Goal: Information Seeking & Learning: Learn about a topic

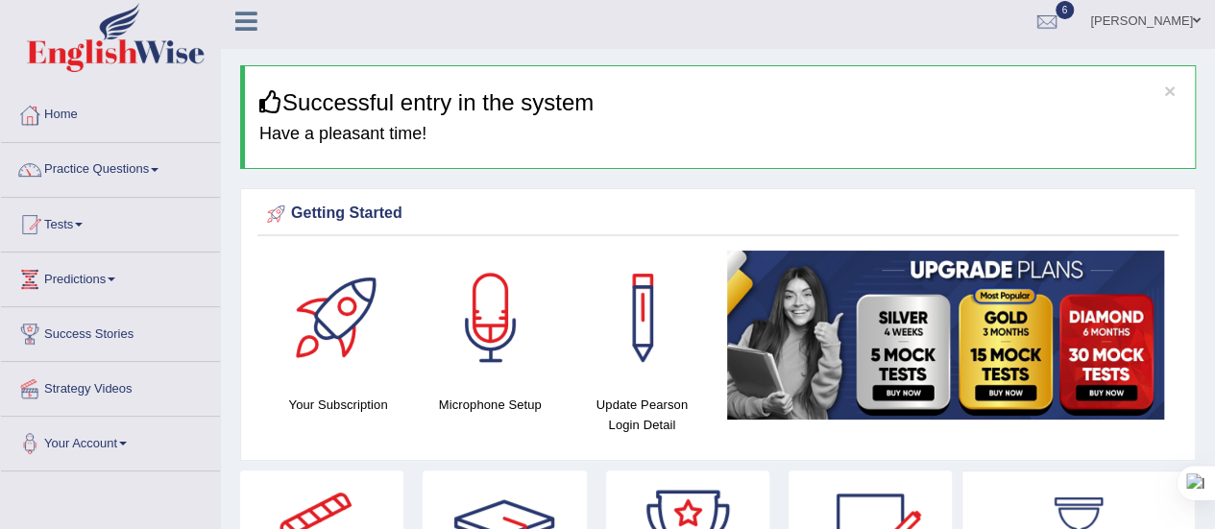
scroll to position [6, 0]
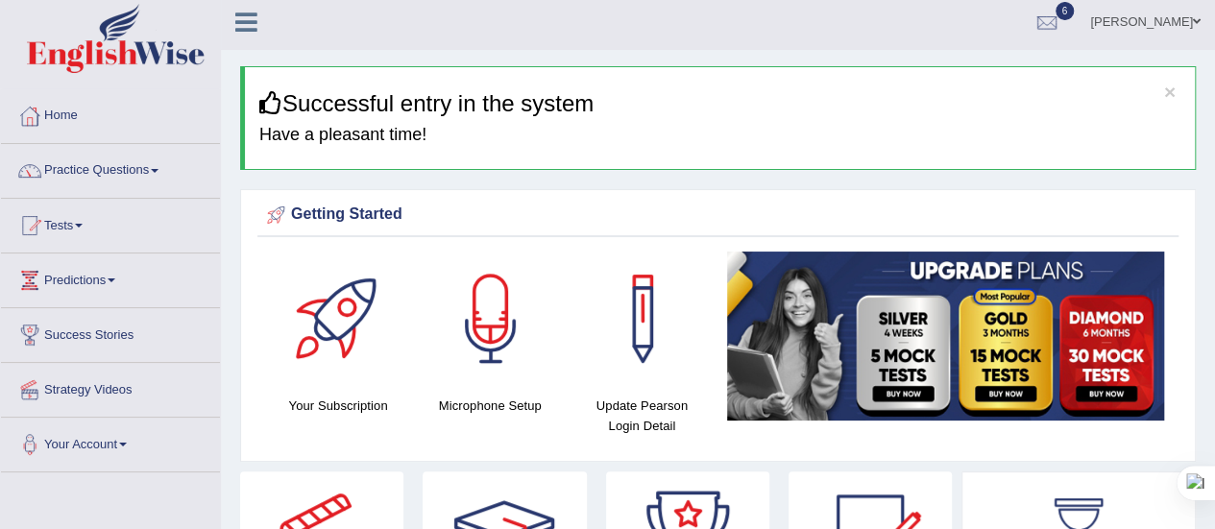
click at [164, 177] on link "Practice Questions" at bounding box center [110, 168] width 219 height 48
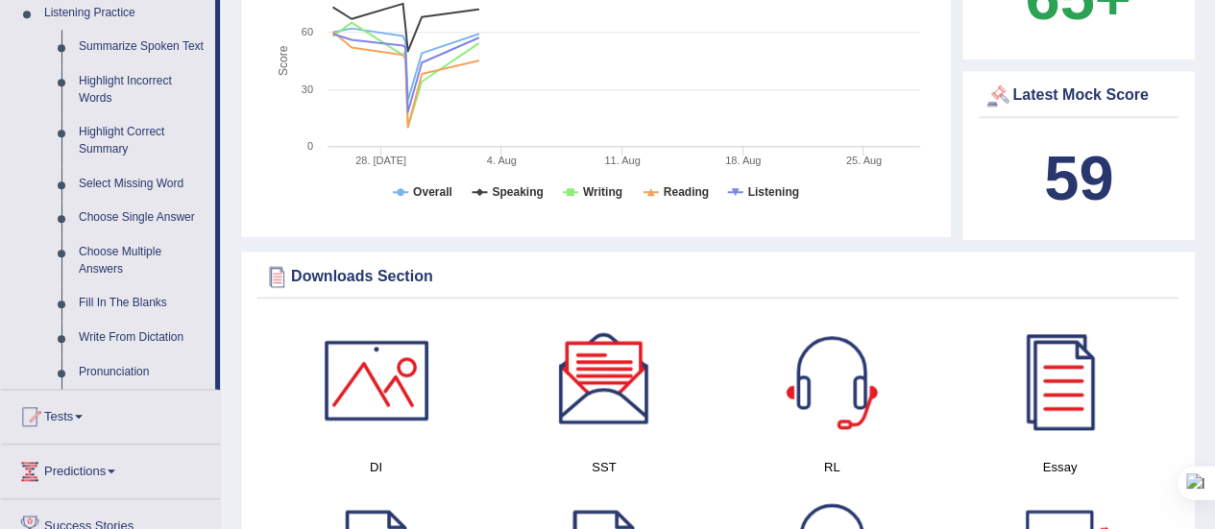
scroll to position [852, 0]
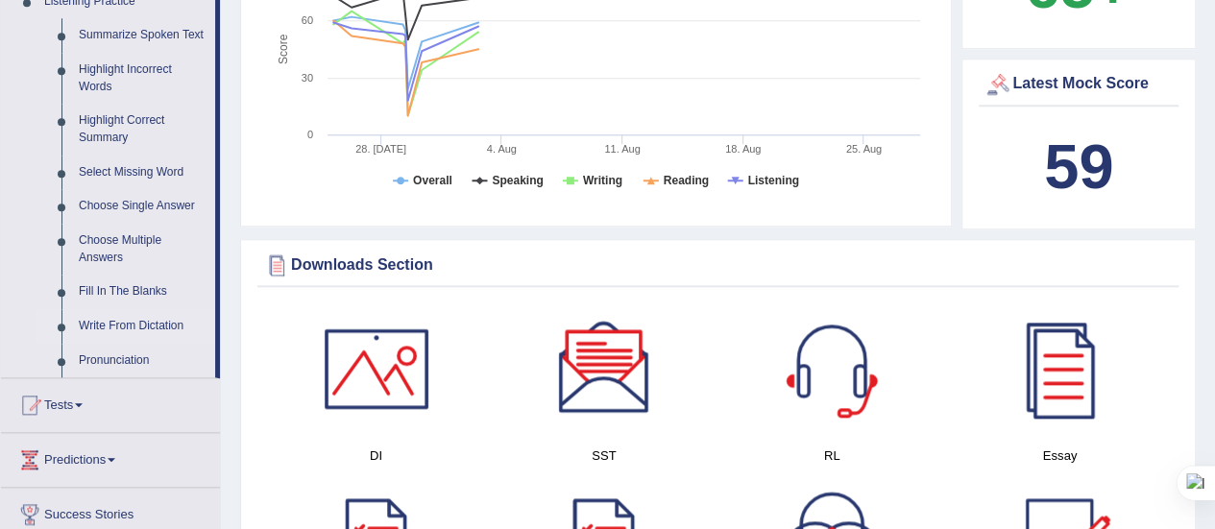
click at [114, 328] on link "Write From Dictation" at bounding box center [142, 326] width 145 height 35
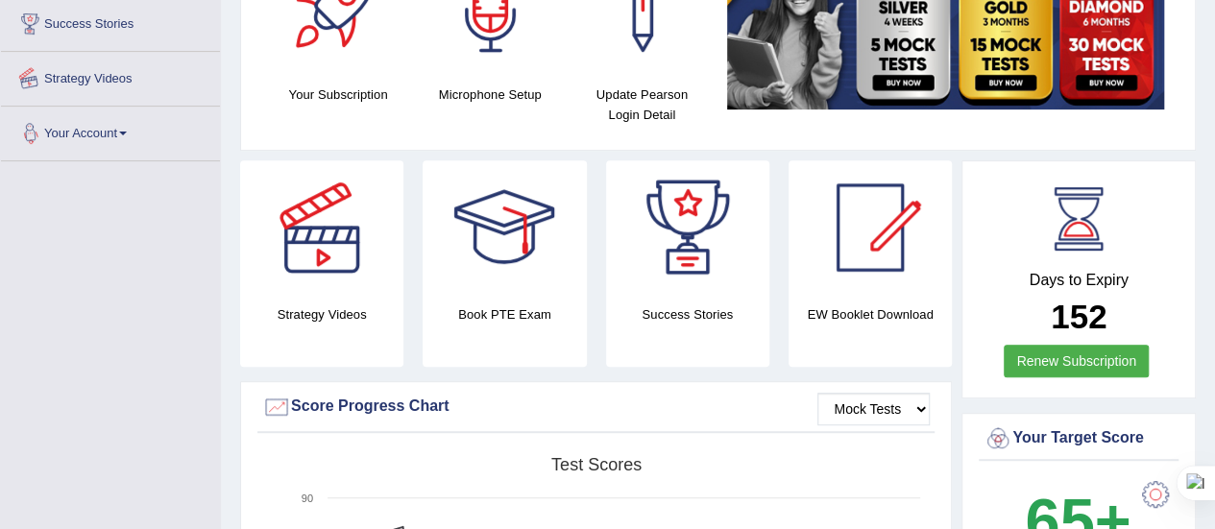
scroll to position [213, 0]
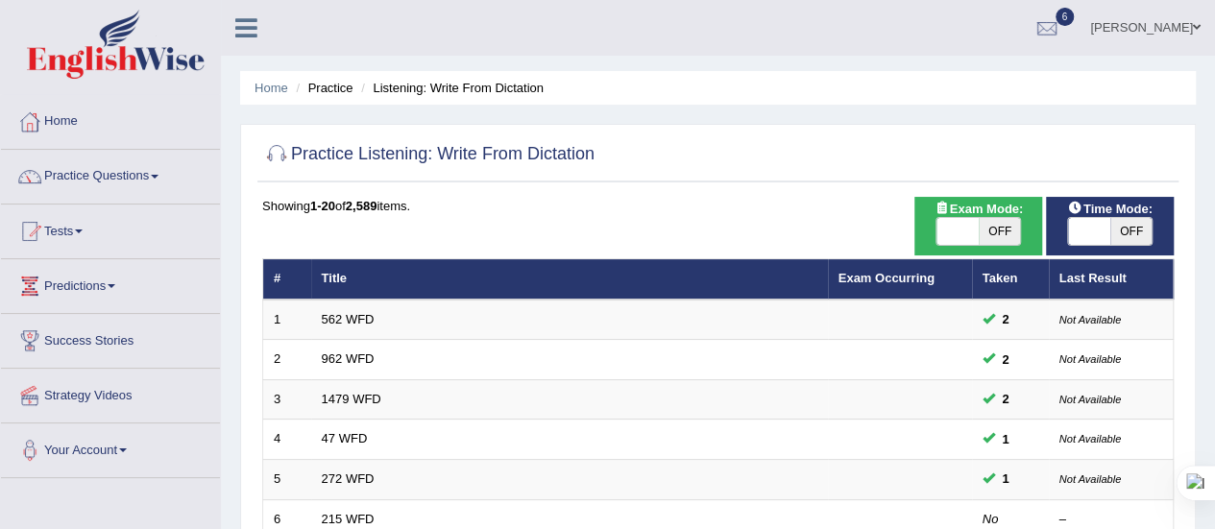
click at [996, 228] on span "OFF" at bounding box center [1000, 231] width 42 height 27
checkbox input "true"
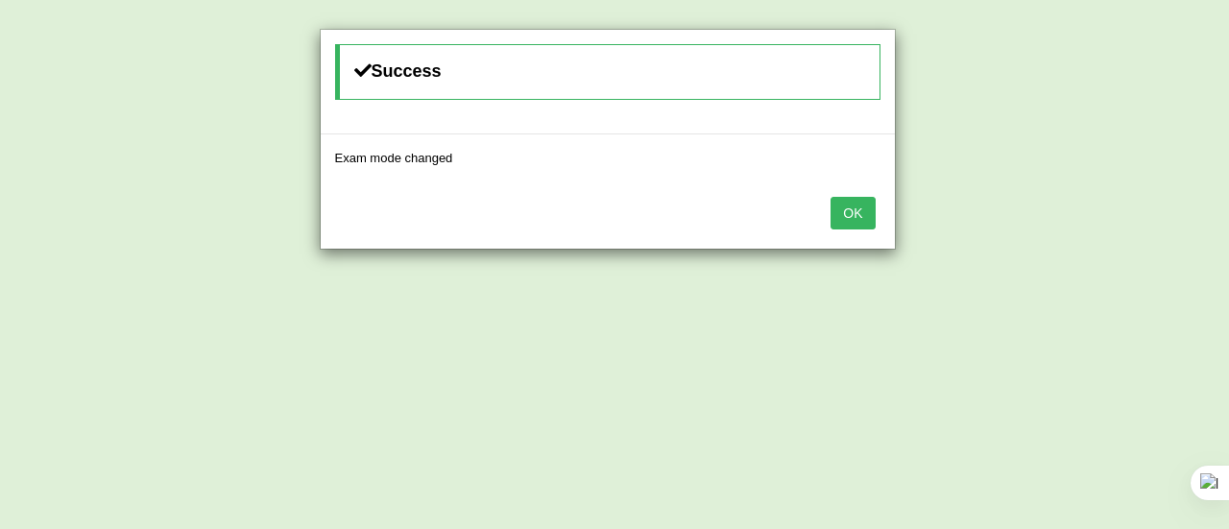
click at [849, 207] on button "OK" at bounding box center [853, 213] width 44 height 33
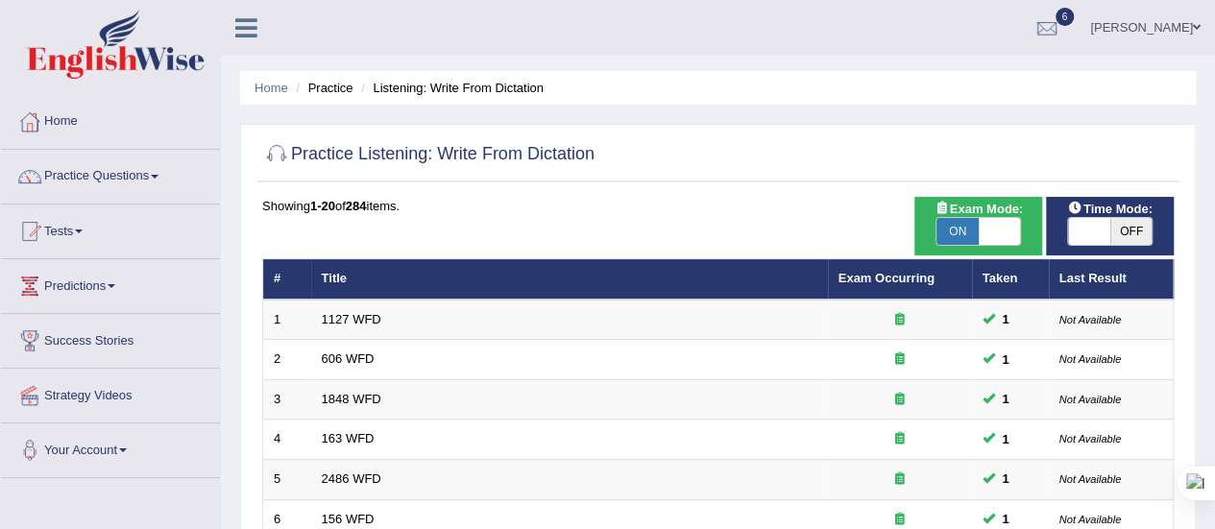
click at [1138, 230] on span "OFF" at bounding box center [1131, 231] width 42 height 27
checkbox input "true"
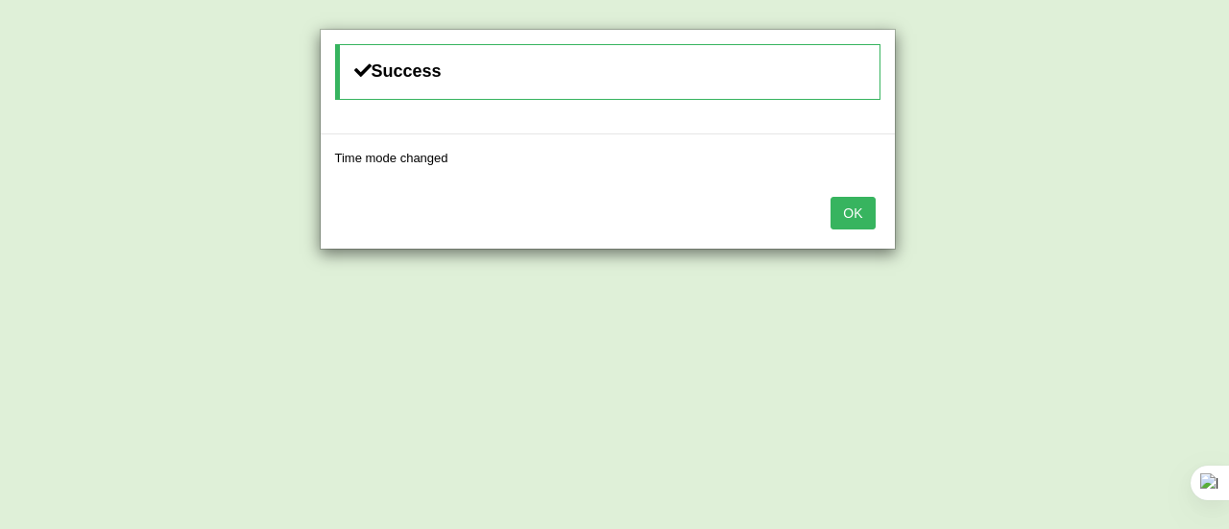
click at [852, 218] on button "OK" at bounding box center [853, 213] width 44 height 33
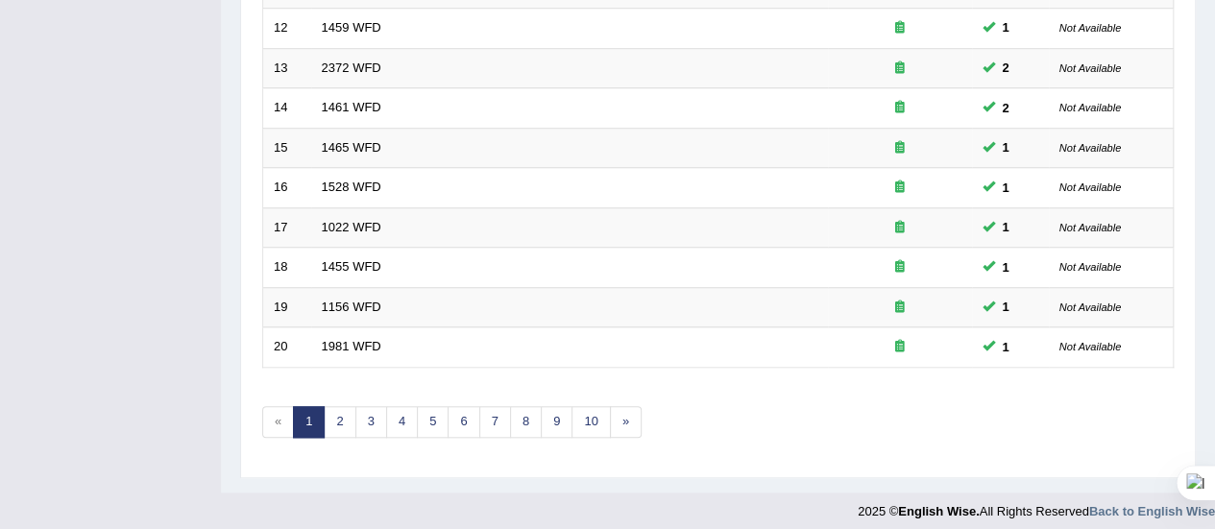
scroll to position [733, 0]
click at [337, 416] on link "2" at bounding box center [340, 420] width 32 height 32
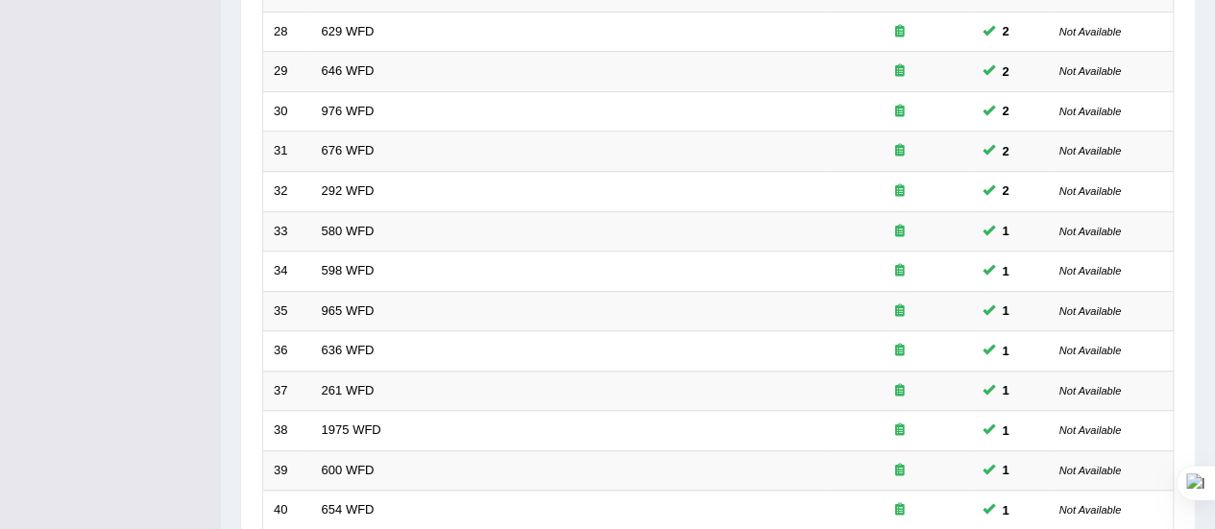
scroll to position [733, 0]
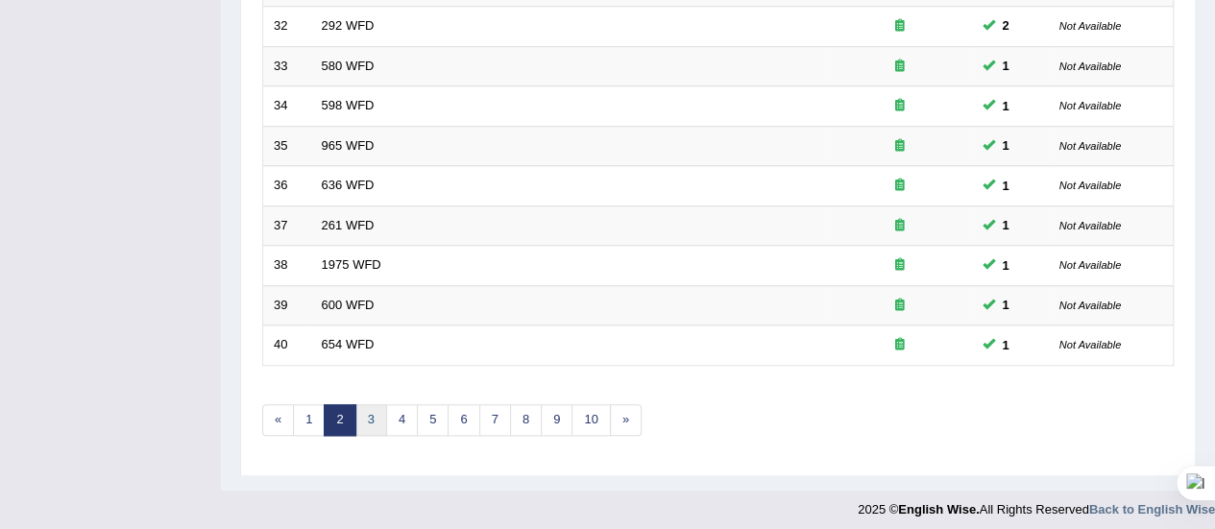
click at [377, 414] on link "3" at bounding box center [371, 420] width 32 height 32
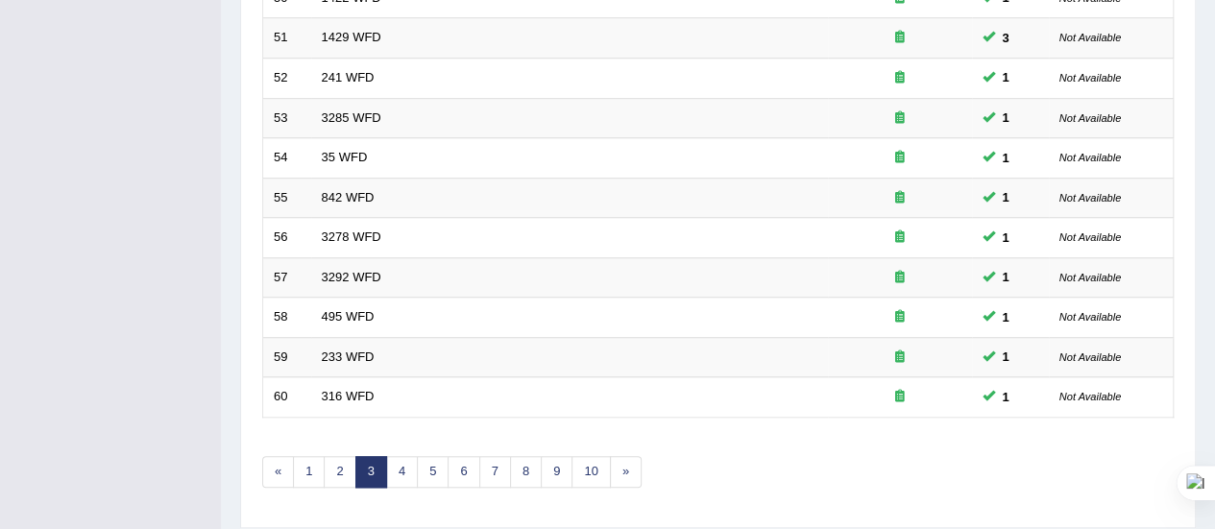
scroll to position [733, 0]
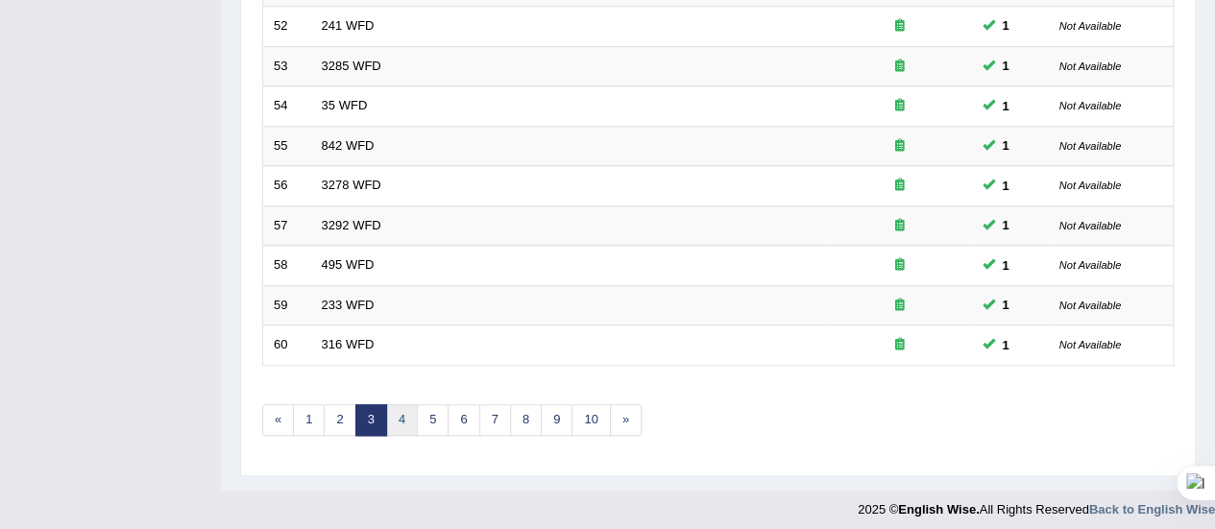
click at [400, 414] on link "4" at bounding box center [402, 420] width 32 height 32
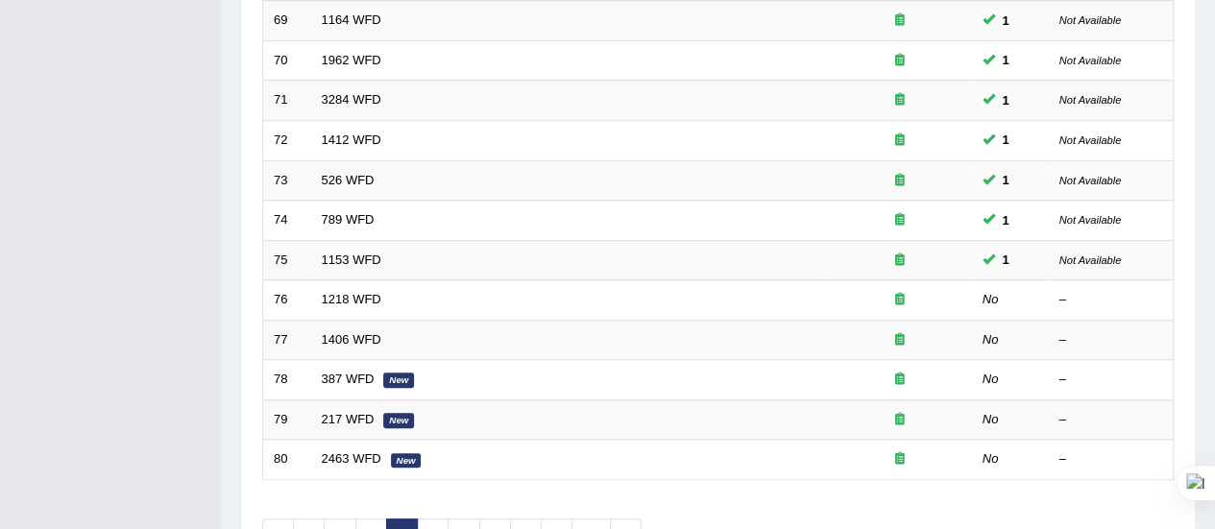
scroll to position [628, 0]
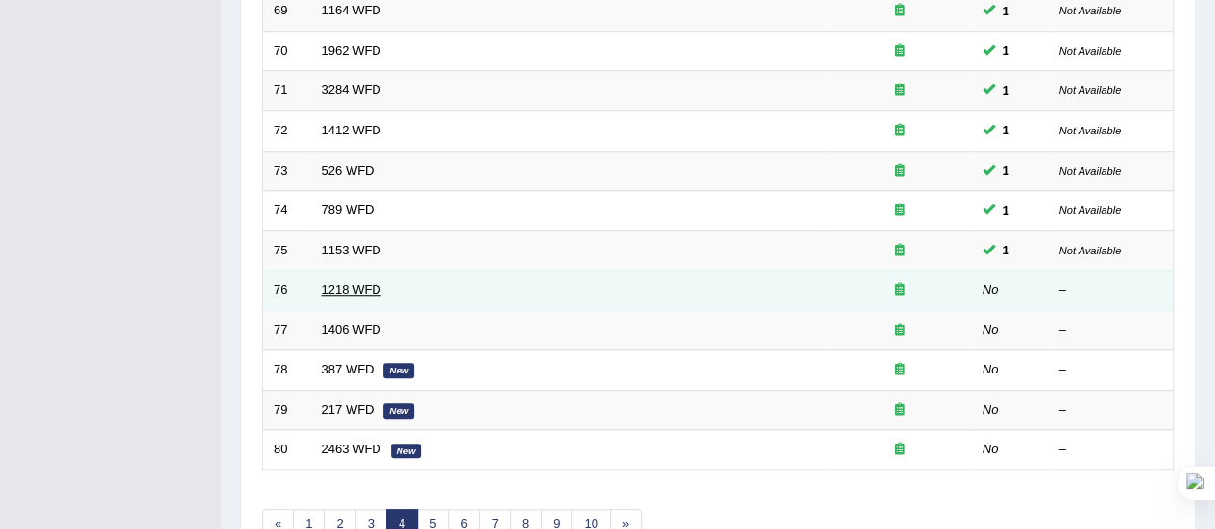
click at [363, 287] on link "1218 WFD" at bounding box center [352, 289] width 60 height 14
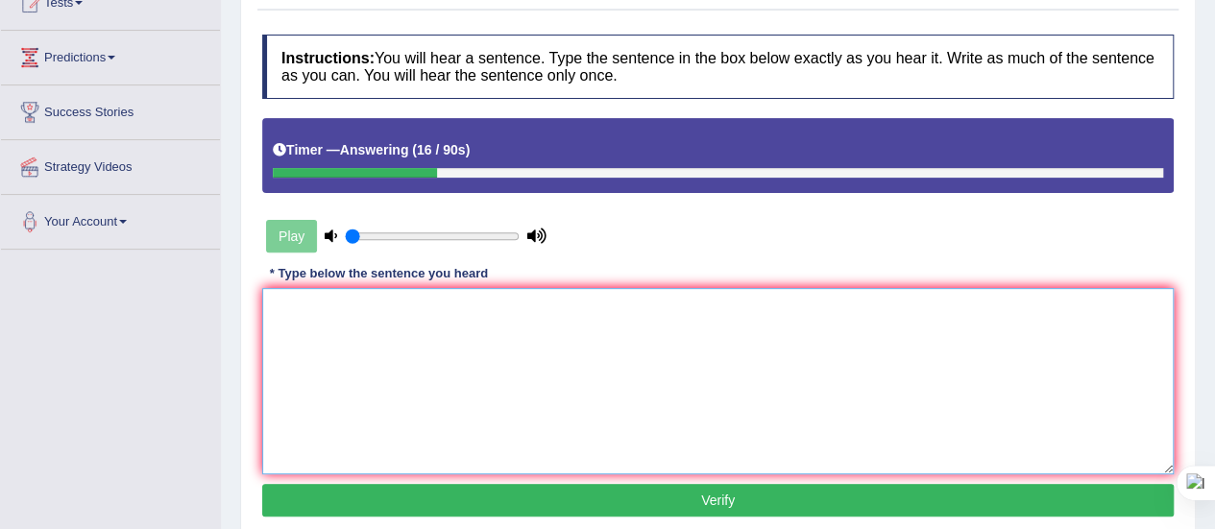
click at [284, 295] on textarea at bounding box center [717, 381] width 911 height 186
type textarea "m"
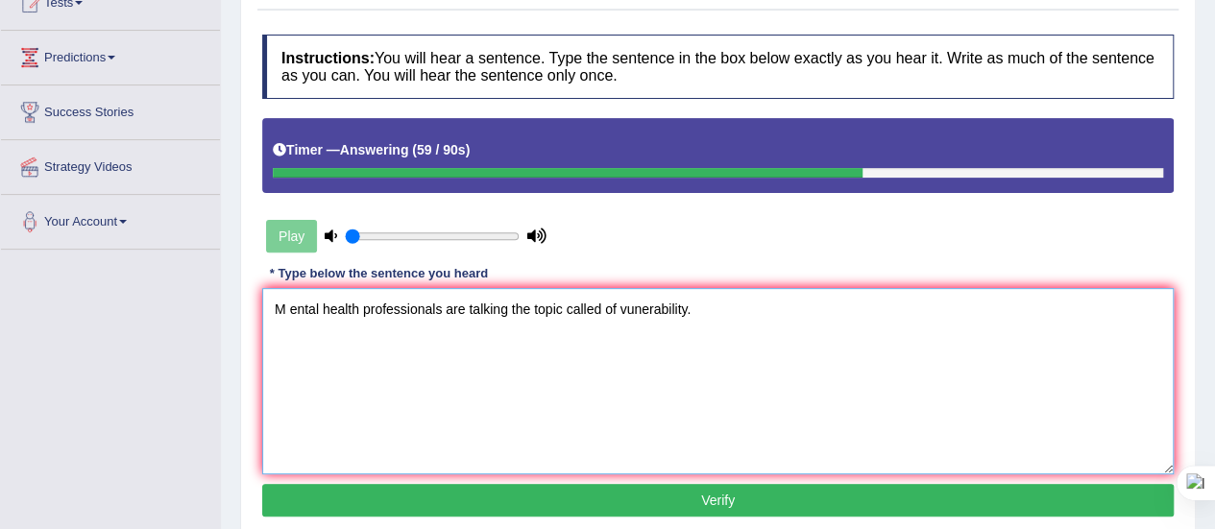
click at [288, 306] on textarea "M ental health professionals are talking the topic called of vunerability." at bounding box center [717, 381] width 911 height 186
click at [596, 304] on textarea "Mental health professionals are talking the topic called of vunerability." at bounding box center [717, 381] width 911 height 186
click at [503, 306] on textarea "Mental health professionals are talking the topic of vunerability." at bounding box center [717, 381] width 911 height 186
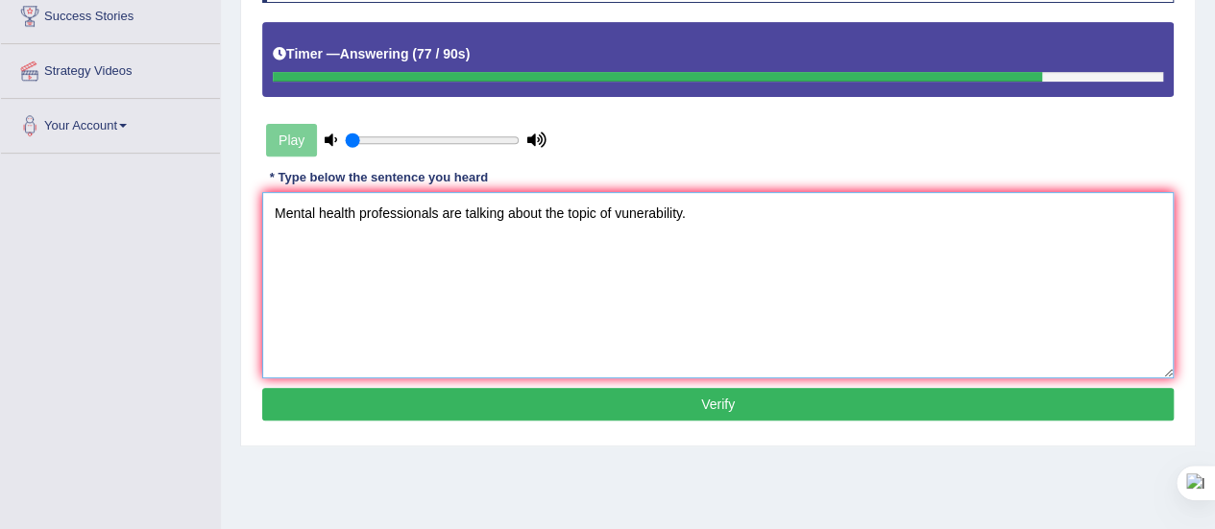
scroll to position [332, 0]
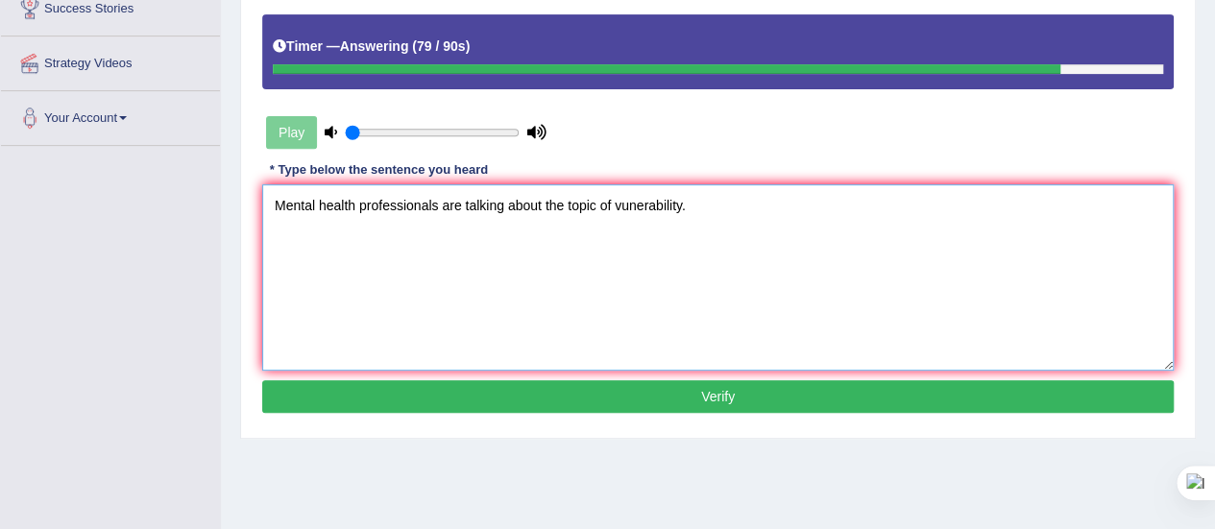
type textarea "Mental health professionals are talking about the topic of vunerability."
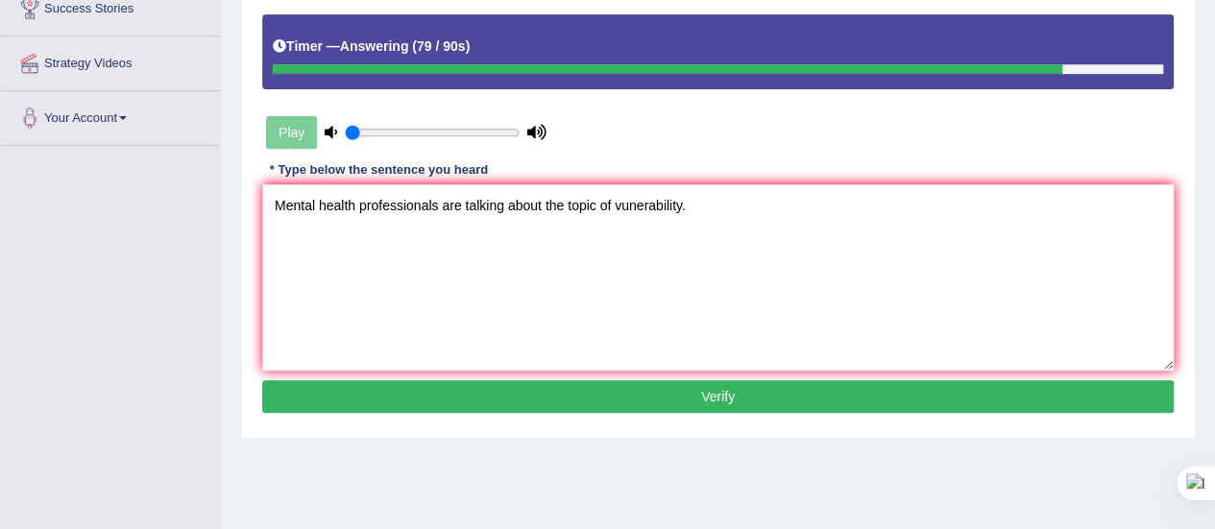
click at [713, 393] on button "Verify" at bounding box center [717, 396] width 911 height 33
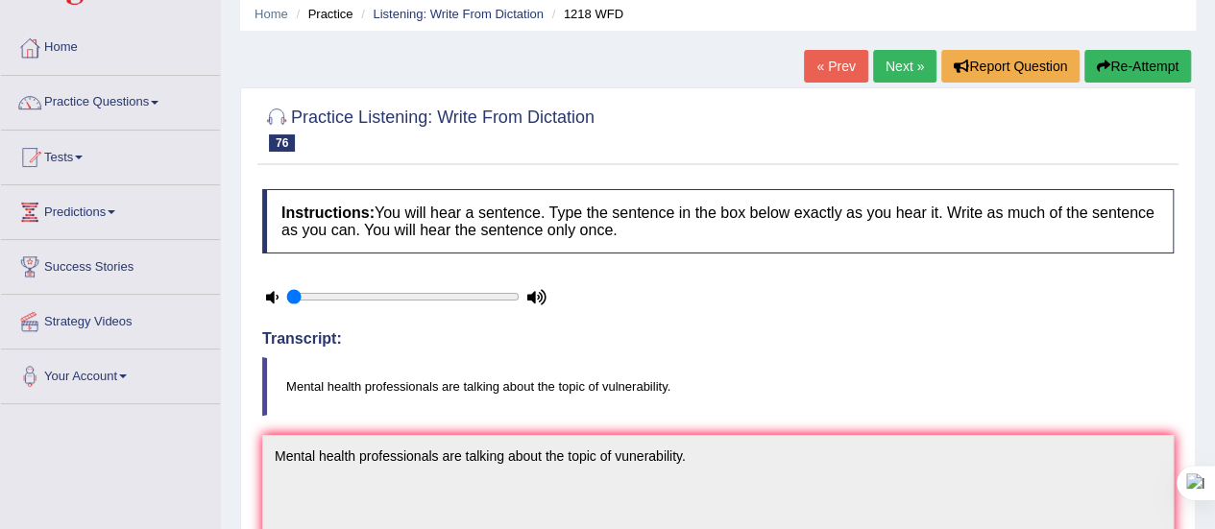
scroll to position [0, 0]
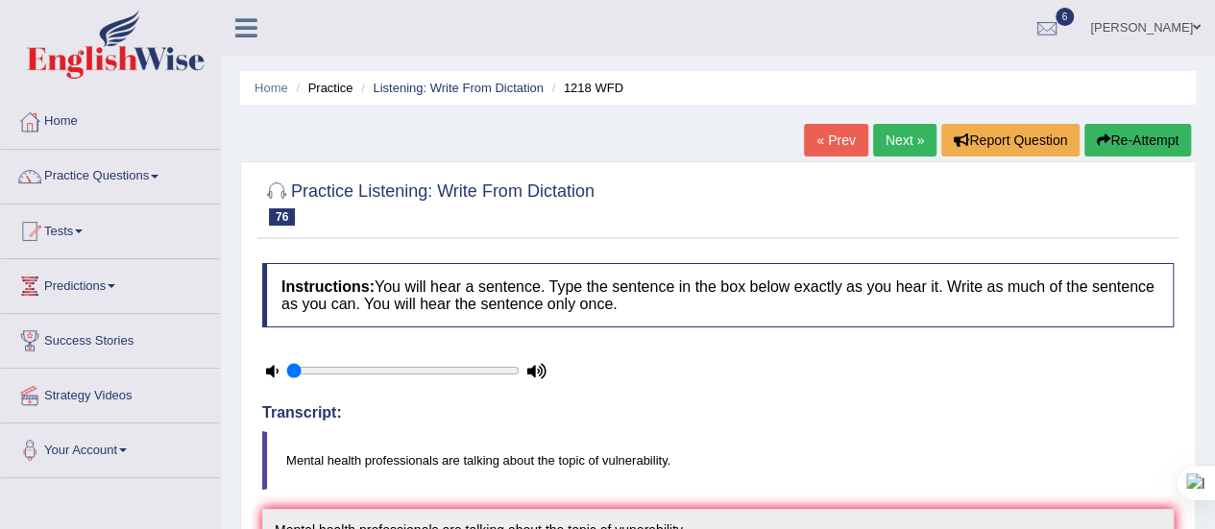
click at [899, 139] on link "Next »" at bounding box center [904, 140] width 63 height 33
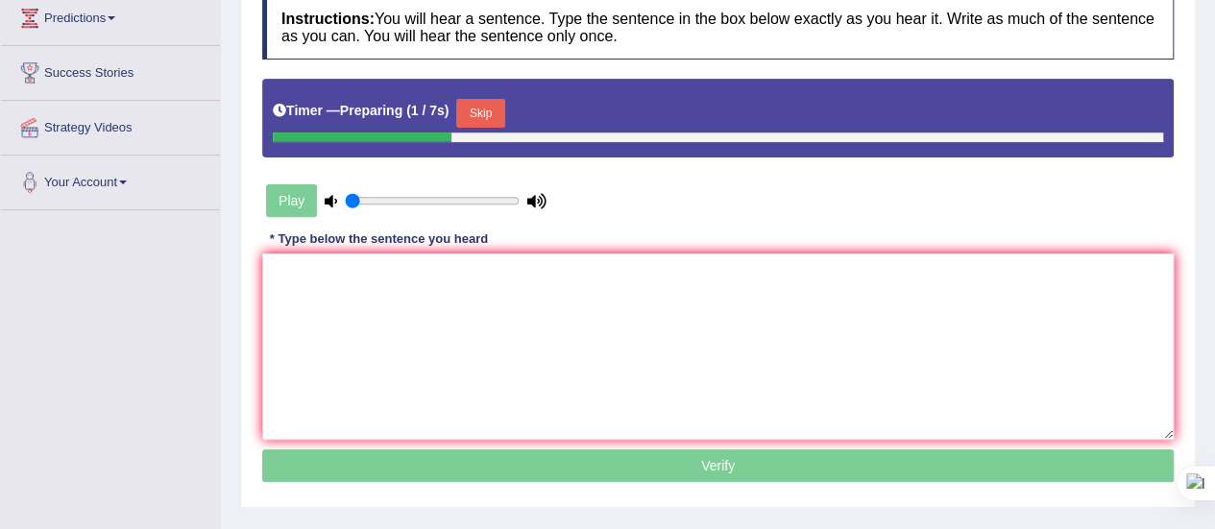
scroll to position [269, 0]
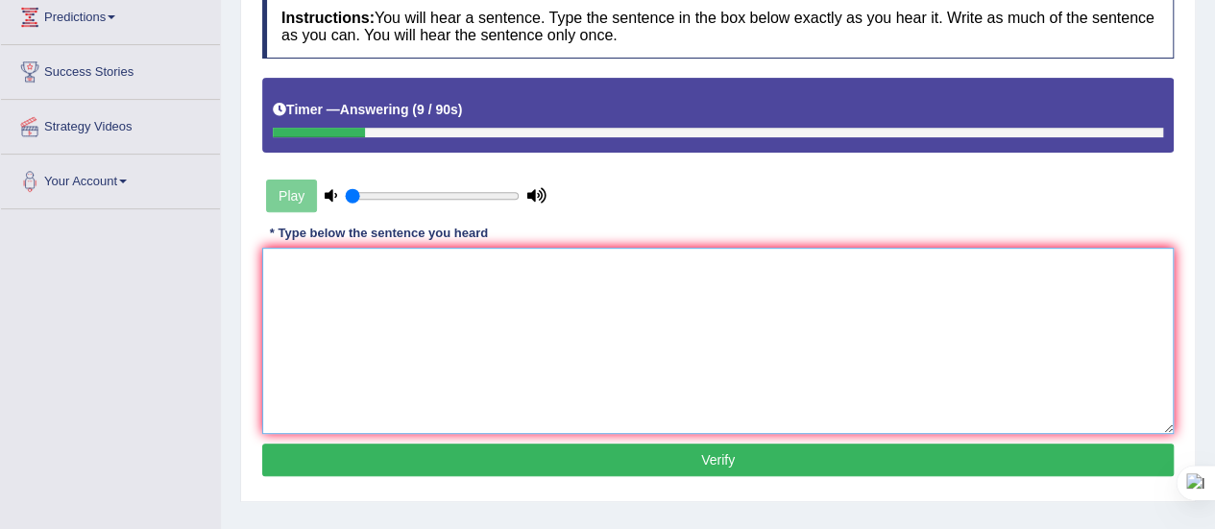
click at [296, 316] on textarea at bounding box center [717, 341] width 911 height 186
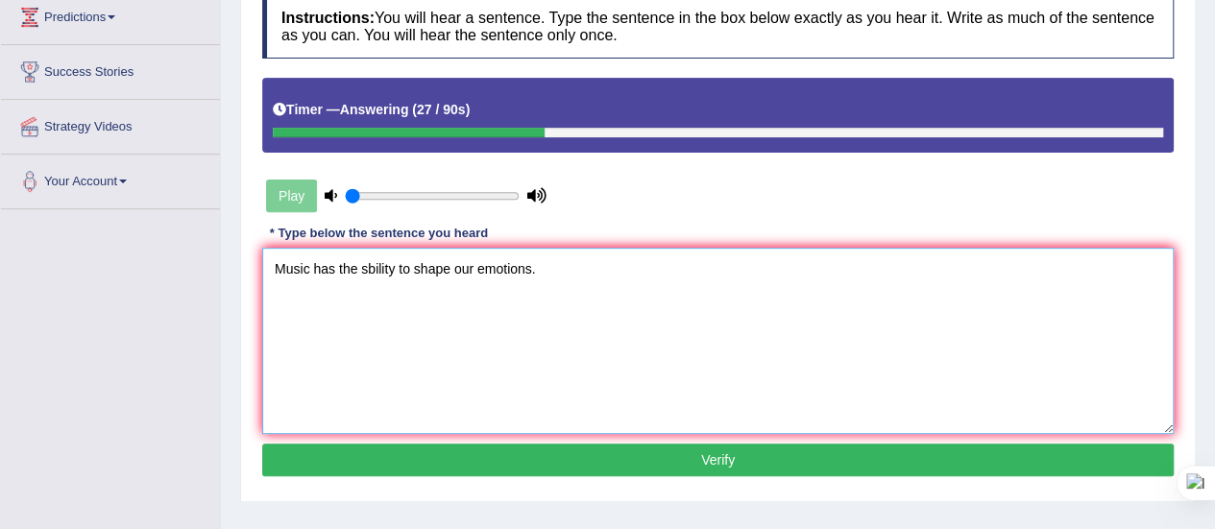
click at [365, 266] on textarea "Music has the sbility to shape our emotions." at bounding box center [717, 341] width 911 height 186
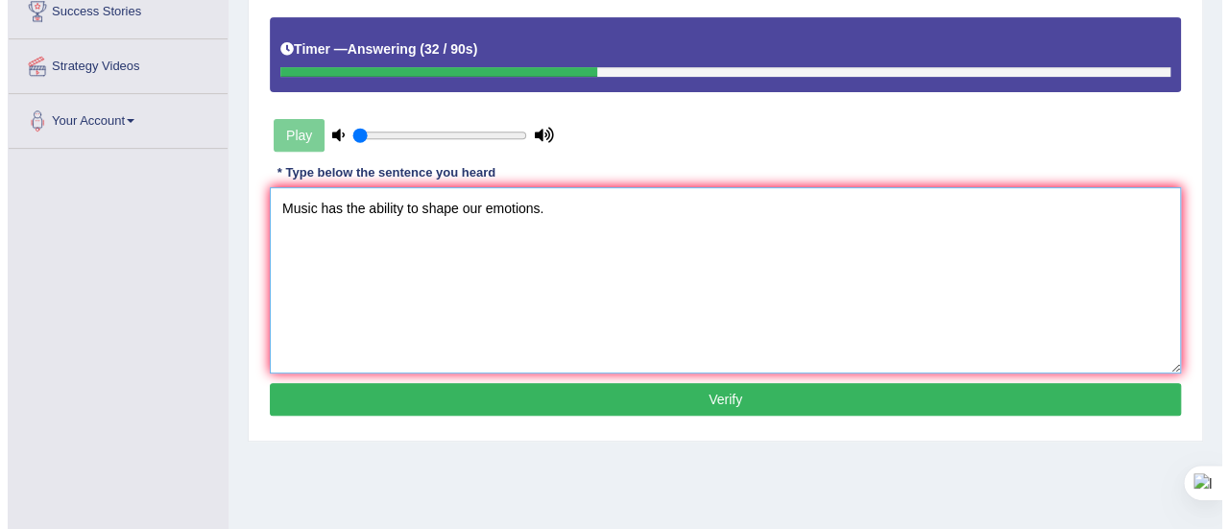
scroll to position [355, 0]
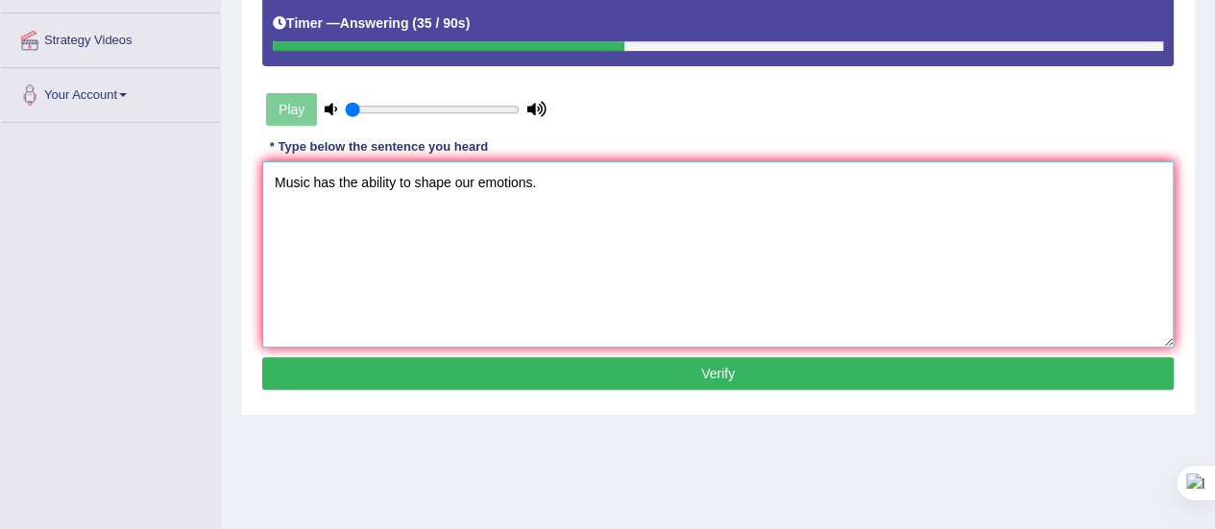
type textarea "Music has the ability to shape our emotions."
click at [664, 367] on button "Verify" at bounding box center [717, 373] width 911 height 33
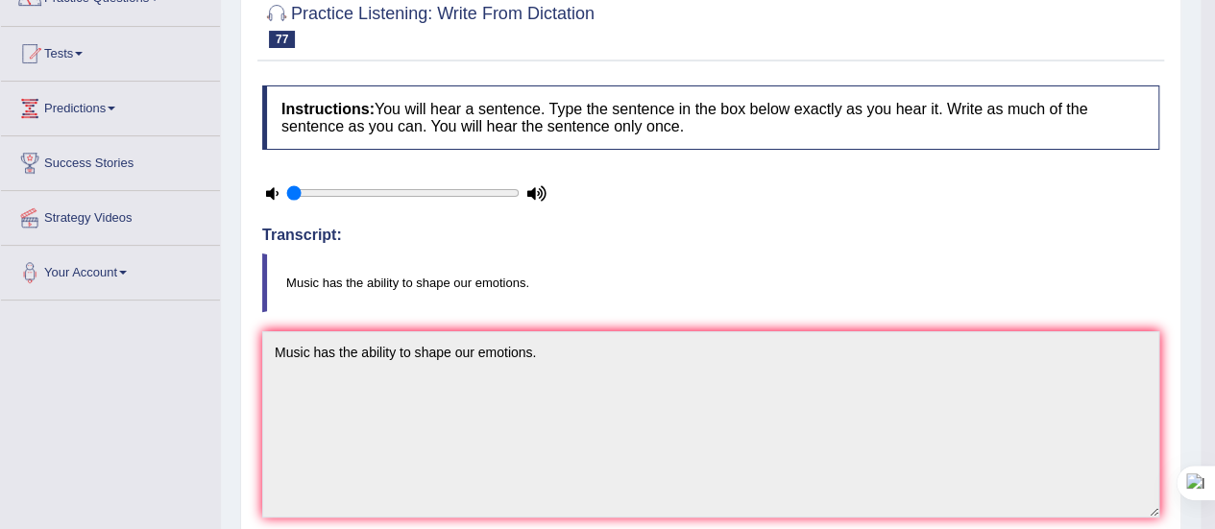
scroll to position [0, 0]
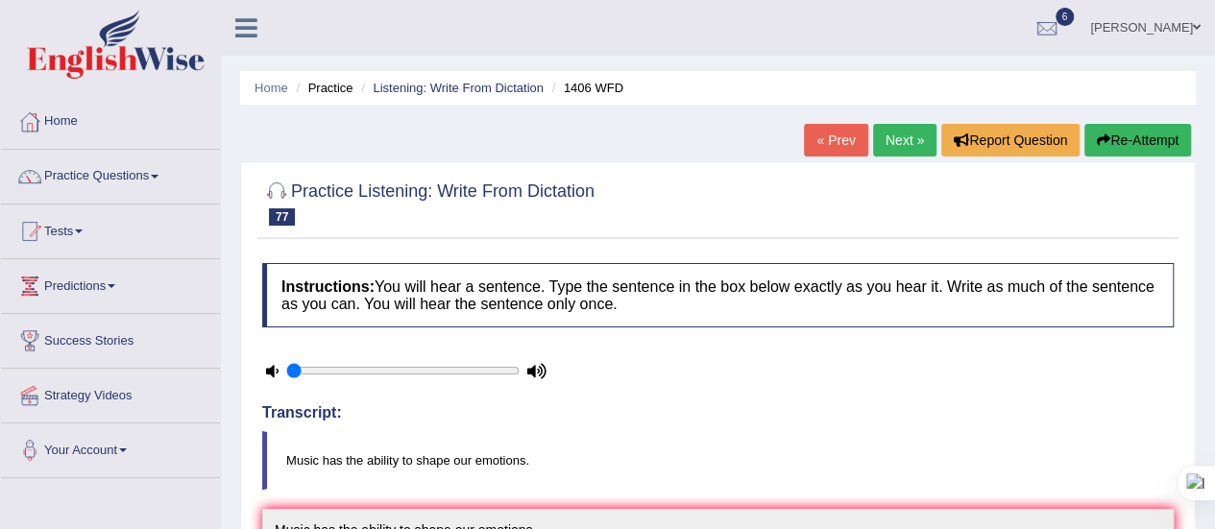
click at [903, 145] on link "Next »" at bounding box center [904, 140] width 63 height 33
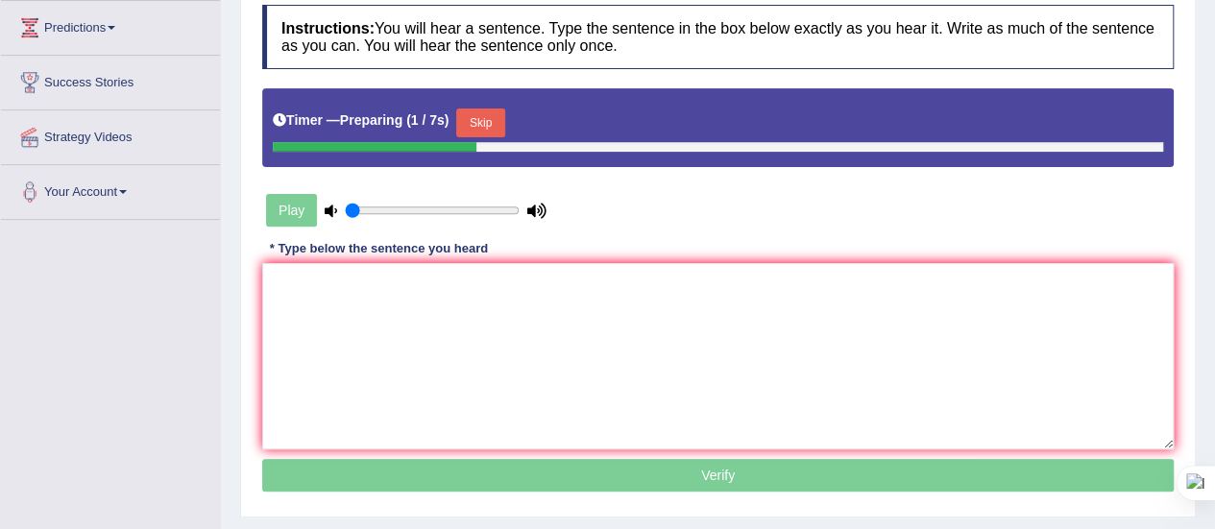
scroll to position [260, 0]
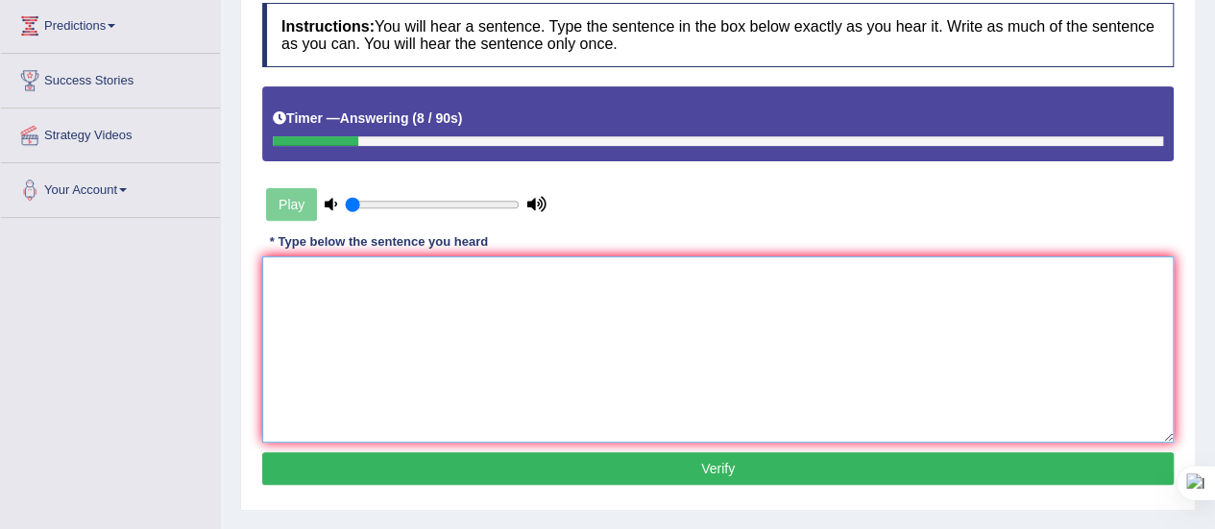
click at [365, 340] on textarea at bounding box center [717, 349] width 911 height 186
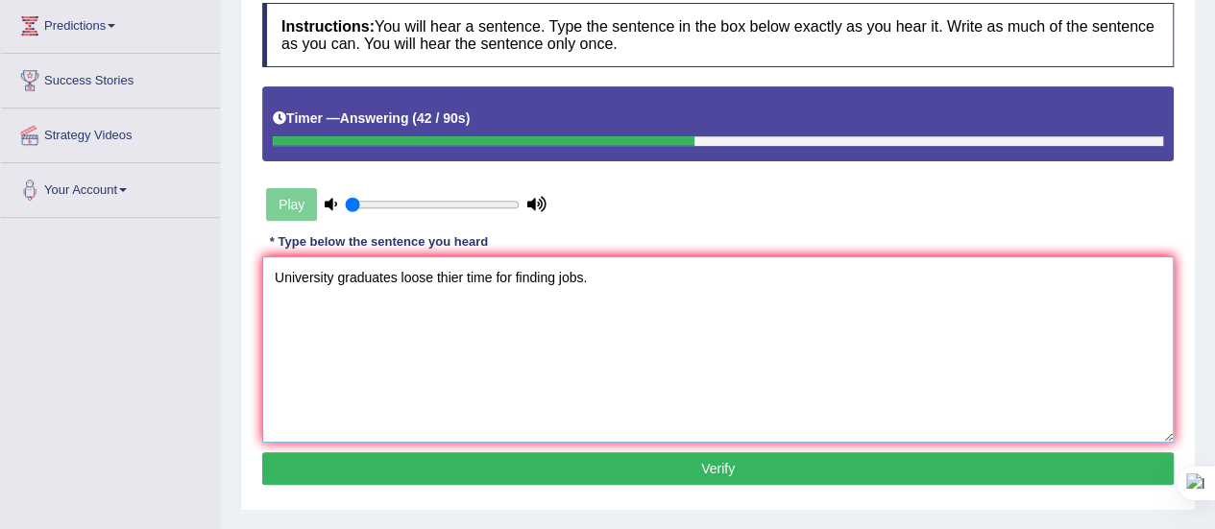
click at [418, 276] on textarea "University graduates loose thier time for finding jobs." at bounding box center [717, 349] width 911 height 186
click at [440, 309] on textarea "University graduates loose thier time for finding jobs." at bounding box center [717, 349] width 911 height 186
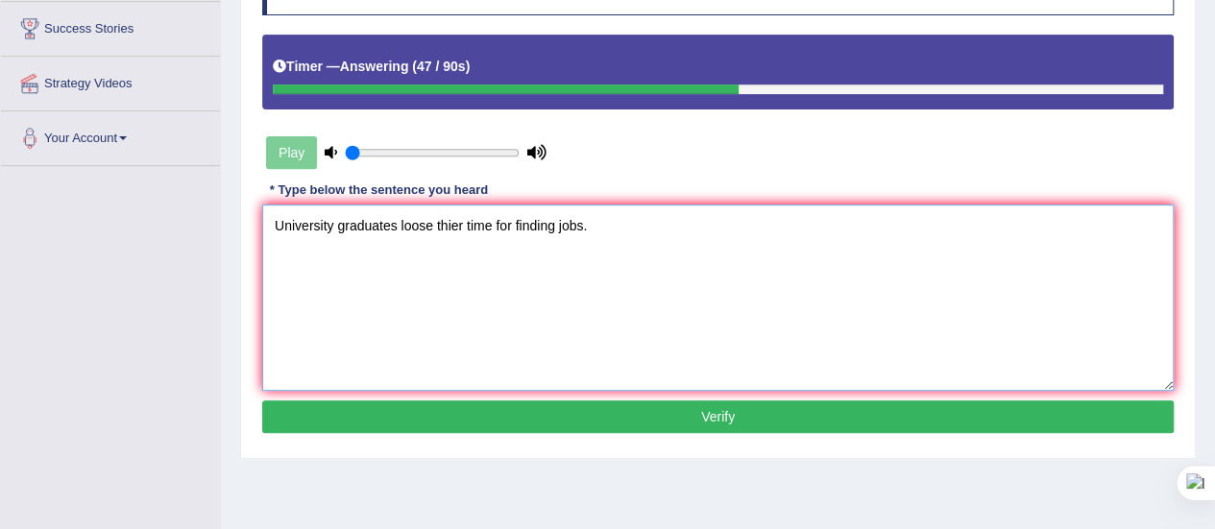
scroll to position [314, 0]
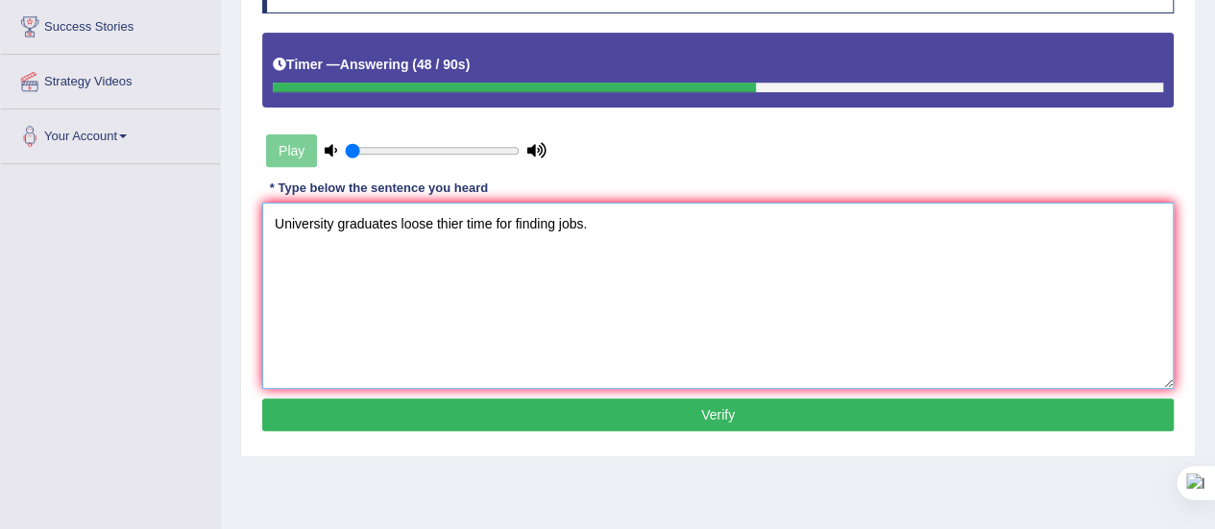
click at [455, 225] on textarea "University graduates loose thier time for finding jobs." at bounding box center [717, 296] width 911 height 186
type textarea "University graduates loose their time for finding jobs."
click at [607, 404] on button "Verify" at bounding box center [717, 415] width 911 height 33
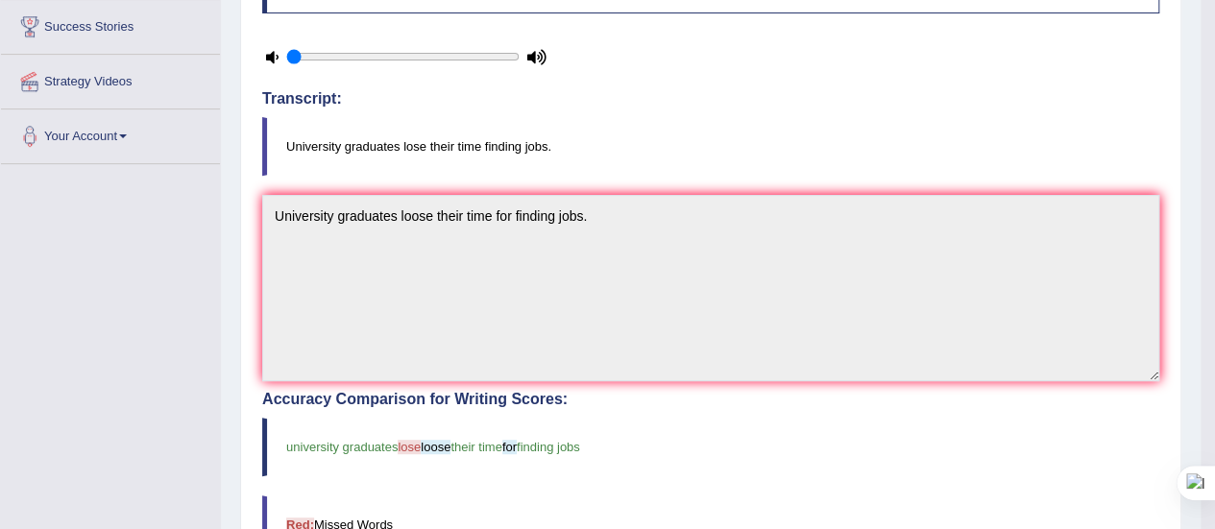
scroll to position [0, 0]
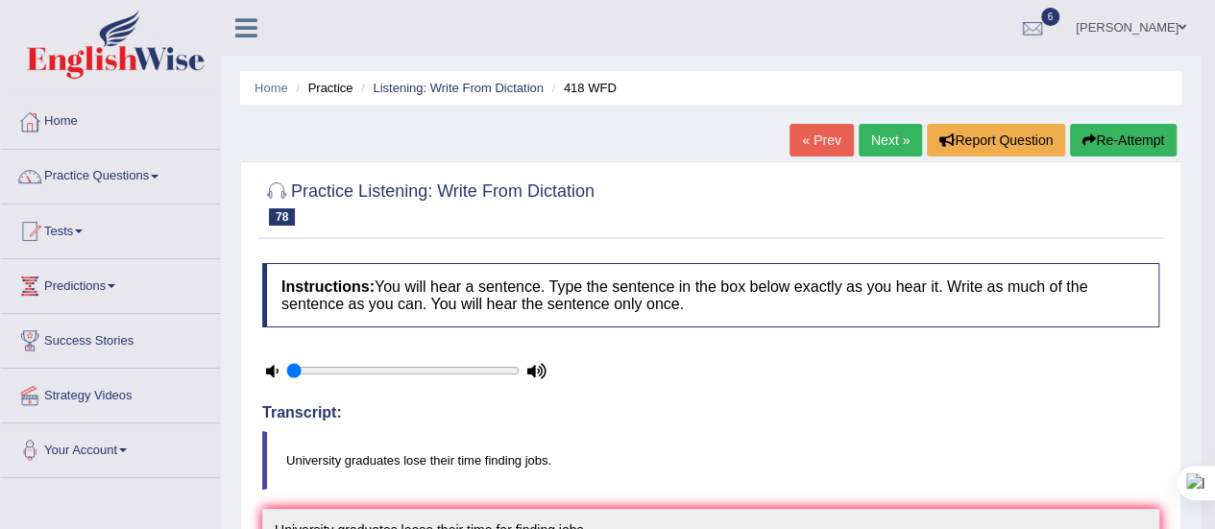
click at [887, 132] on link "Next »" at bounding box center [890, 140] width 63 height 33
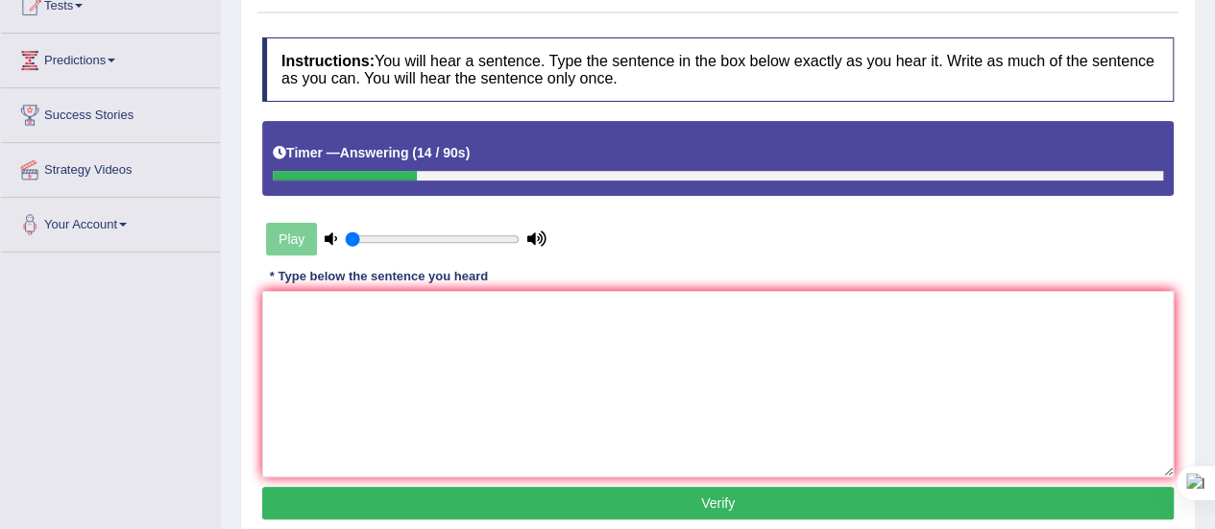
click at [427, 337] on textarea at bounding box center [717, 384] width 911 height 186
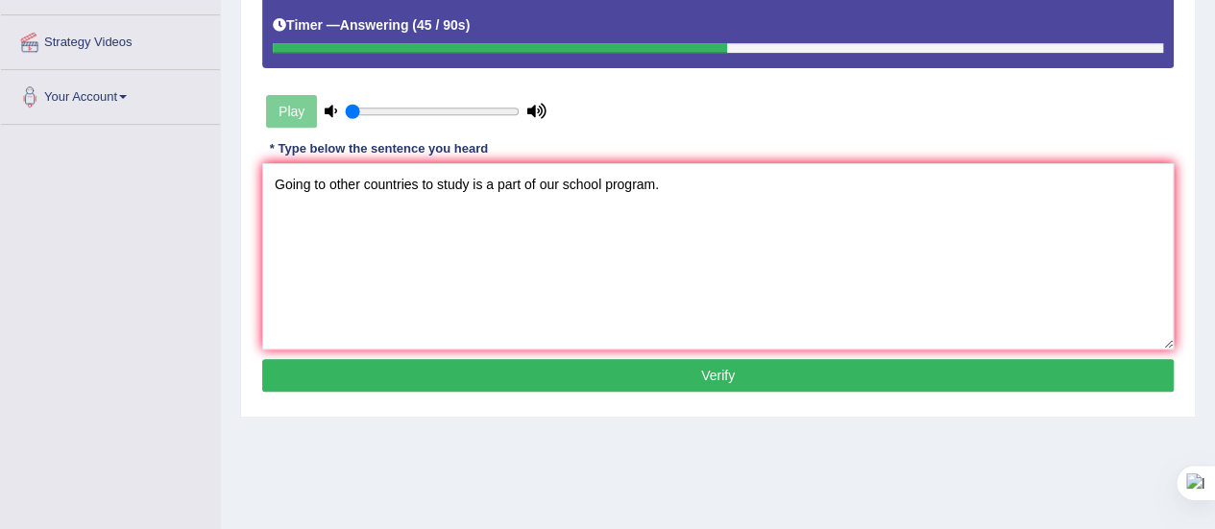
scroll to position [355, 0]
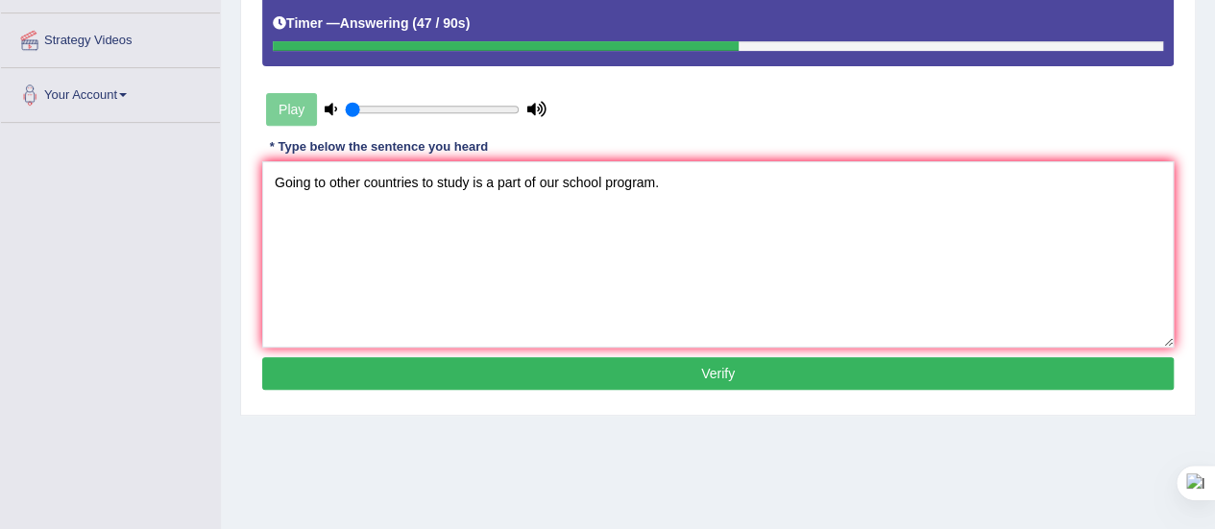
type textarea "Going to other countries to study is a part of our school program."
click at [591, 369] on button "Verify" at bounding box center [717, 373] width 911 height 33
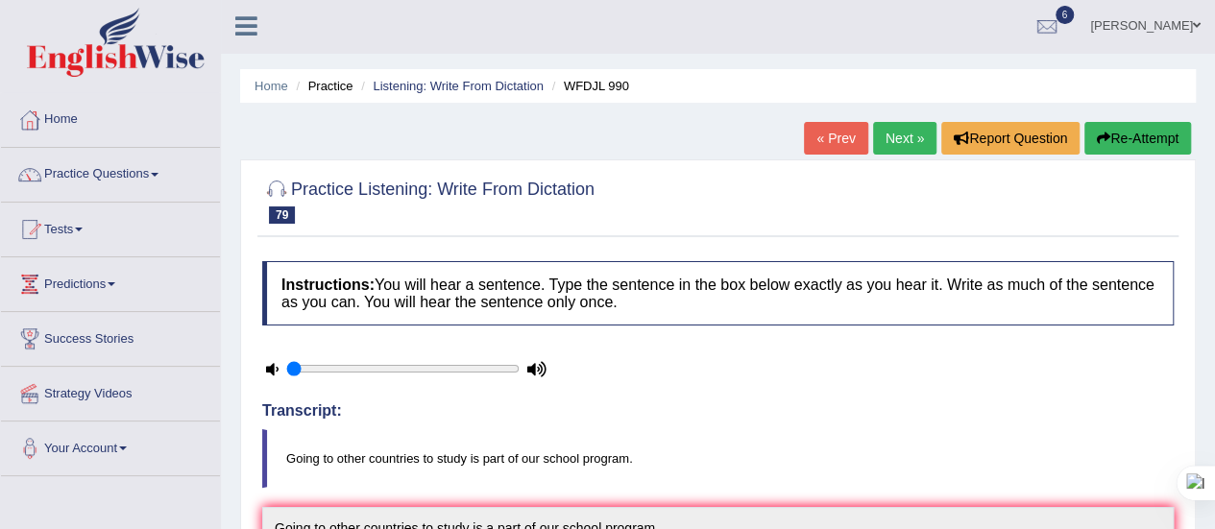
scroll to position [0, 0]
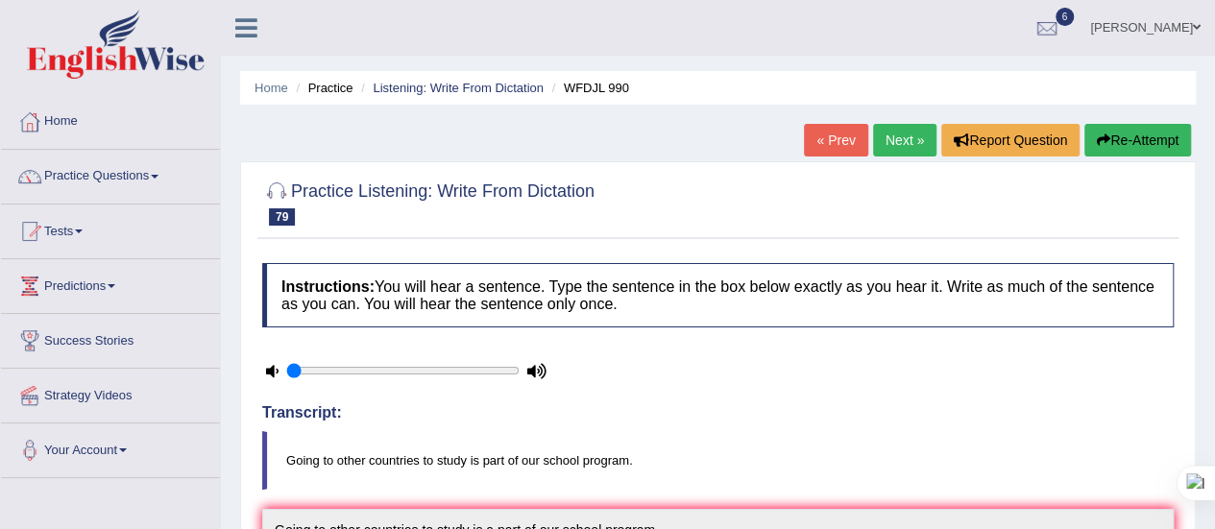
click at [895, 142] on link "Next »" at bounding box center [904, 140] width 63 height 33
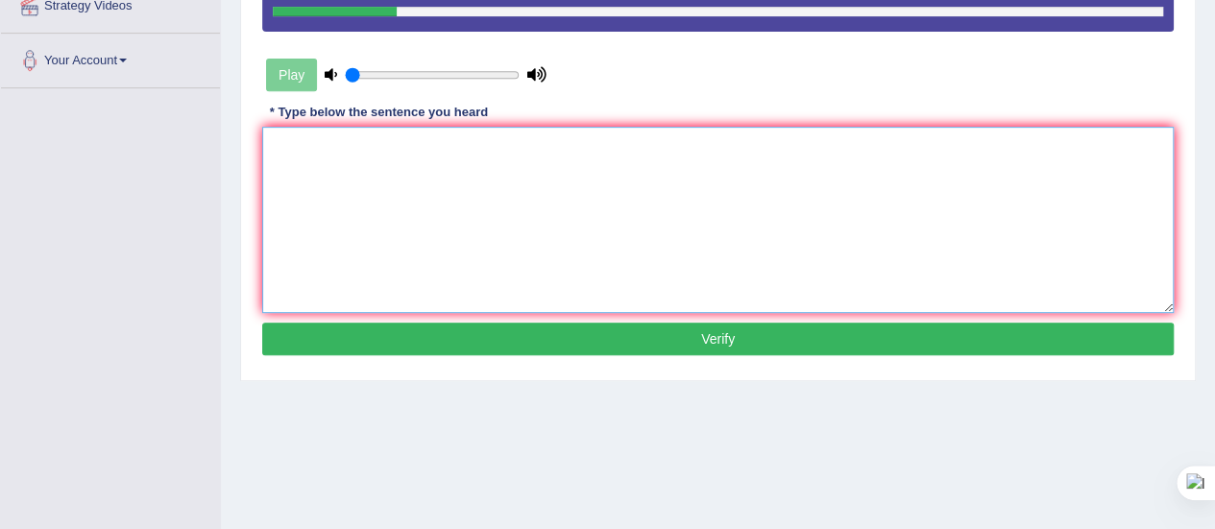
click at [340, 168] on textarea at bounding box center [717, 220] width 911 height 186
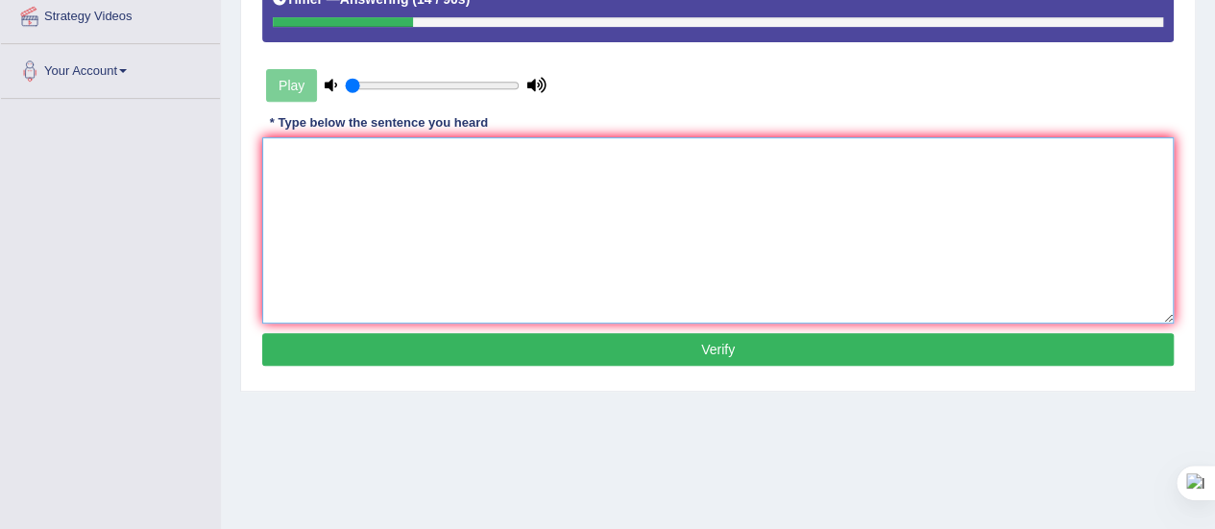
scroll to position [383, 0]
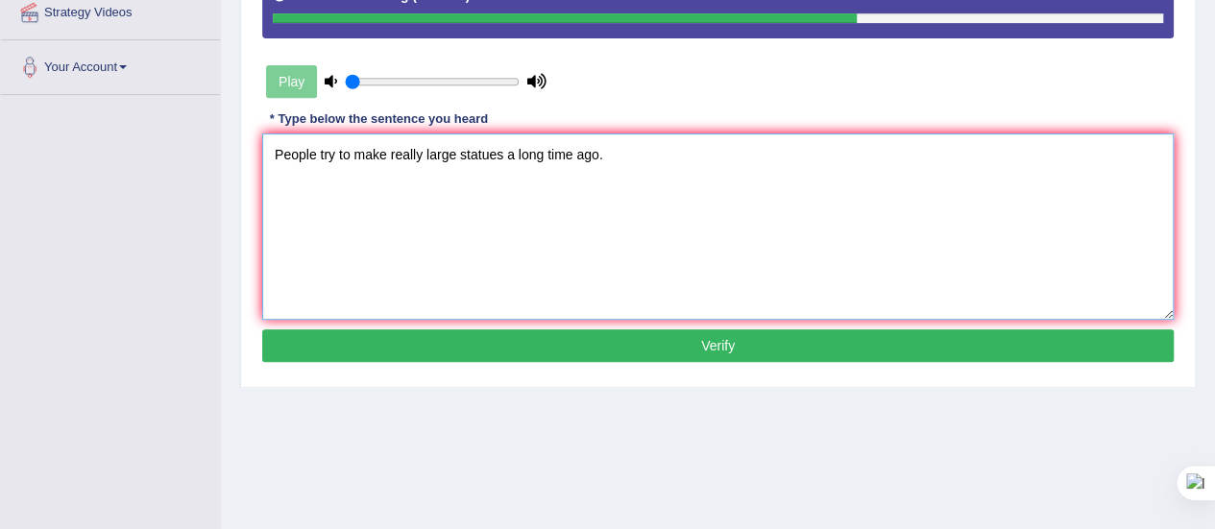
type textarea "People try to make really large statues a long time ago."
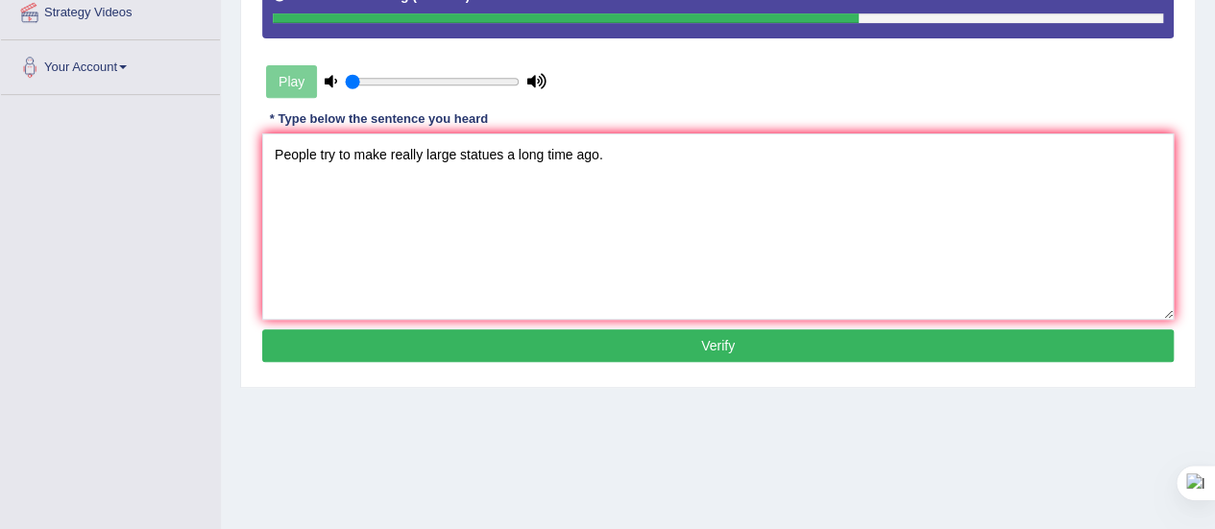
click at [572, 341] on button "Verify" at bounding box center [717, 345] width 911 height 33
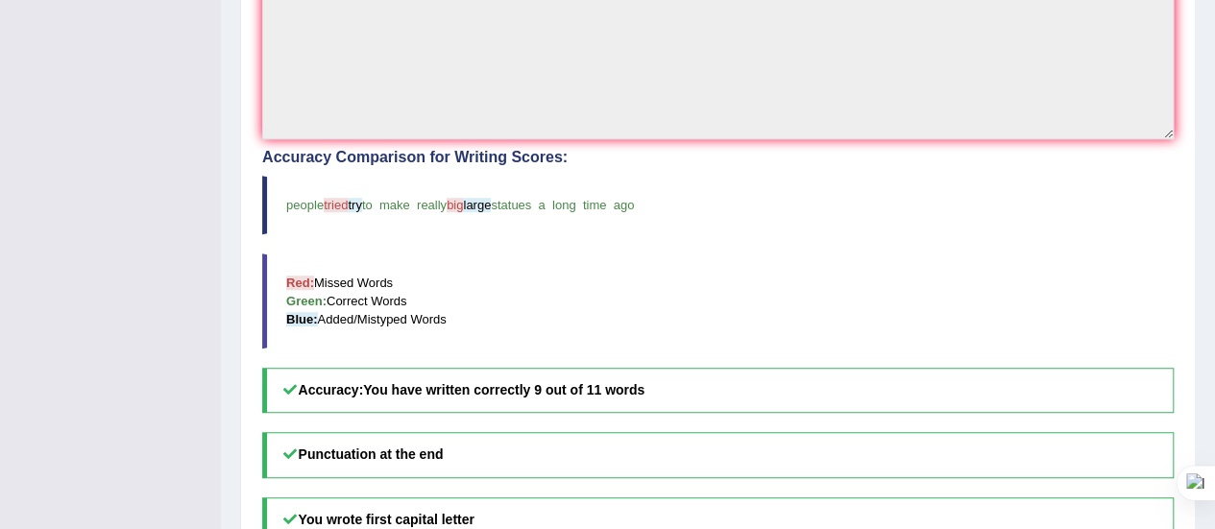
scroll to position [0, 0]
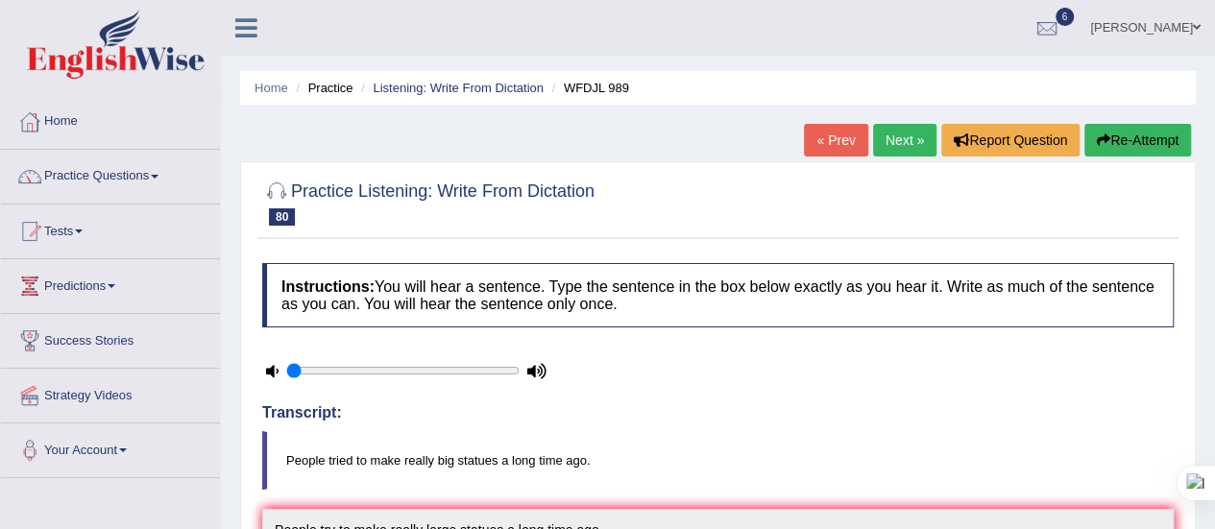
click at [896, 140] on link "Next »" at bounding box center [904, 140] width 63 height 33
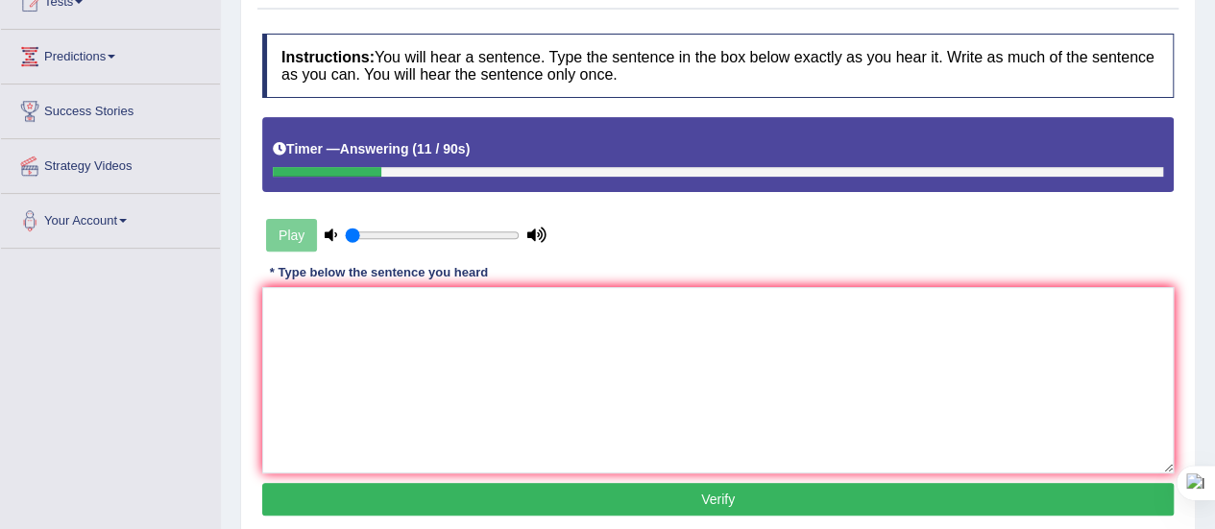
scroll to position [234, 0]
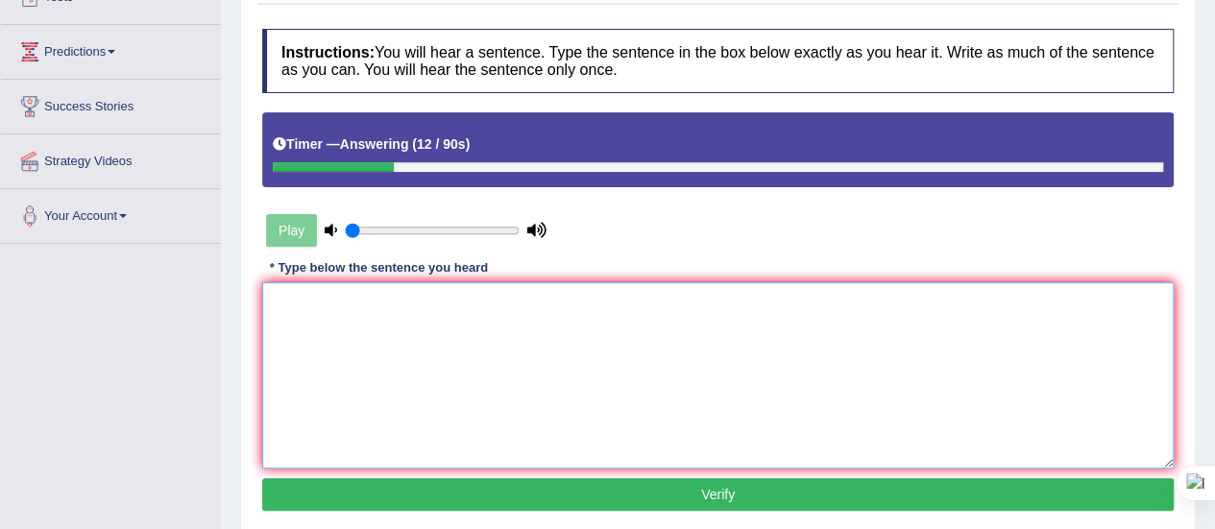
click at [375, 366] on textarea at bounding box center [717, 375] width 911 height 186
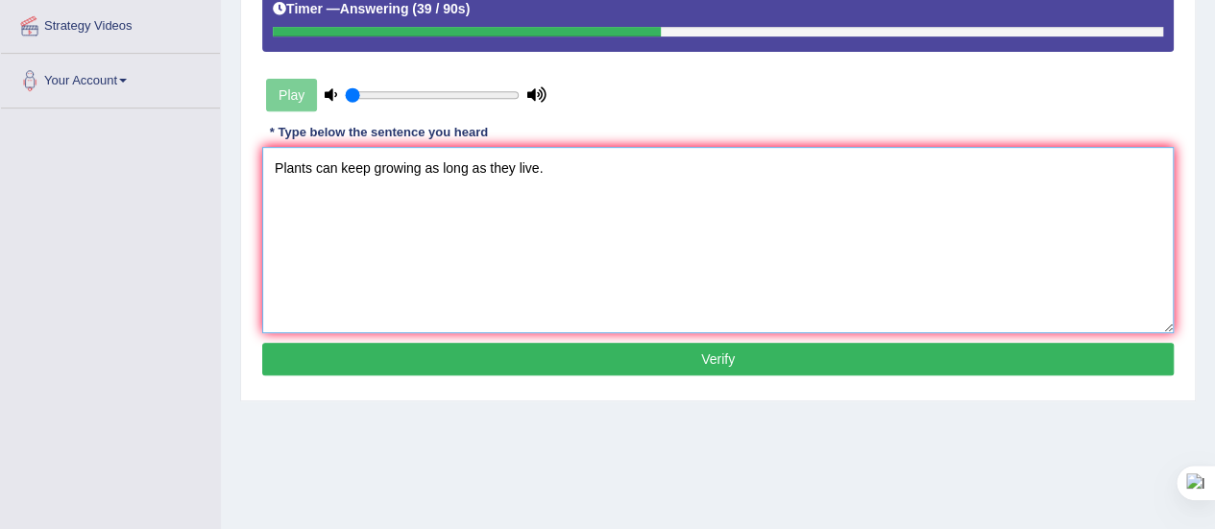
scroll to position [371, 0]
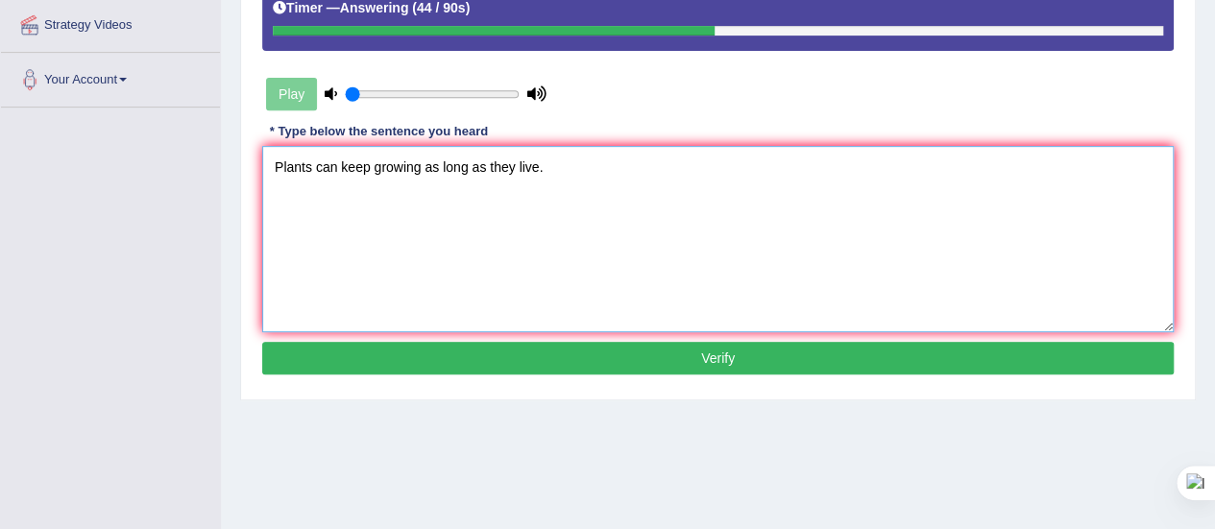
type textarea "Plants can keep growing as long as they live."
click at [644, 352] on button "Verify" at bounding box center [717, 358] width 911 height 33
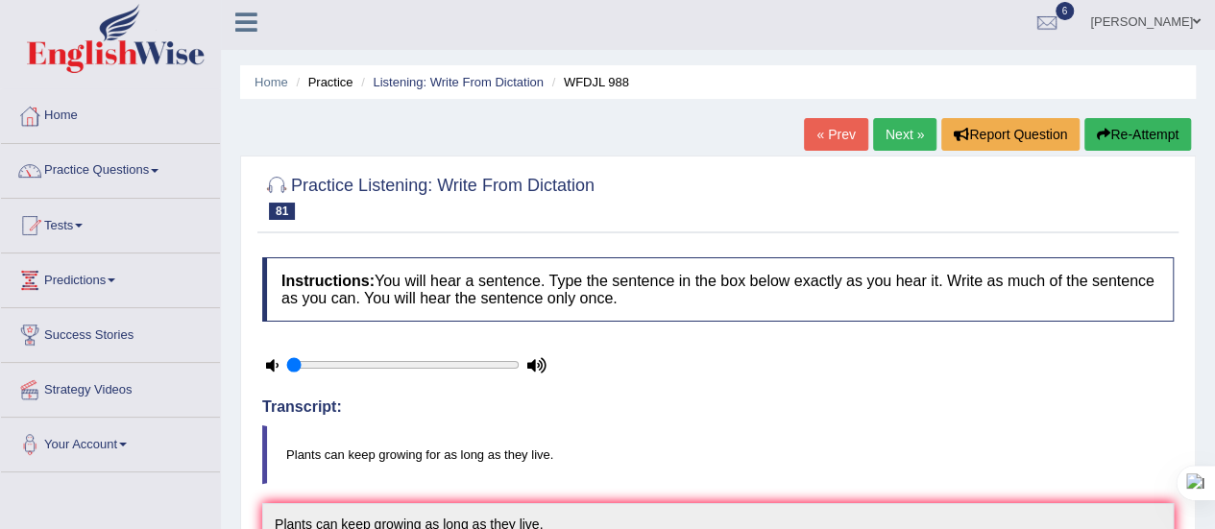
scroll to position [0, 0]
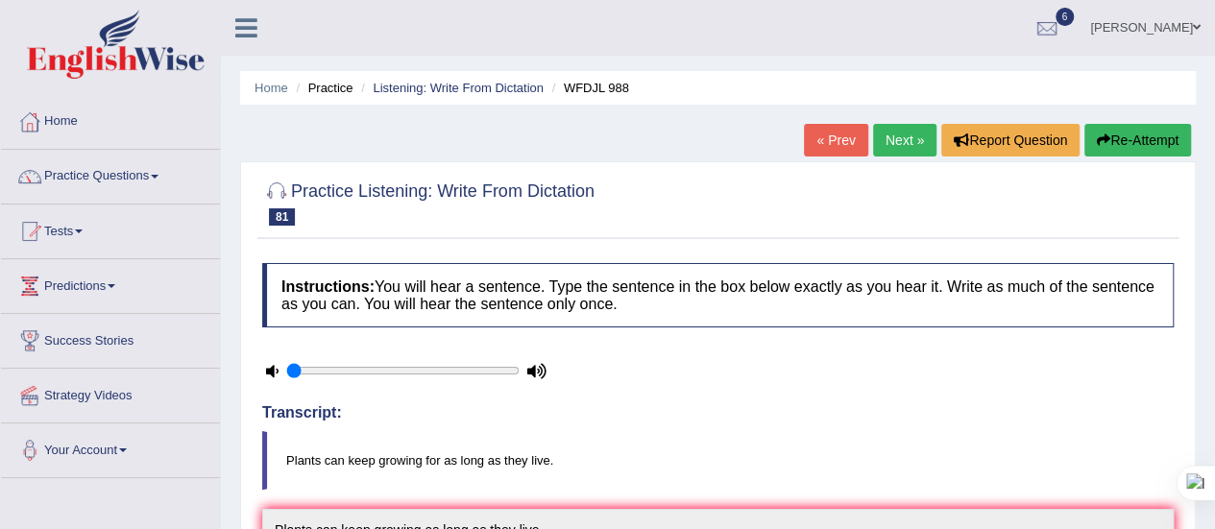
click at [898, 143] on link "Next »" at bounding box center [904, 140] width 63 height 33
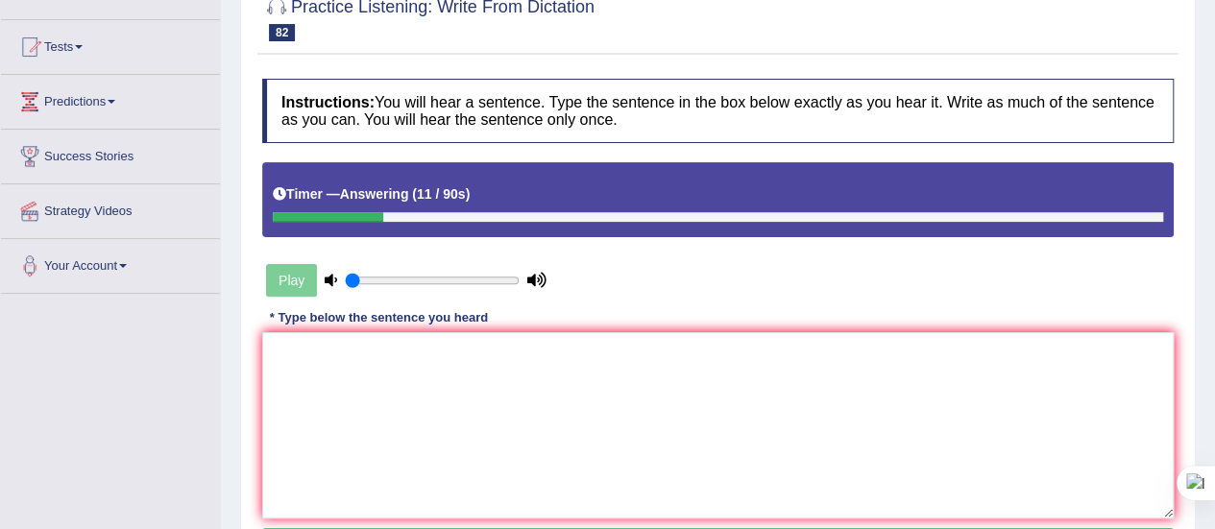
scroll to position [186, 0]
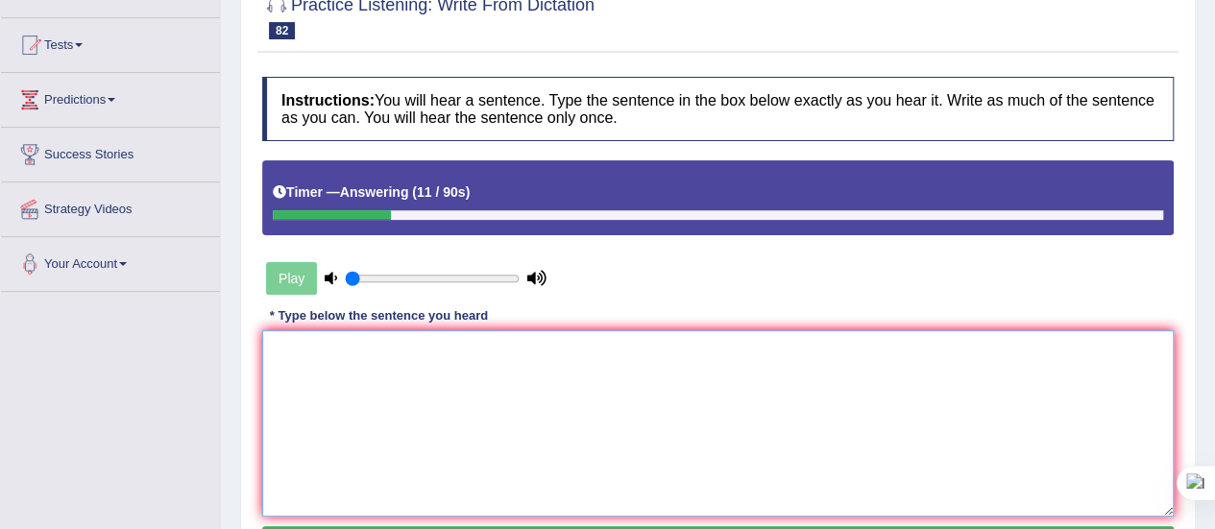
click at [371, 371] on textarea at bounding box center [717, 423] width 911 height 186
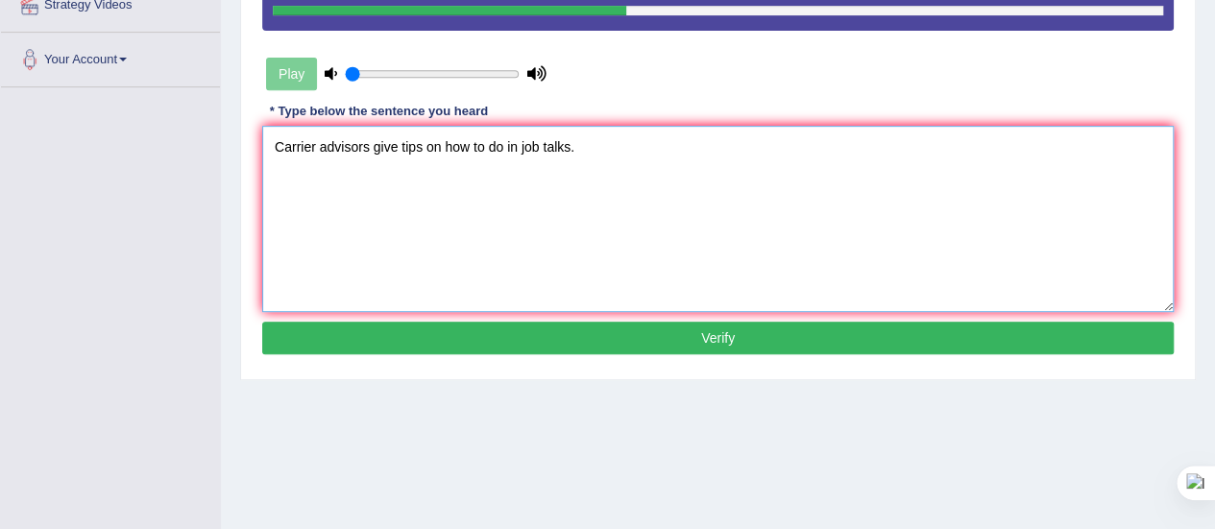
scroll to position [392, 0]
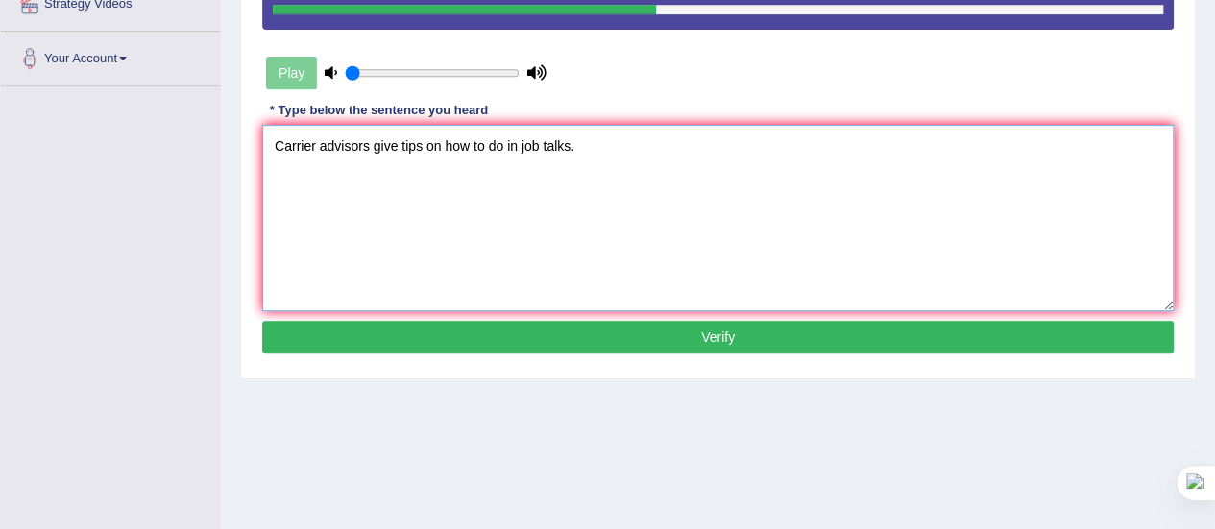
type textarea "Carrier advisors give tips on how to do in job talks."
click at [624, 333] on button "Verify" at bounding box center [717, 337] width 911 height 33
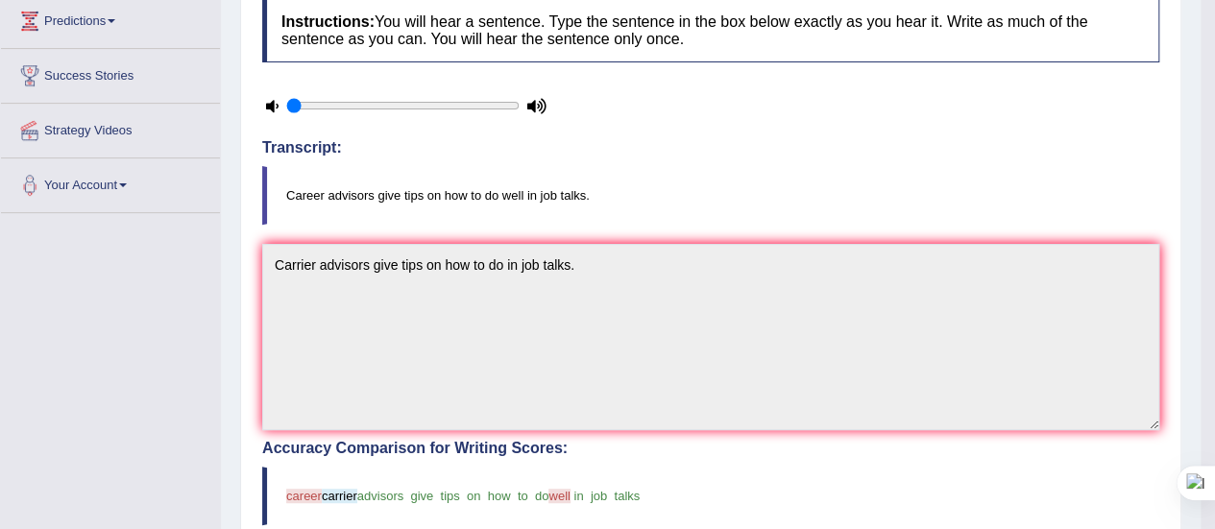
scroll to position [0, 0]
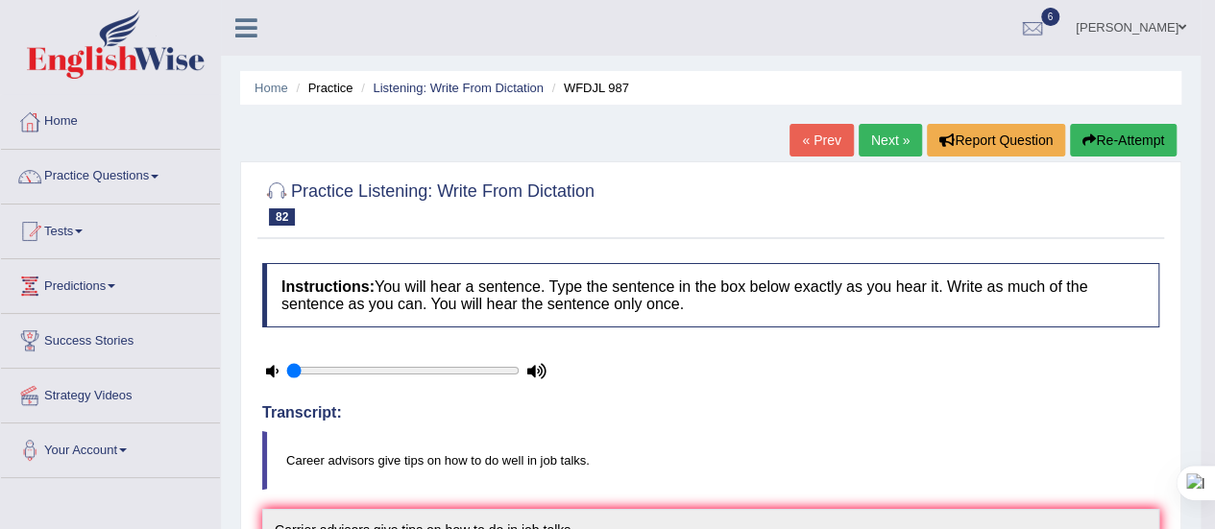
click at [886, 139] on link "Next »" at bounding box center [890, 140] width 63 height 33
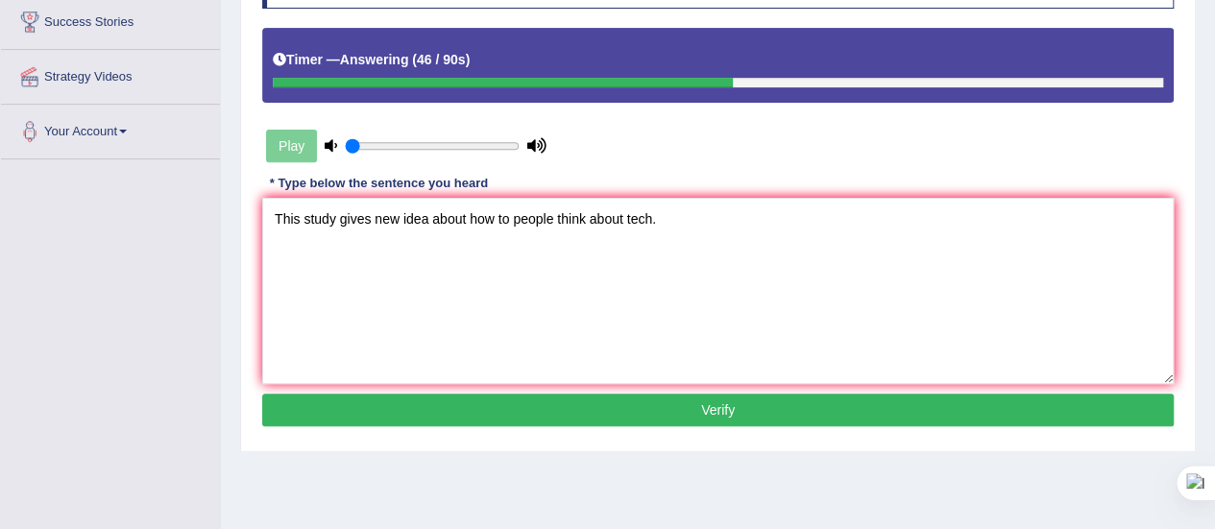
scroll to position [355, 0]
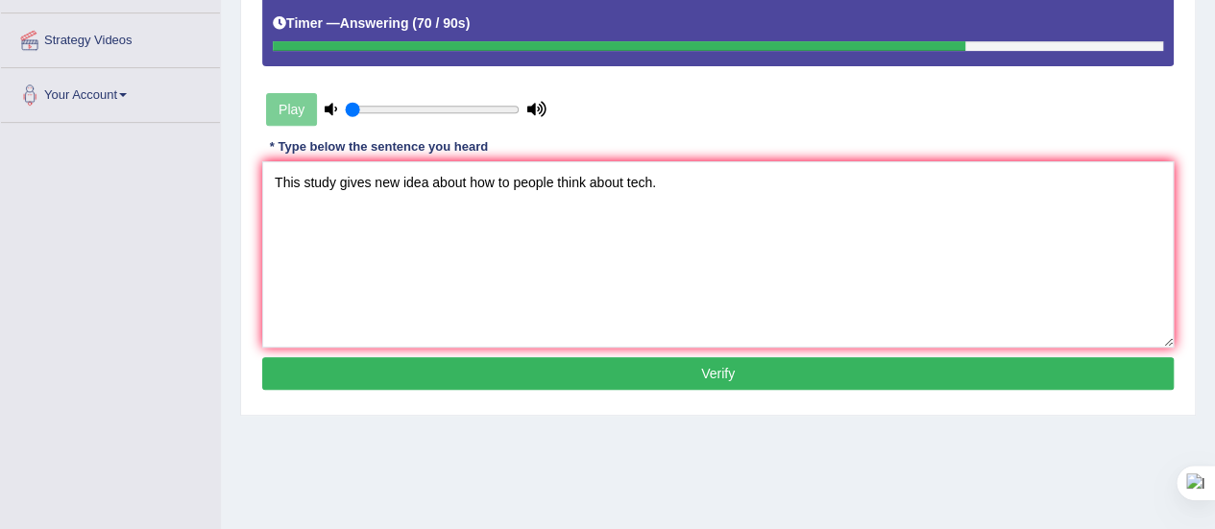
type textarea "This study gives new idea about how to people think about tech."
click at [659, 377] on button "Verify" at bounding box center [717, 373] width 911 height 33
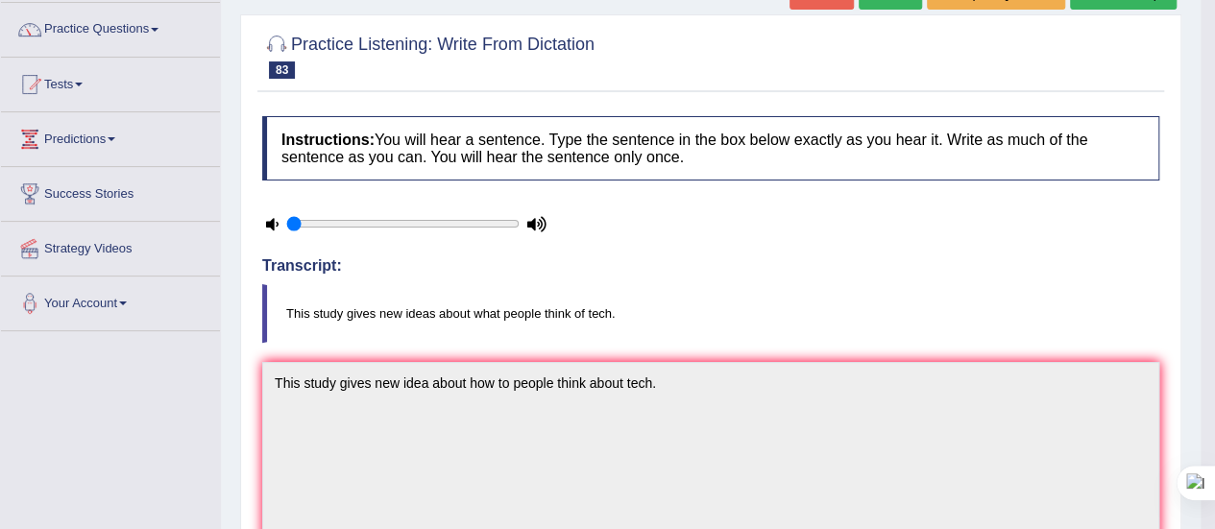
scroll to position [0, 0]
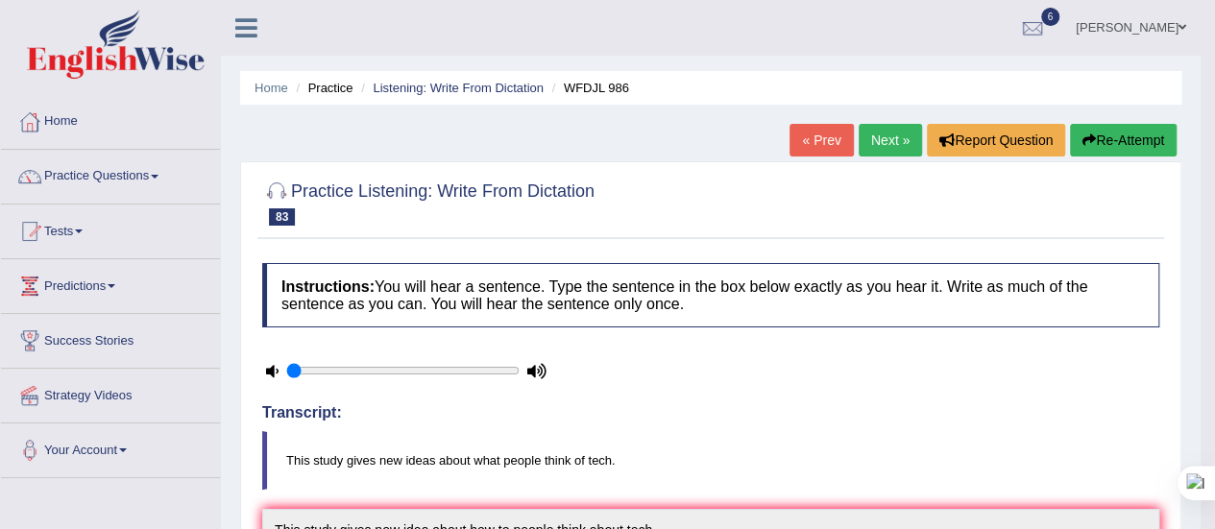
click at [874, 139] on link "Next »" at bounding box center [890, 140] width 63 height 33
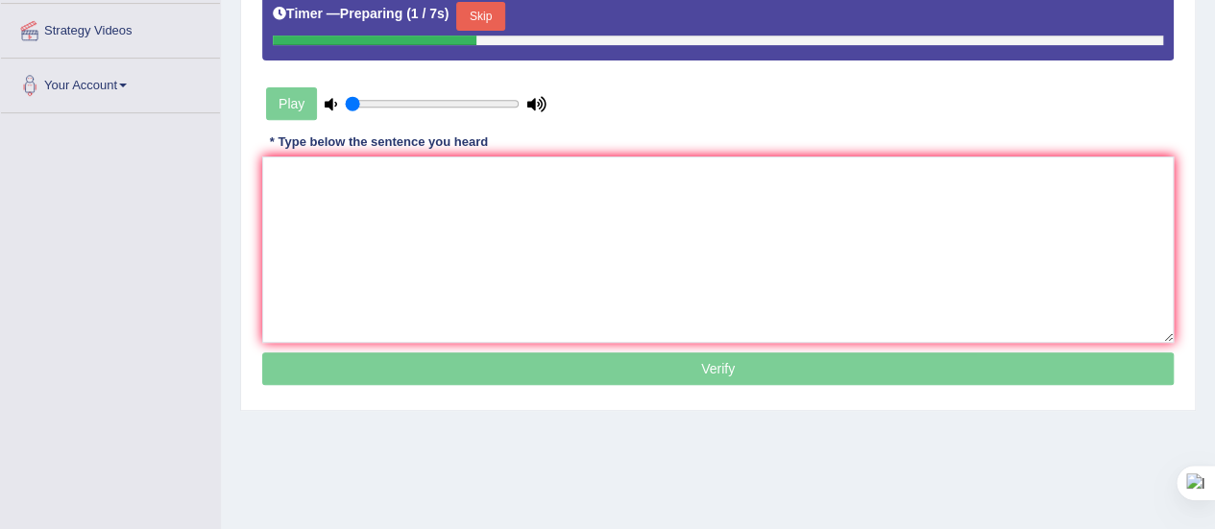
scroll to position [371, 0]
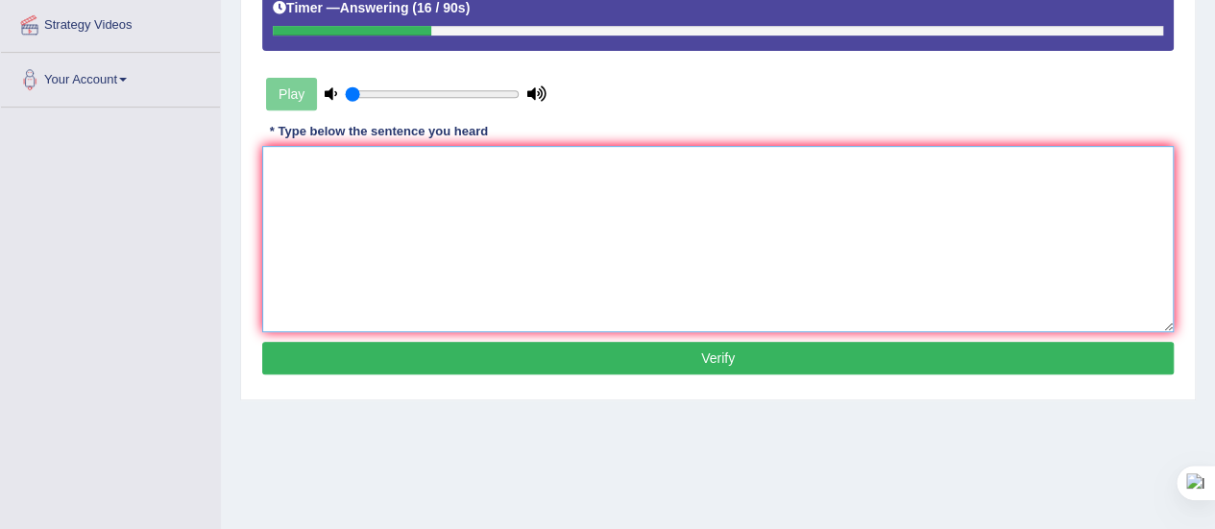
click at [320, 210] on textarea at bounding box center [717, 239] width 911 height 186
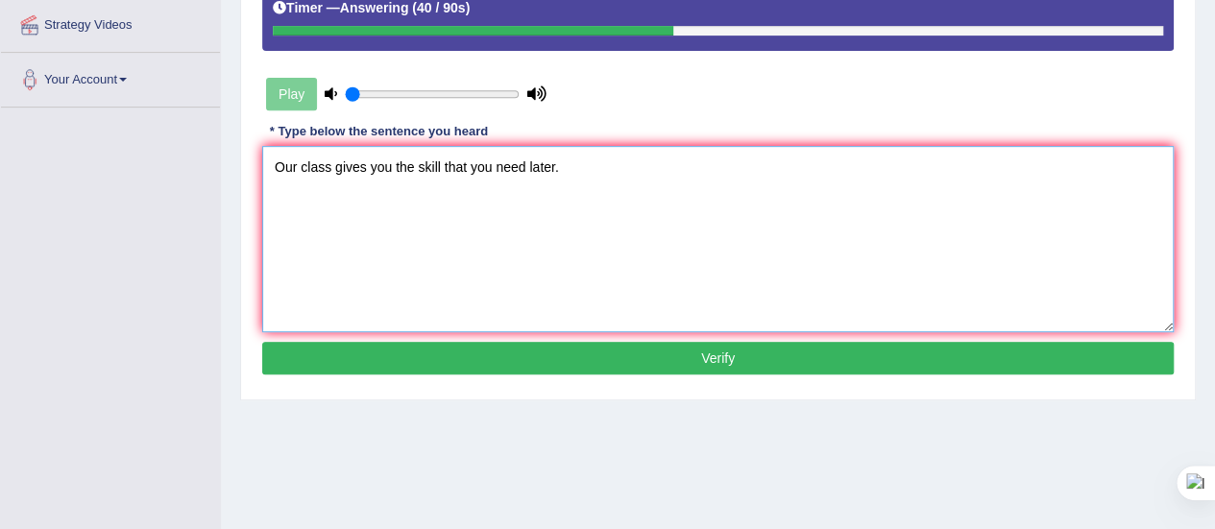
click at [330, 165] on textarea "Our class gives you the skill that you need later." at bounding box center [717, 239] width 911 height 186
click at [396, 166] on textarea "Our class is to gives you the skill that you need later." at bounding box center [717, 239] width 911 height 186
type textarea "Our class is to gives you the skill that you need later."
click at [640, 354] on button "Verify" at bounding box center [717, 358] width 911 height 33
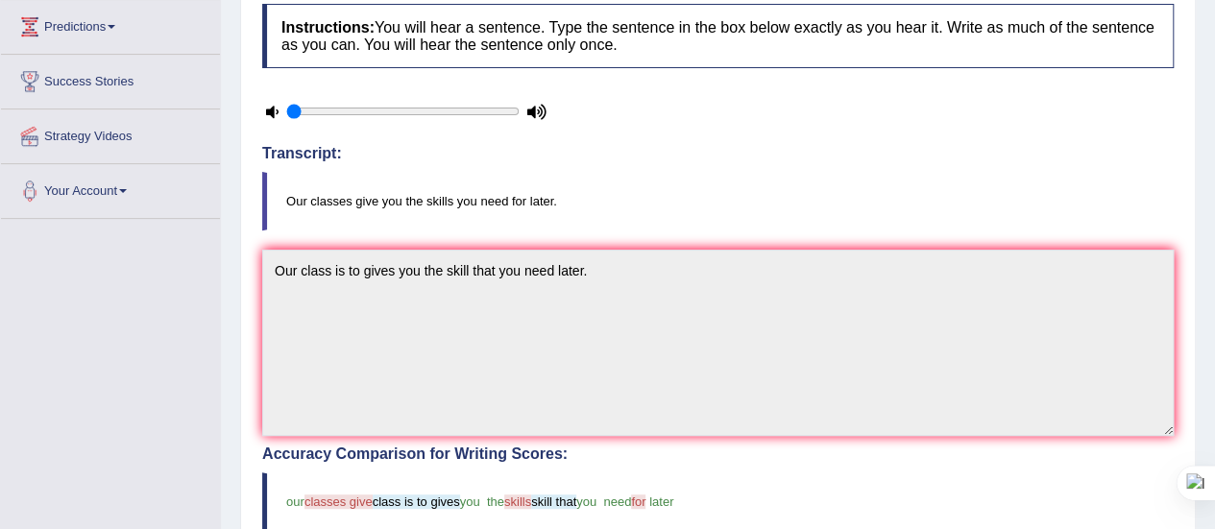
scroll to position [0, 0]
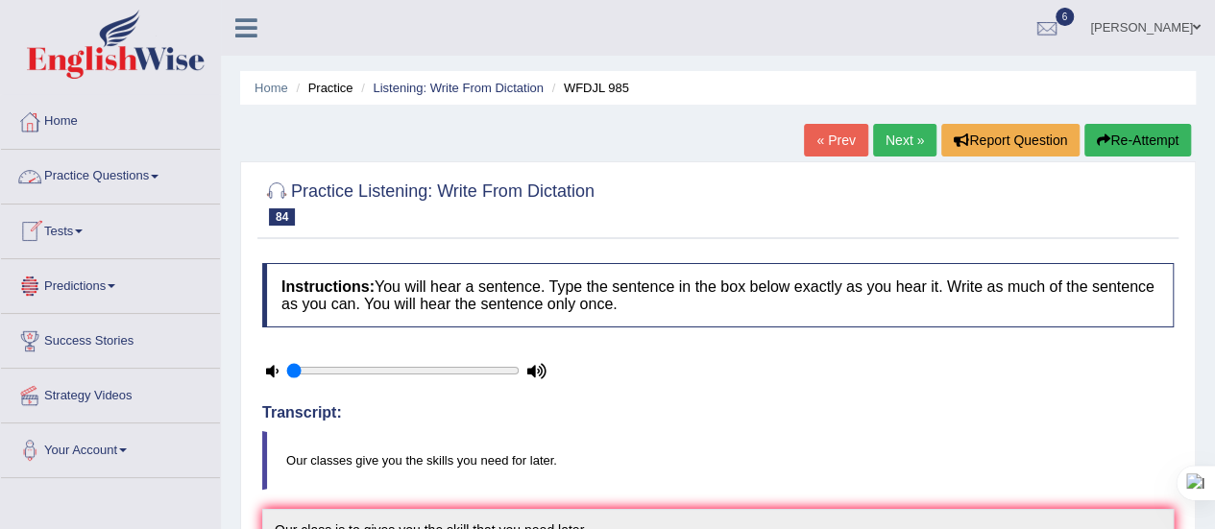
click at [158, 176] on span at bounding box center [155, 177] width 8 height 4
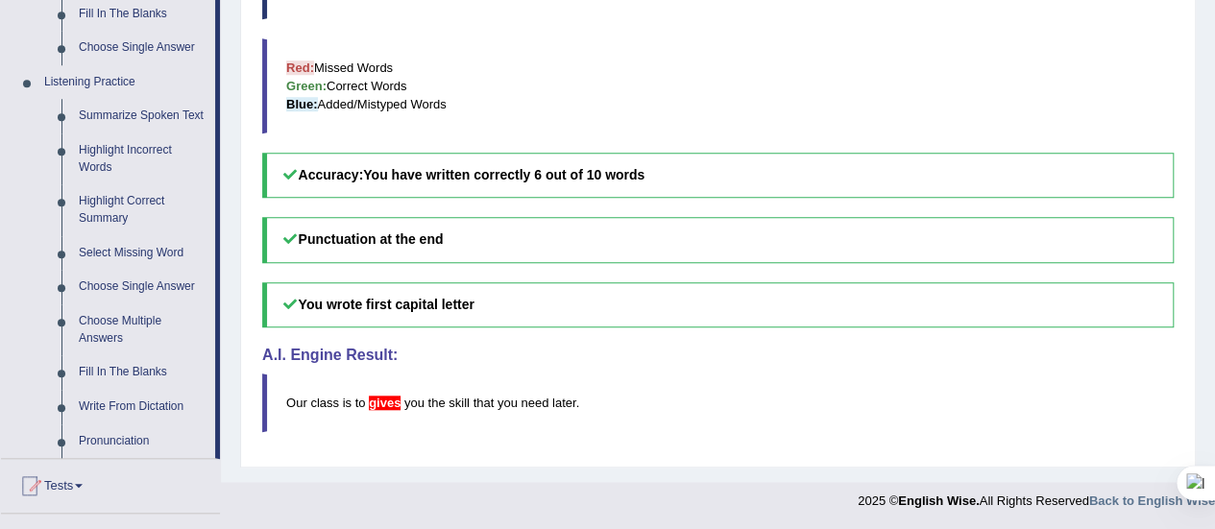
scroll to position [772, 0]
click at [148, 98] on link "Summarize Spoken Text" at bounding box center [142, 115] width 145 height 35
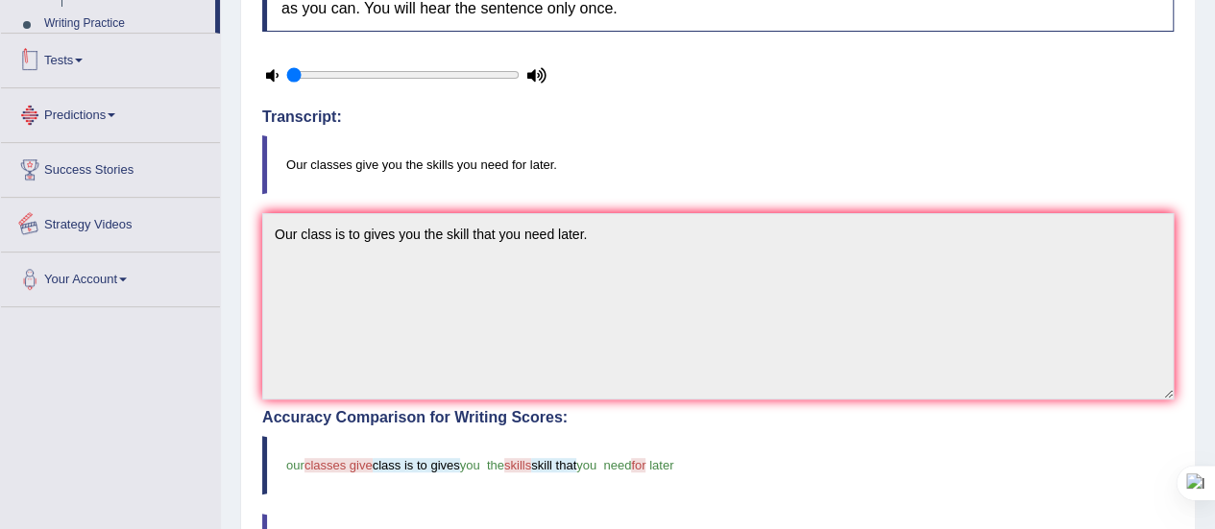
scroll to position [462, 0]
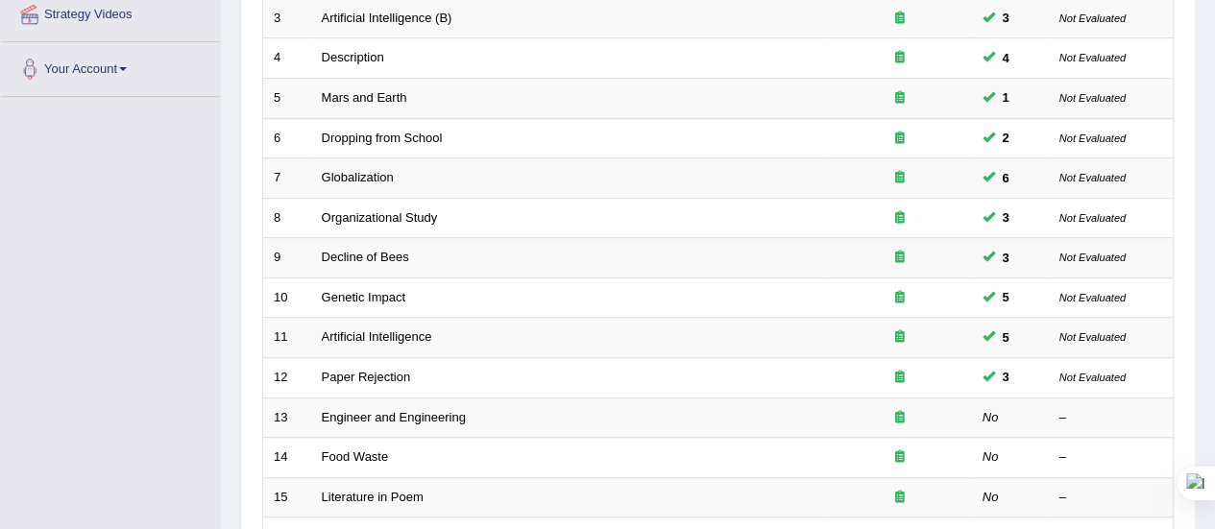
scroll to position [382, 0]
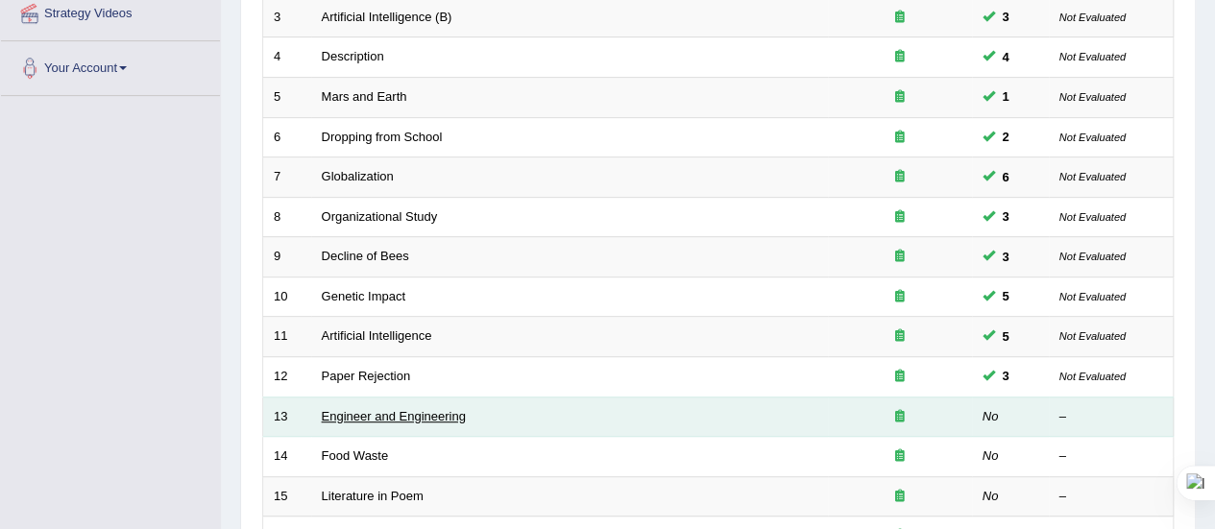
click at [406, 409] on link "Engineer and Engineering" at bounding box center [394, 416] width 144 height 14
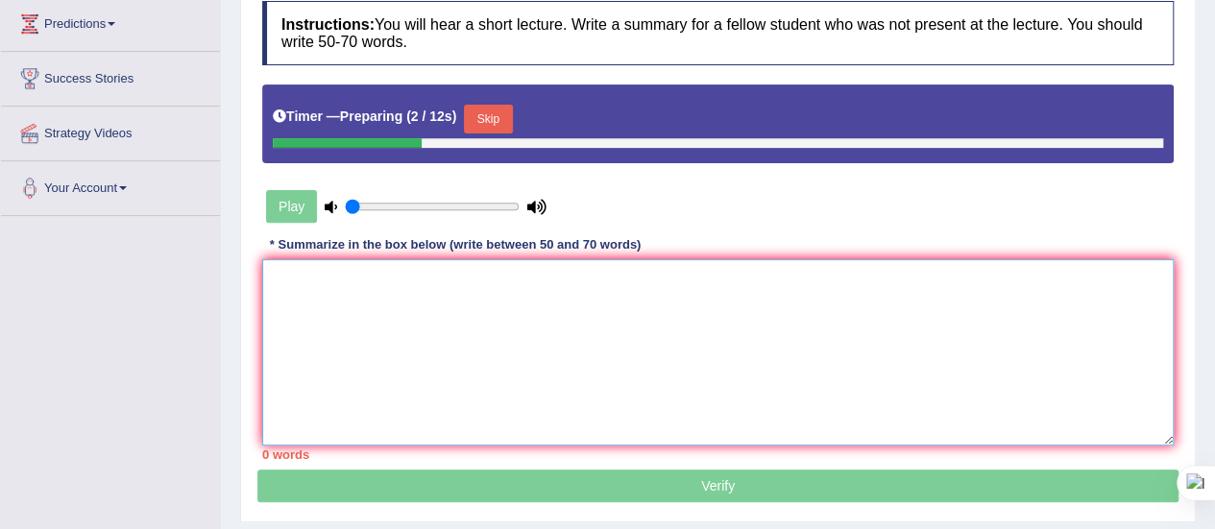
click at [354, 345] on textarea at bounding box center [717, 352] width 911 height 186
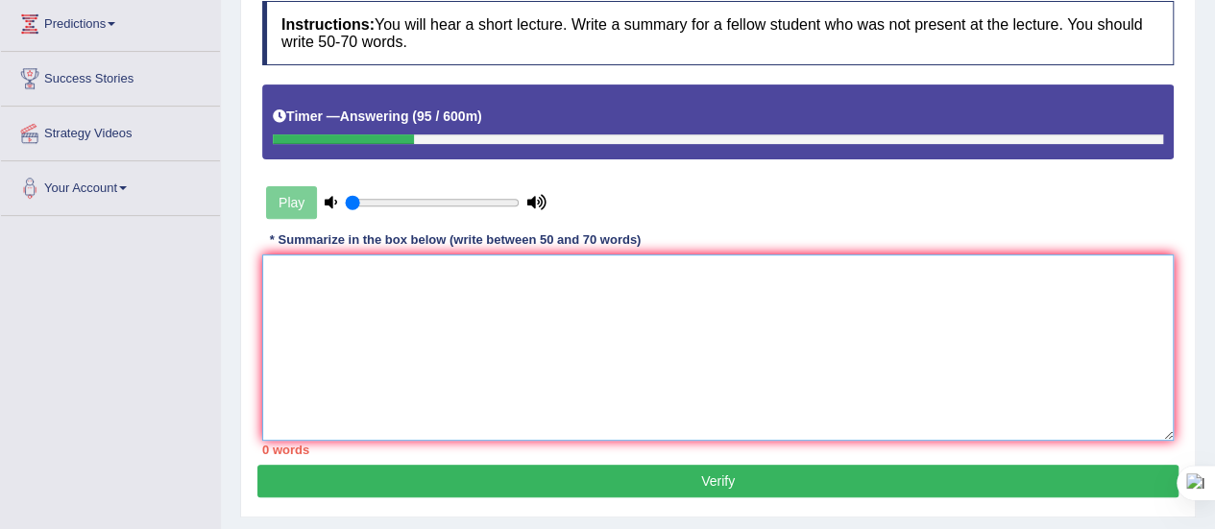
click at [337, 299] on textarea at bounding box center [717, 348] width 911 height 186
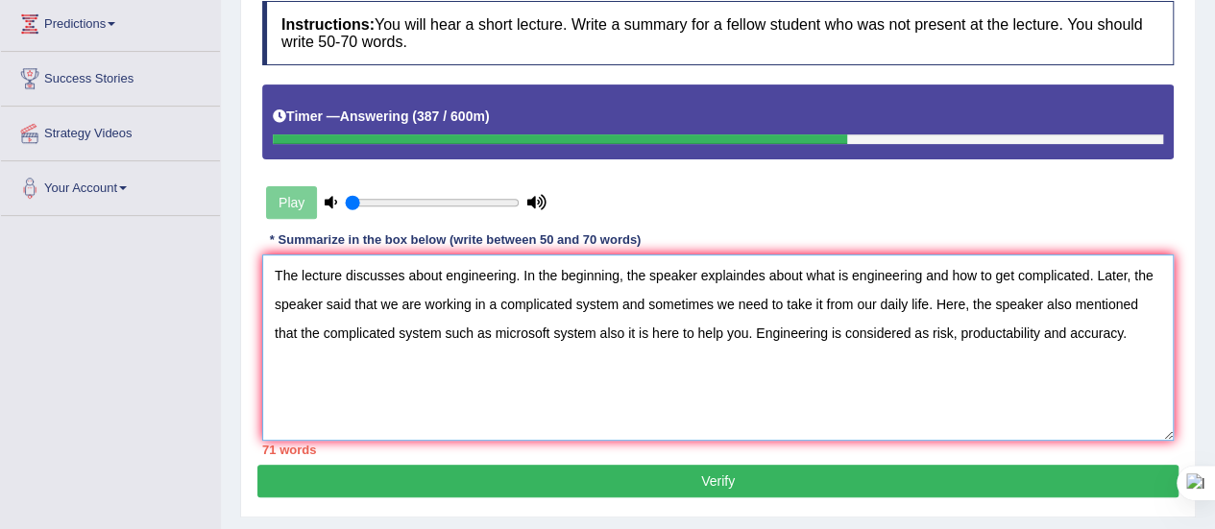
click at [1072, 304] on textarea "The lecture discusses about engineering. In the beginning, the speaker explaind…" at bounding box center [717, 348] width 911 height 186
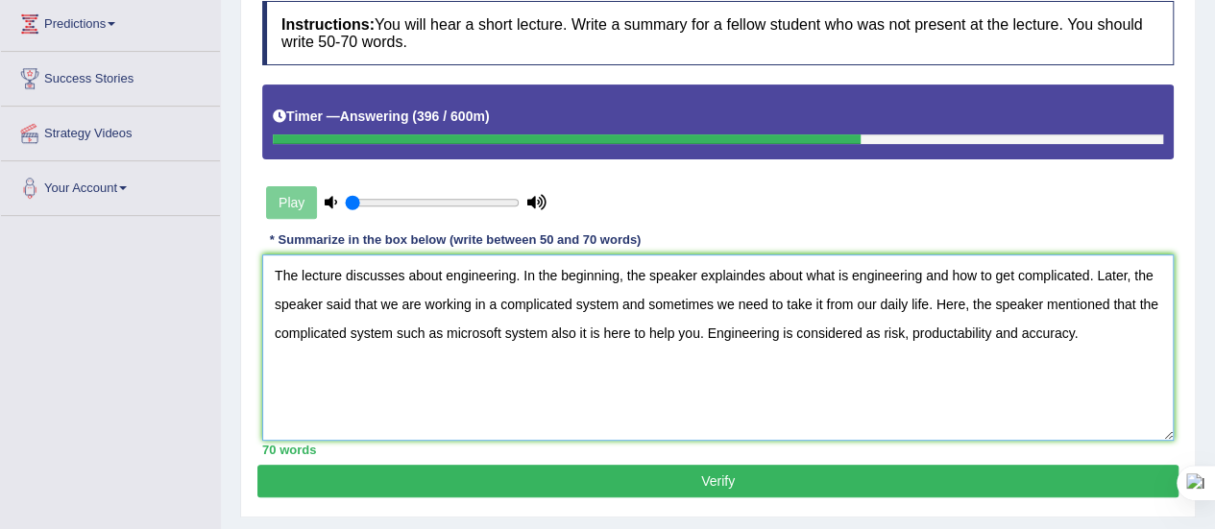
click at [750, 271] on textarea "The lecture discusses about engineering. In the beginning, the speaker explaind…" at bounding box center [717, 348] width 911 height 186
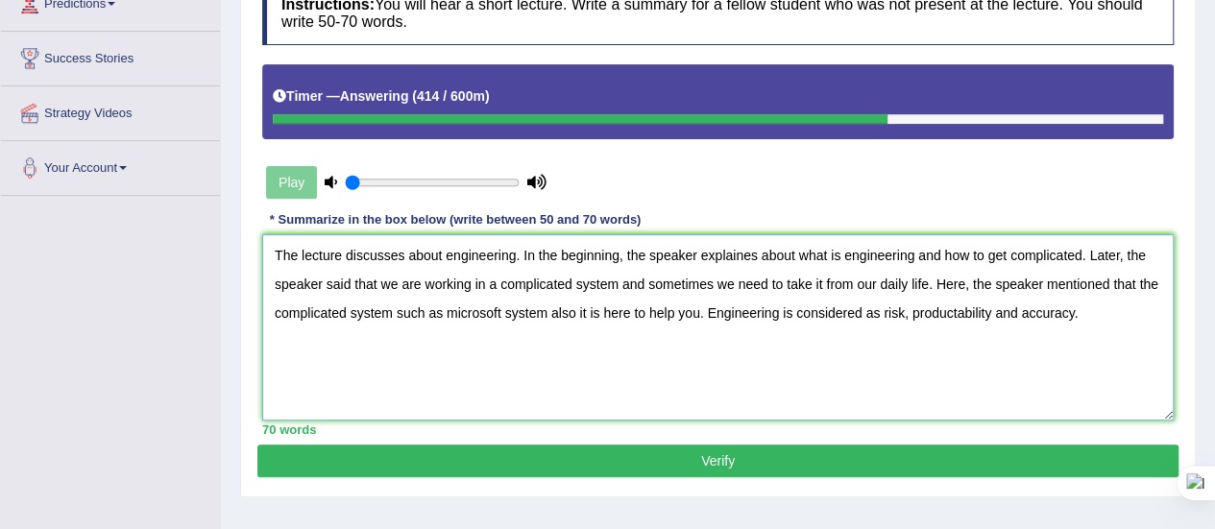
scroll to position [304, 0]
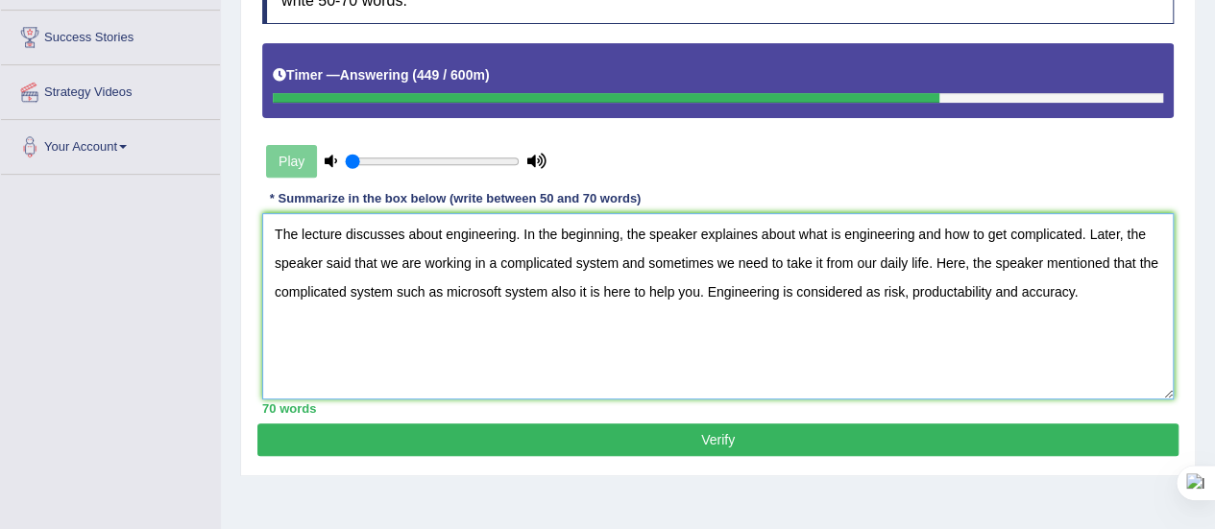
type textarea "The lecture discusses about engineering. In the beginning, the speaker explaine…"
click at [747, 437] on button "Verify" at bounding box center [717, 440] width 921 height 33
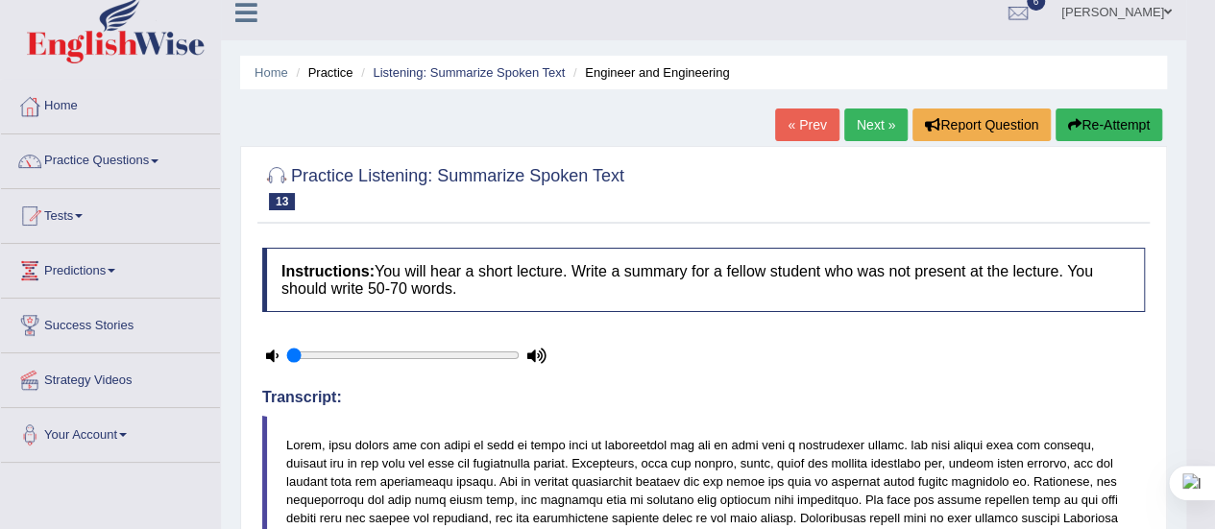
scroll to position [0, 0]
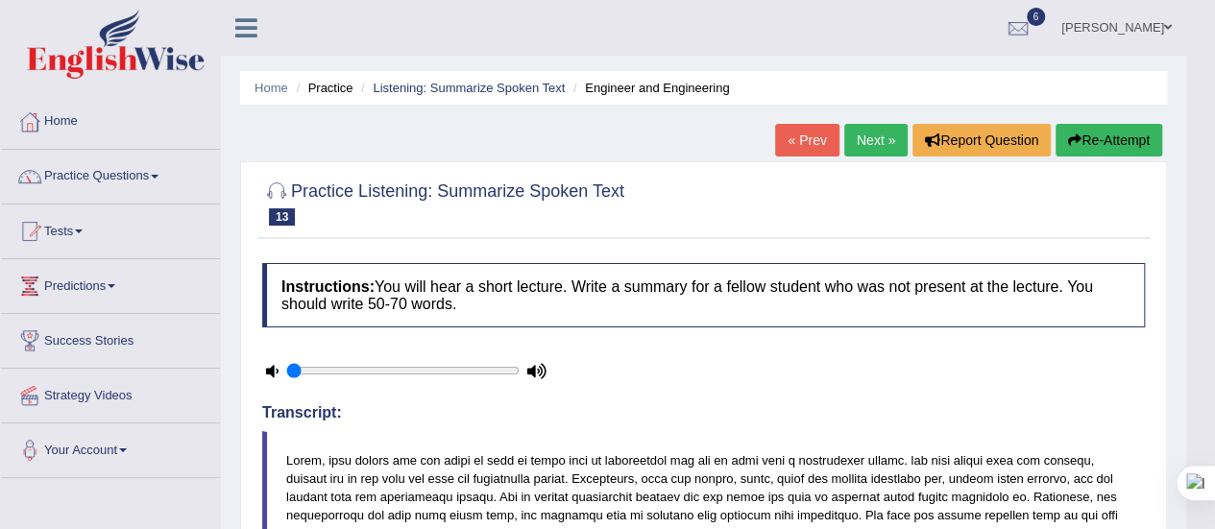
click at [1087, 138] on button "Re-Attempt" at bounding box center [1109, 140] width 107 height 33
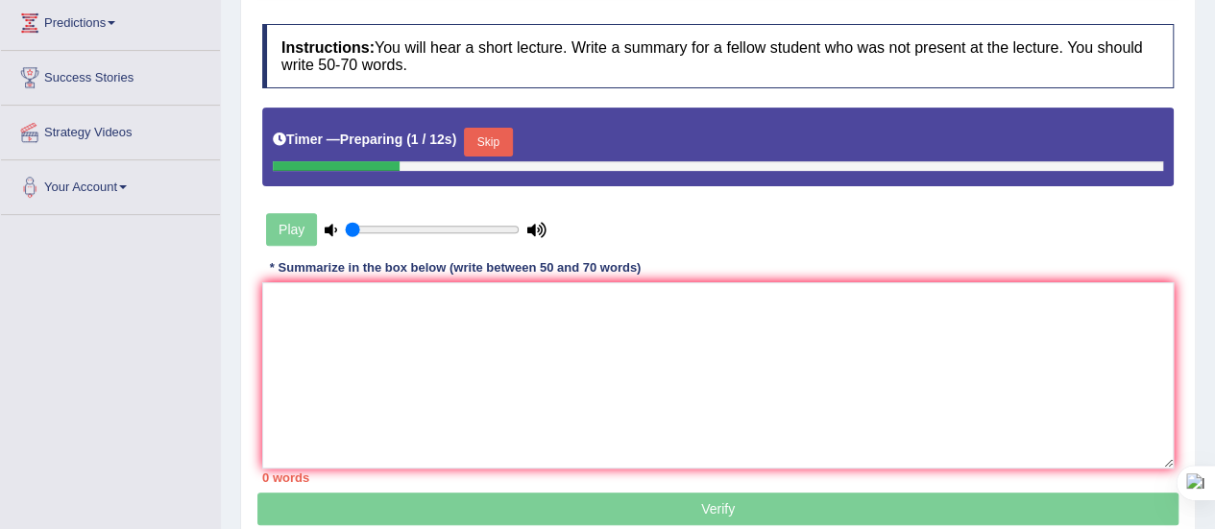
click at [489, 137] on button "Skip" at bounding box center [488, 142] width 48 height 29
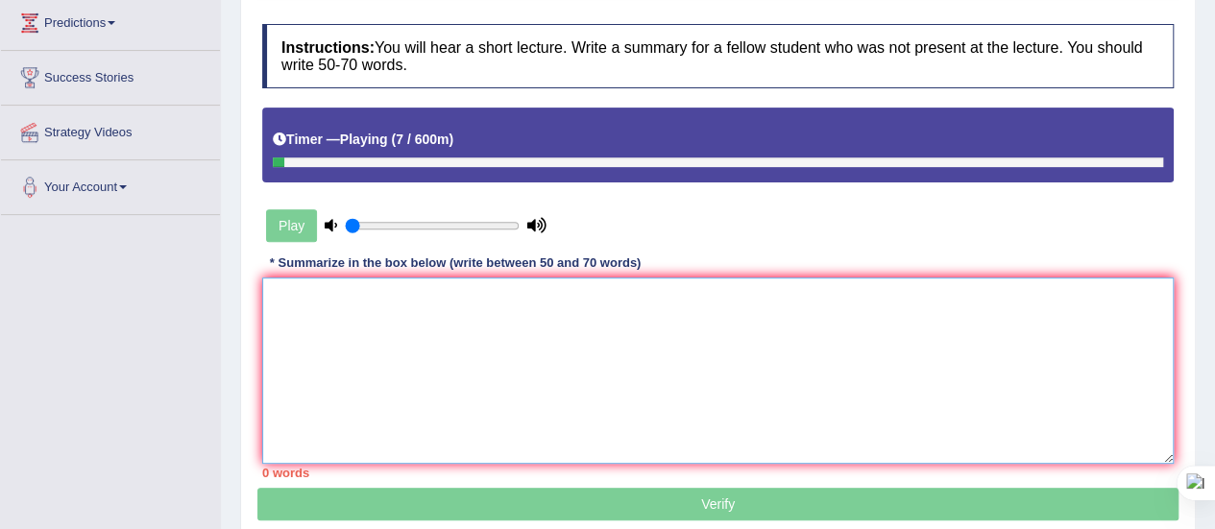
click at [417, 339] on textarea at bounding box center [717, 371] width 911 height 186
paste textarea "The lecture discusses about engineering. In the beginning, the speaker explaine…"
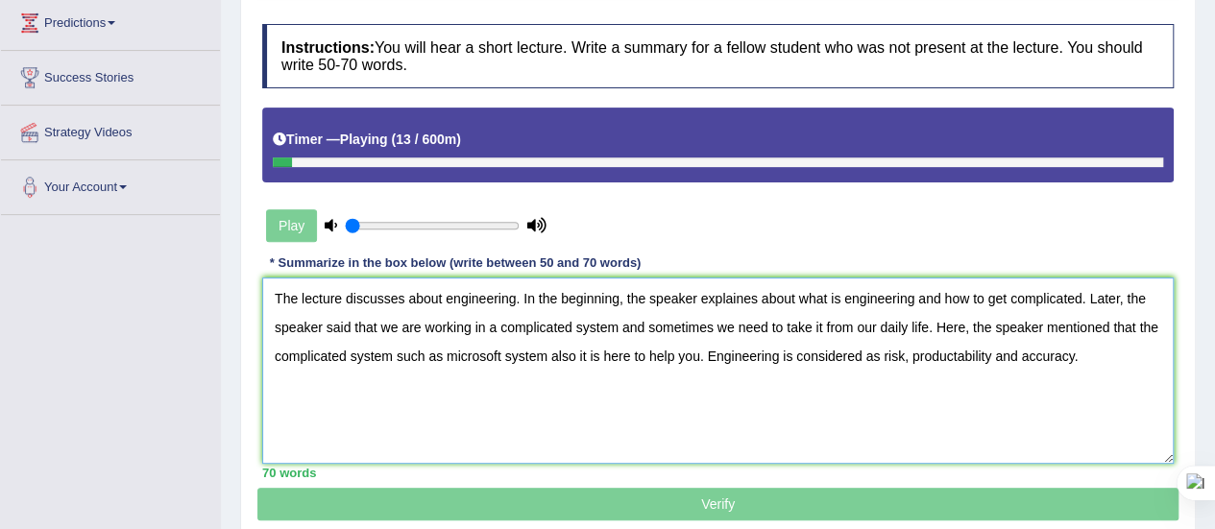
click at [753, 295] on textarea "The lecture discusses about engineering. In the beginning, the speaker explaine…" at bounding box center [717, 371] width 911 height 186
click at [644, 324] on textarea "The lecture discusses about engineering. In the beginning, the speaker explaine…" at bounding box center [717, 371] width 911 height 186
click at [628, 323] on textarea "The lecture discusses about engineering. In the beginning, the speaker explaine…" at bounding box center [717, 371] width 911 height 186
click at [630, 325] on textarea "The lecture discusses about engineering. In the beginning, the speaker explaine…" at bounding box center [717, 371] width 911 height 186
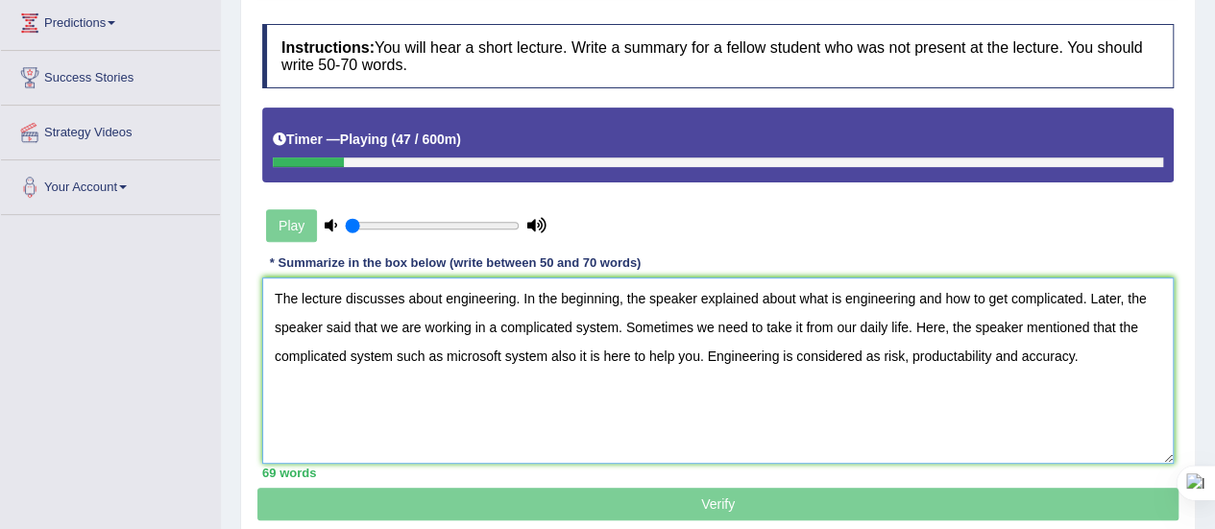
click at [544, 352] on textarea "The lecture discusses about engineering. In the beginning, the speaker explaine…" at bounding box center [717, 371] width 911 height 186
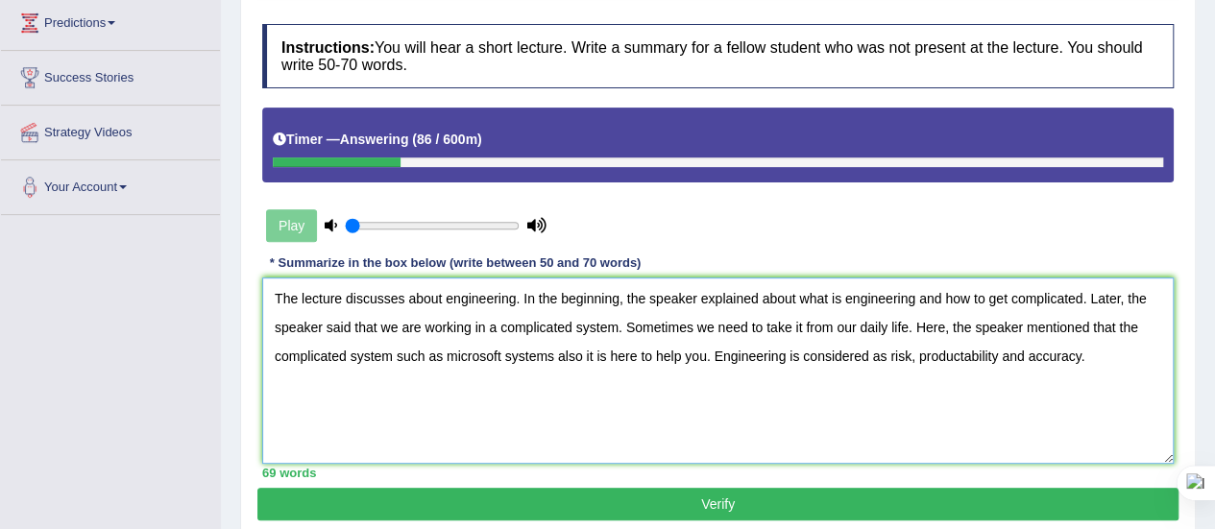
type textarea "The lecture discusses about engineering. In the beginning, the speaker explaine…"
click at [830, 489] on button "Verify" at bounding box center [717, 504] width 921 height 33
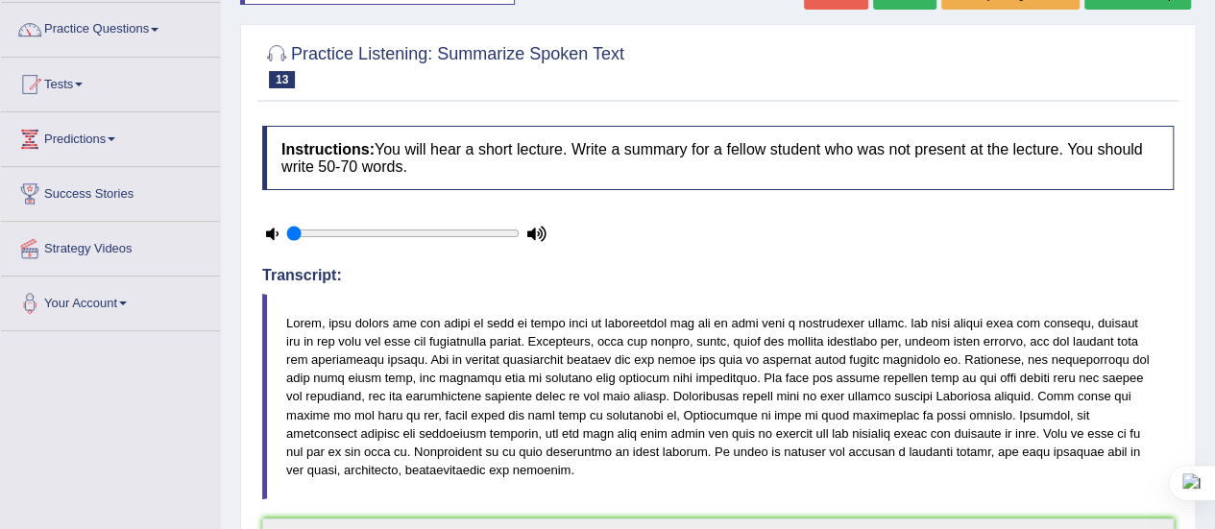
scroll to position [134, 0]
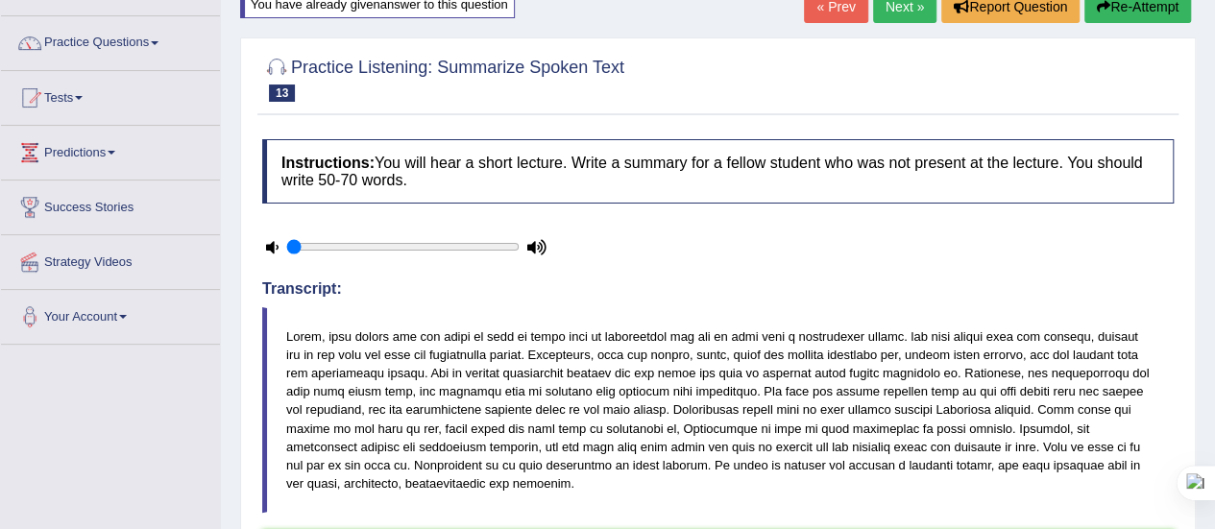
click at [1129, 14] on button "Re-Attempt" at bounding box center [1137, 6] width 107 height 33
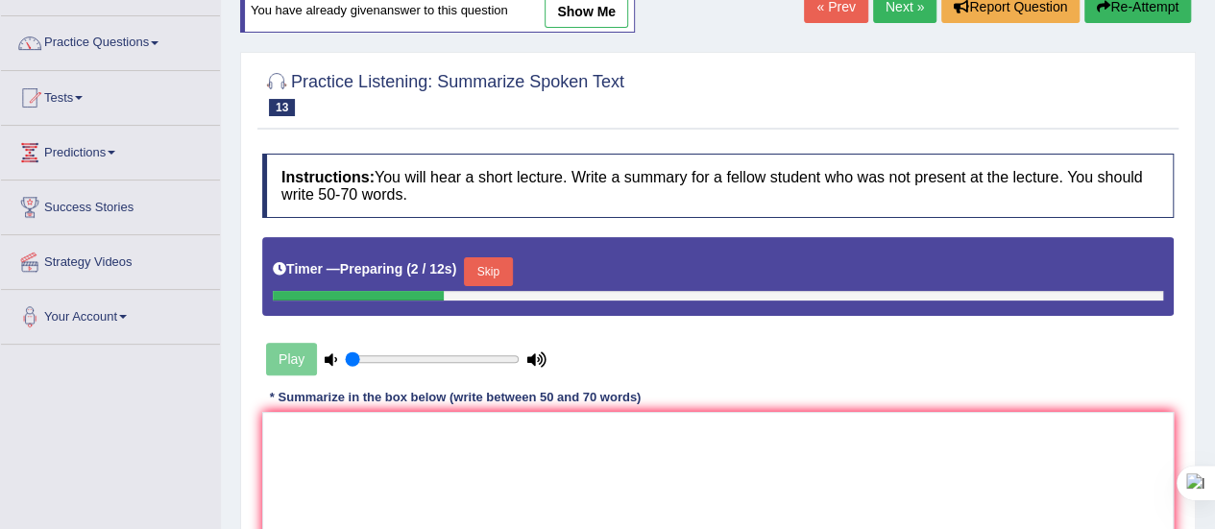
click at [503, 263] on button "Skip" at bounding box center [488, 271] width 48 height 29
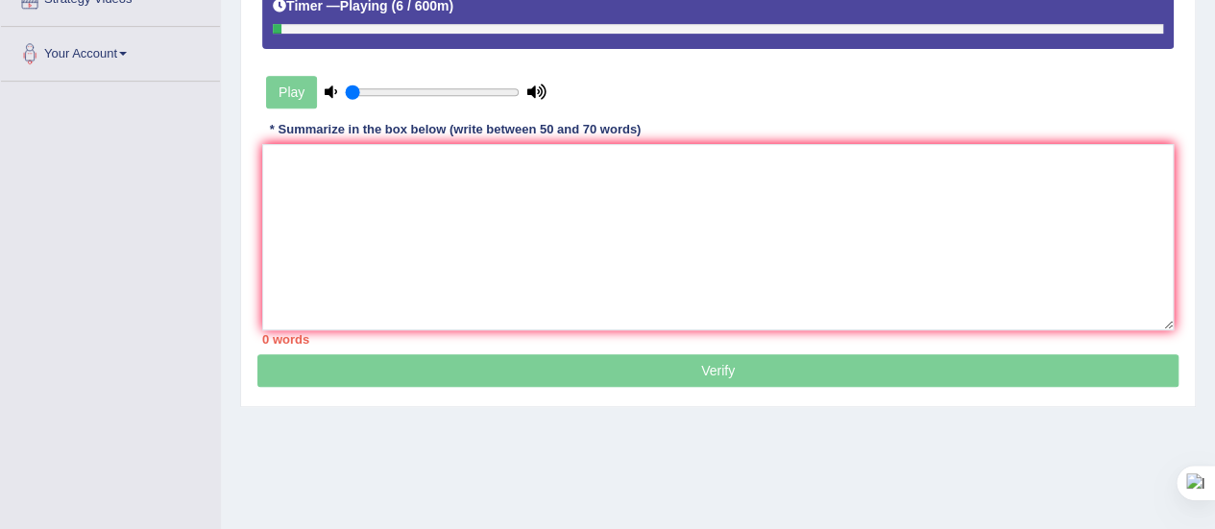
scroll to position [399, 0]
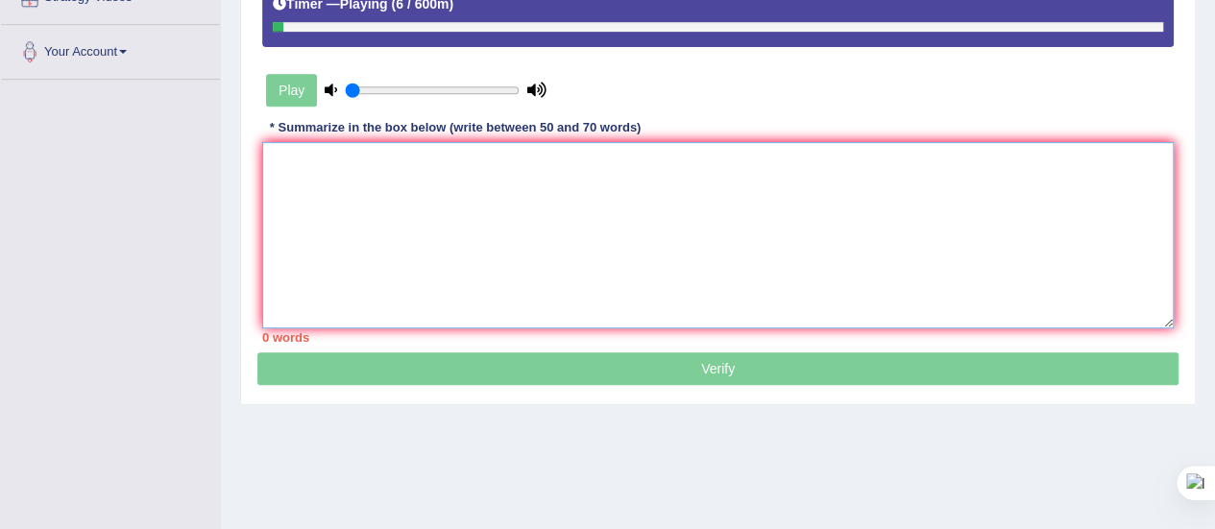
click at [395, 220] on textarea at bounding box center [717, 235] width 911 height 186
paste textarea "The lecture discusses about engineering. In the beginning, the speaker explaine…"
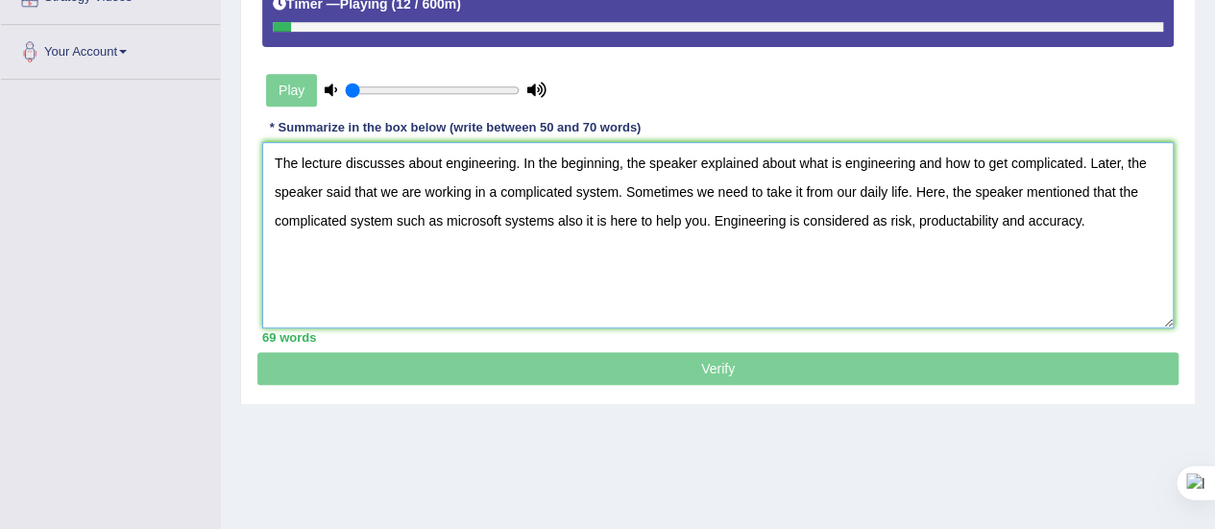
click at [972, 216] on textarea "The lecture discusses about engineering. In the beginning, the speaker explaine…" at bounding box center [717, 235] width 911 height 186
type textarea "The lecture discusses about engineering. In the beginning, the speaker explaine…"
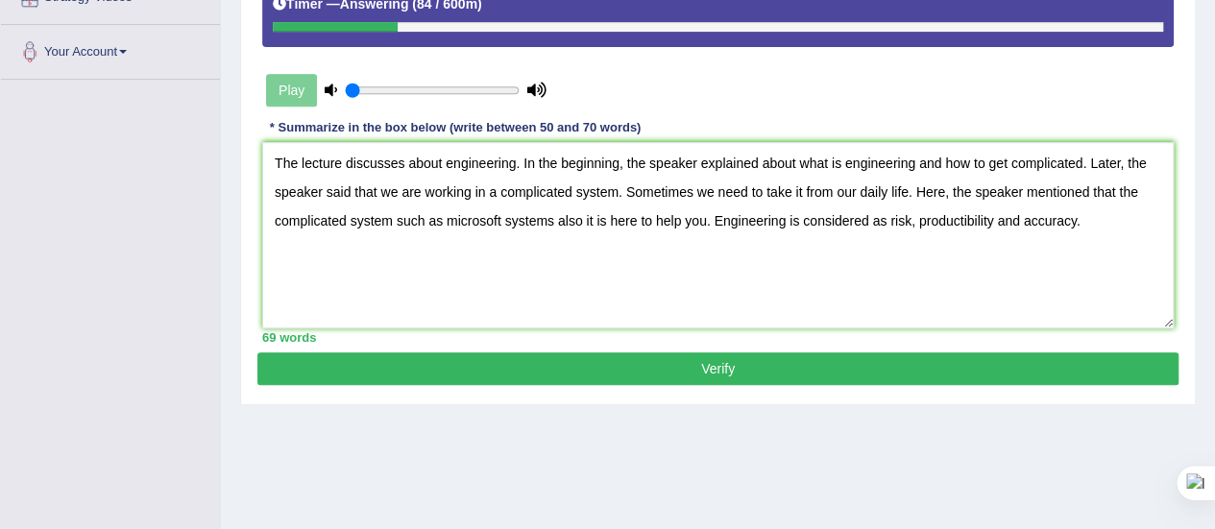
click at [666, 361] on button "Verify" at bounding box center [717, 368] width 921 height 33
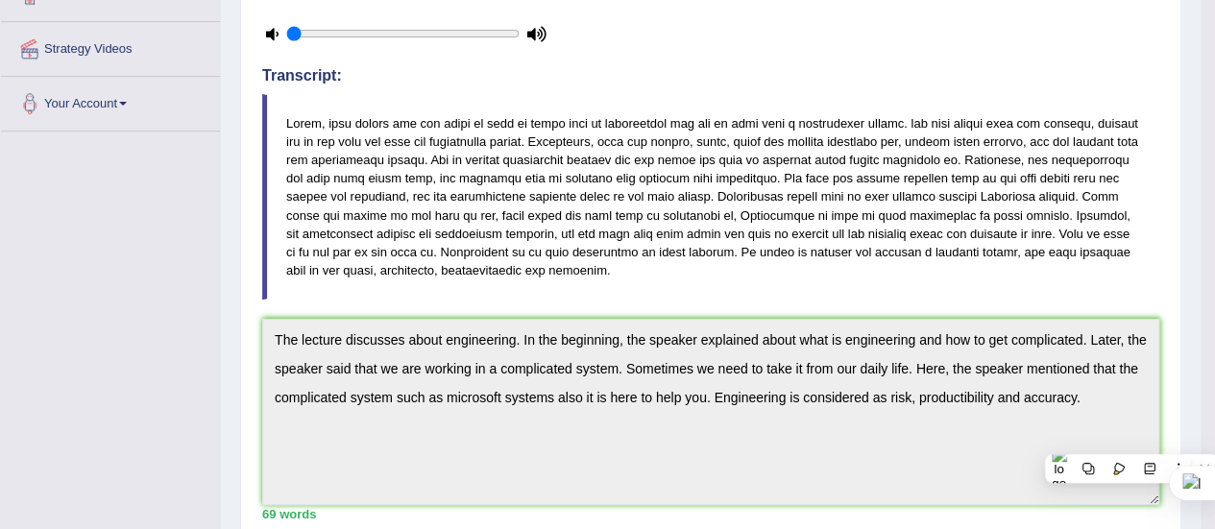
scroll to position [0, 0]
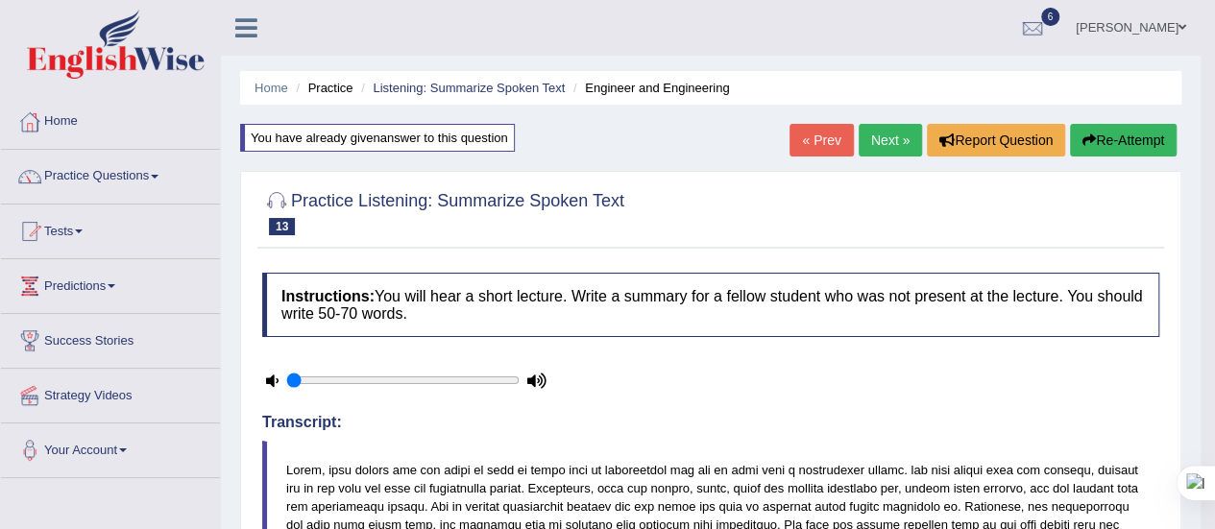
click at [1110, 130] on button "Re-Attempt" at bounding box center [1123, 140] width 107 height 33
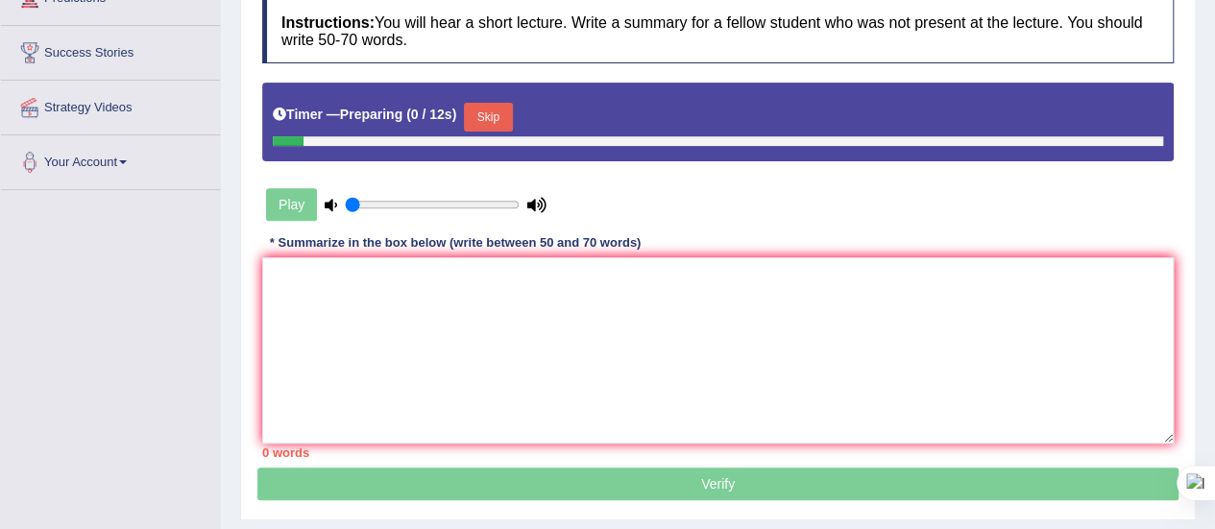
scroll to position [293, 0]
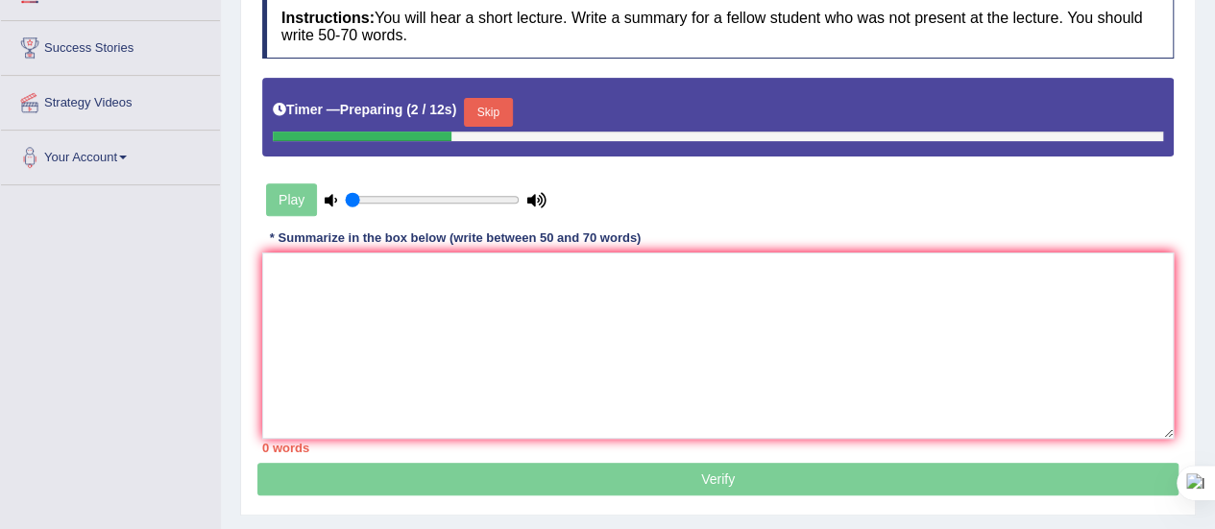
click at [480, 104] on button "Skip" at bounding box center [488, 112] width 48 height 29
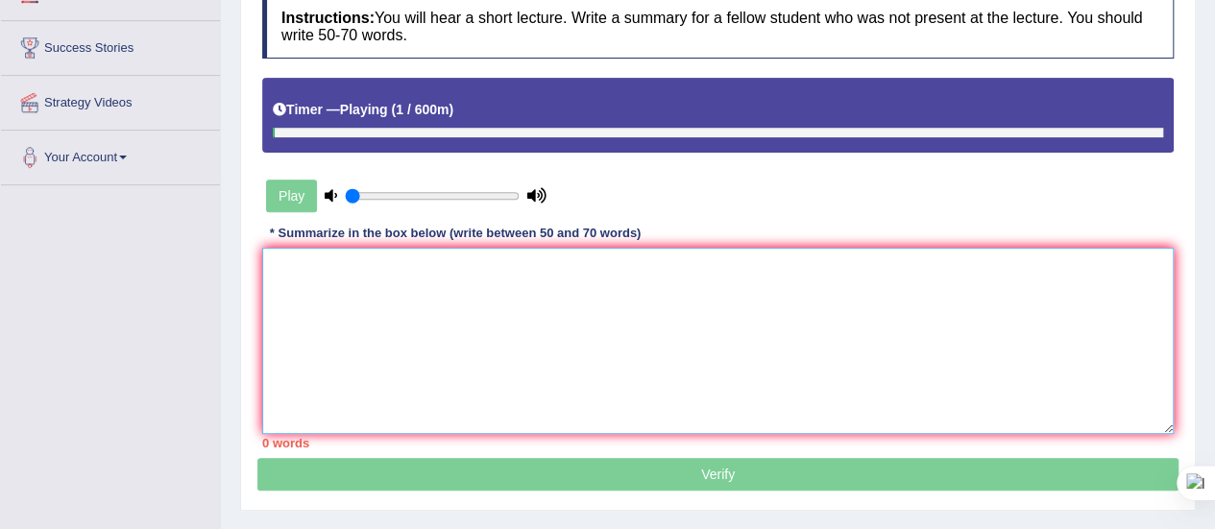
click at [340, 272] on textarea at bounding box center [717, 341] width 911 height 186
click at [417, 277] on textarea at bounding box center [717, 341] width 911 height 186
paste textarea "The lecture discusses about engineering. In the beginning, the speaker explaine…"
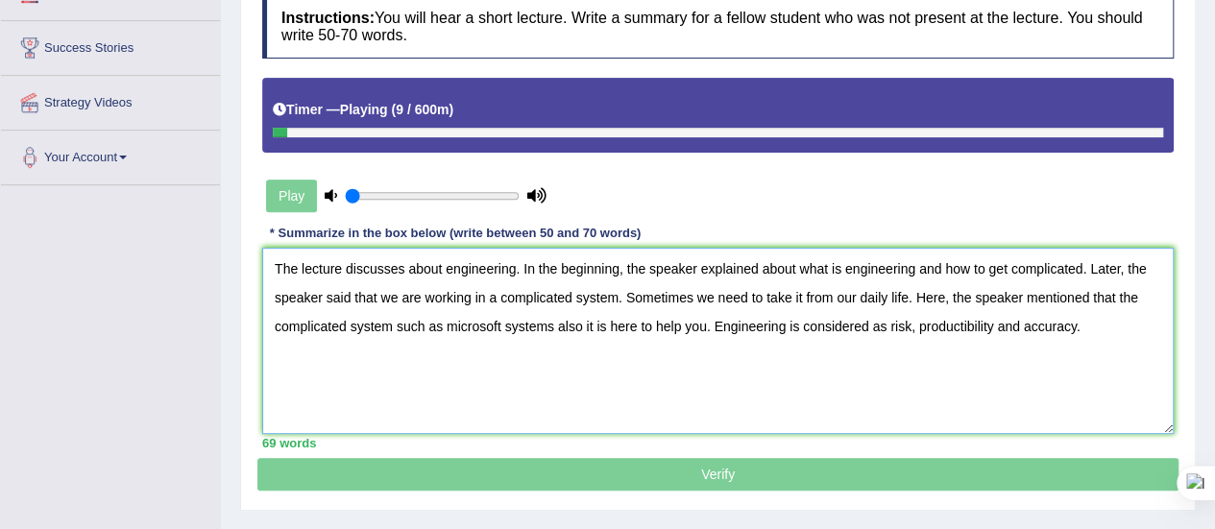
click at [939, 327] on textarea "The lecture discusses about engineering. In the beginning, the speaker explaine…" at bounding box center [717, 341] width 911 height 186
click at [952, 324] on textarea "The lecture discusses about engineering. In the beginning, the speaker explaine…" at bounding box center [717, 341] width 911 height 186
click at [962, 320] on textarea "The lecture discusses about engineering. In the beginning, the speaker explaine…" at bounding box center [717, 341] width 911 height 186
click at [457, 321] on textarea "The lecture discusses about engineering. In the beginning, the speaker explaine…" at bounding box center [717, 341] width 911 height 186
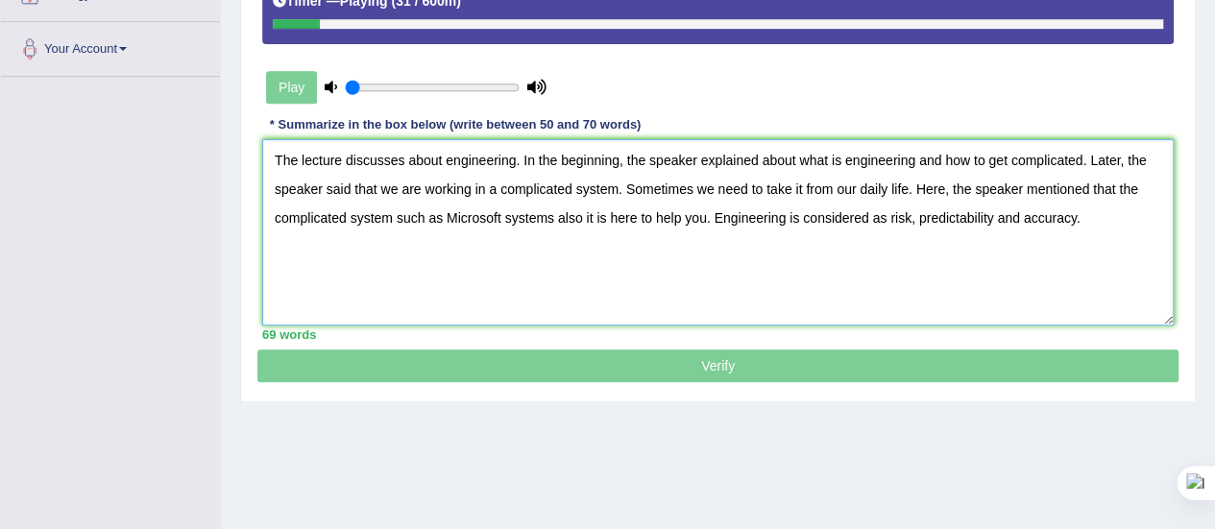
scroll to position [402, 0]
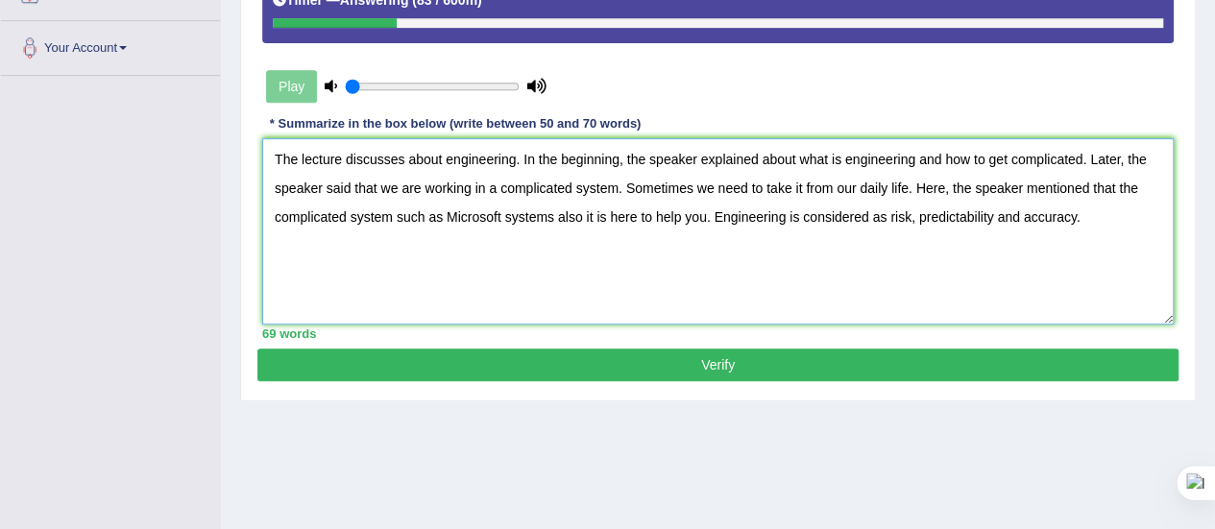
type textarea "The lecture discusses about engineering. In the beginning, the speaker explaine…"
click at [699, 354] on button "Verify" at bounding box center [717, 365] width 921 height 33
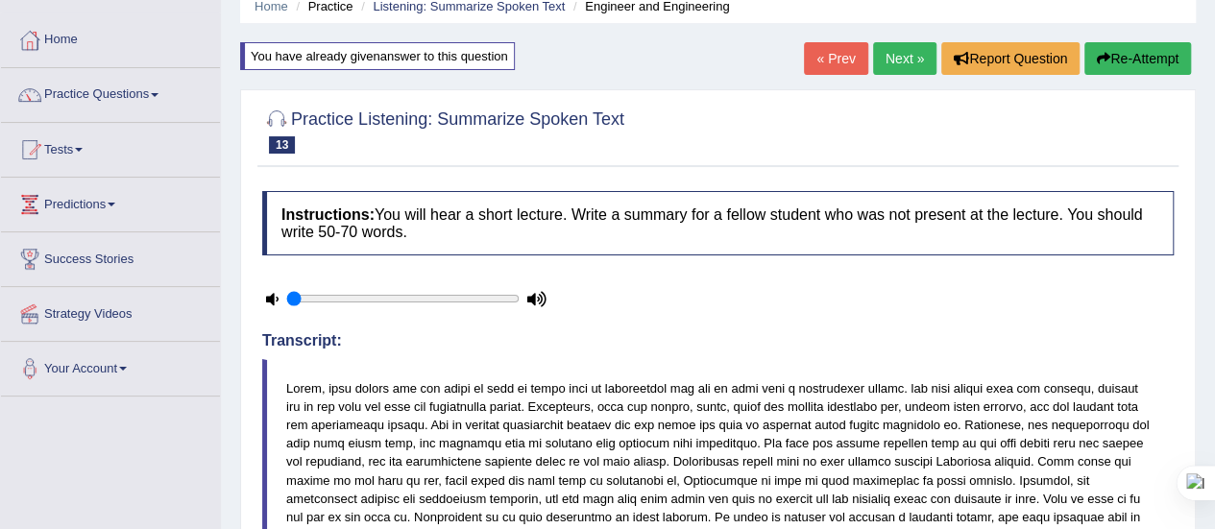
scroll to position [0, 0]
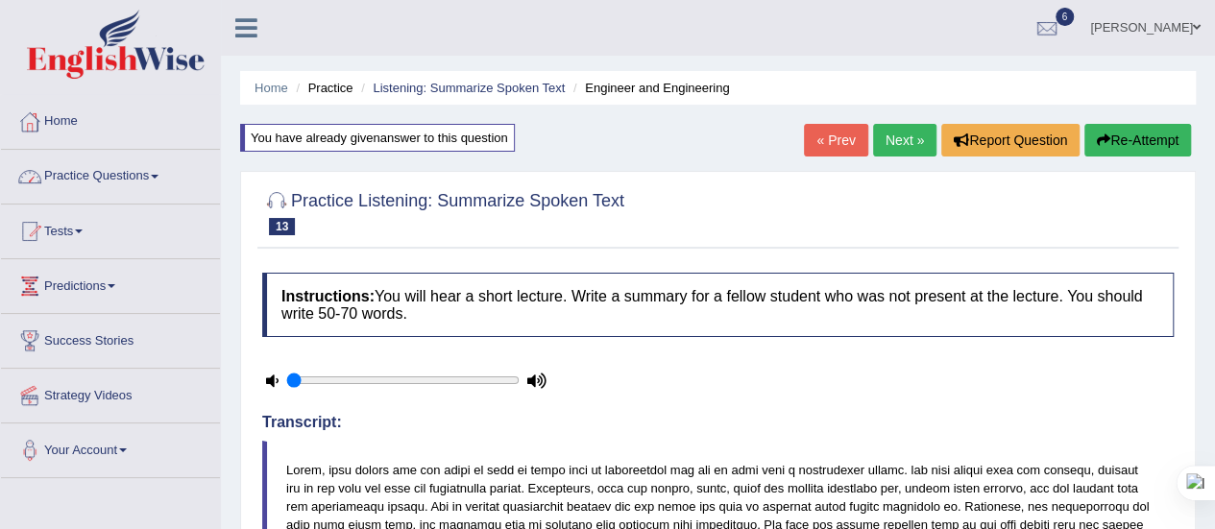
click at [167, 178] on link "Practice Questions" at bounding box center [110, 174] width 219 height 48
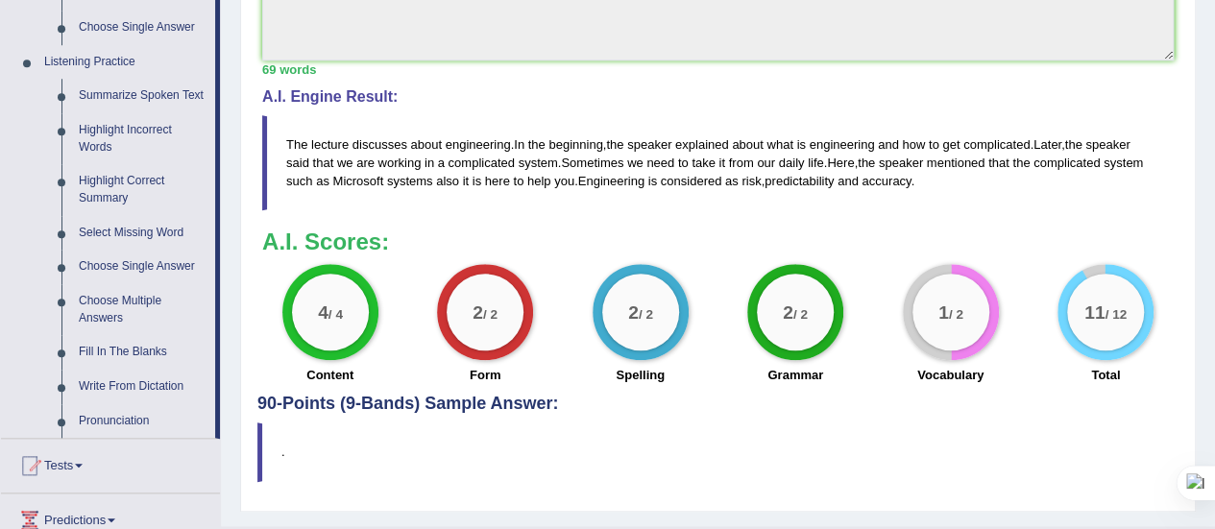
scroll to position [809, 0]
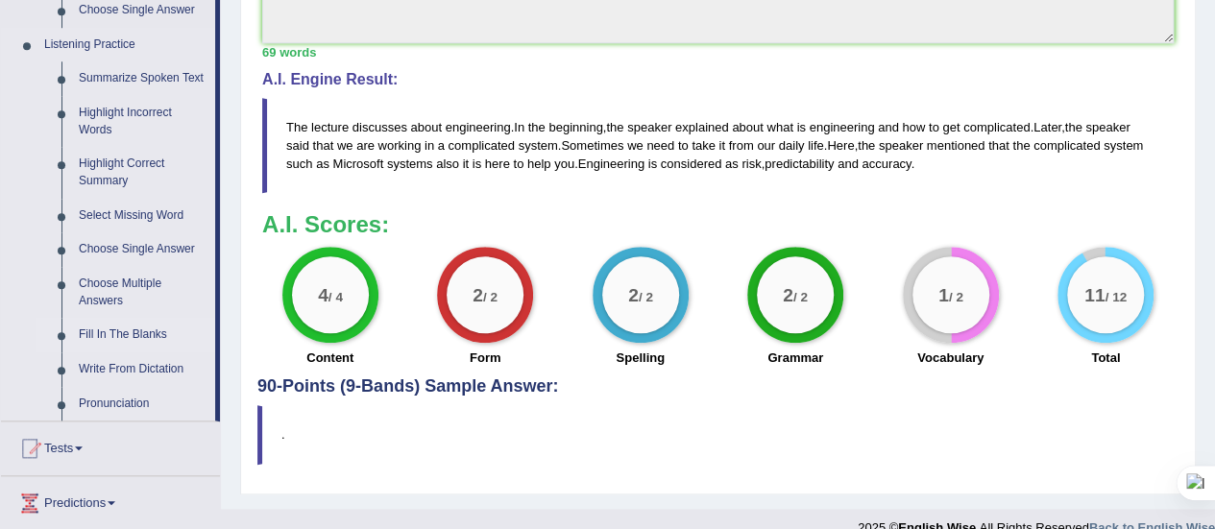
click at [158, 329] on link "Fill In The Blanks" at bounding box center [142, 335] width 145 height 35
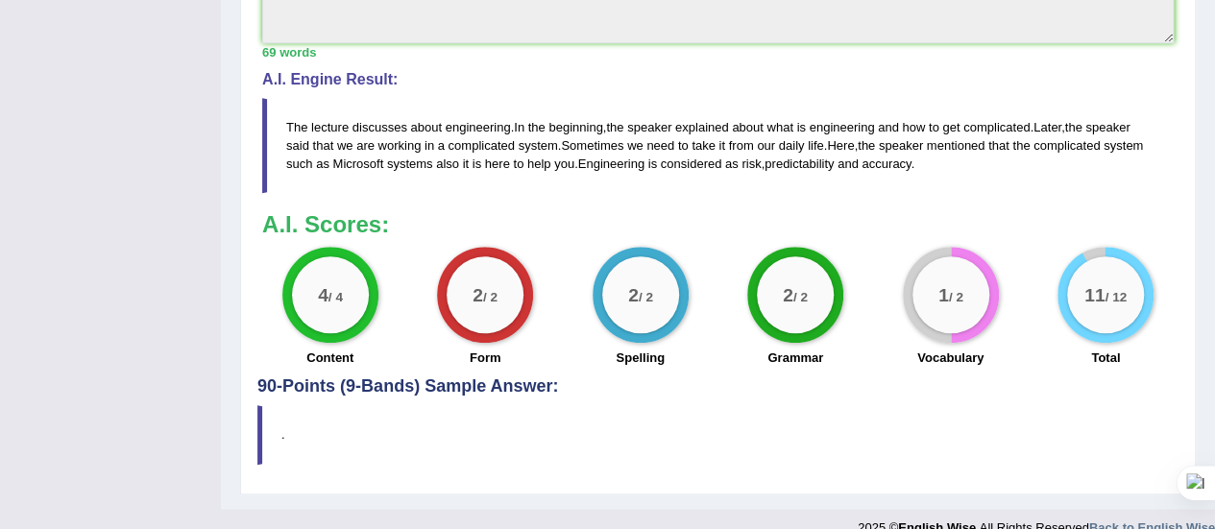
scroll to position [259, 0]
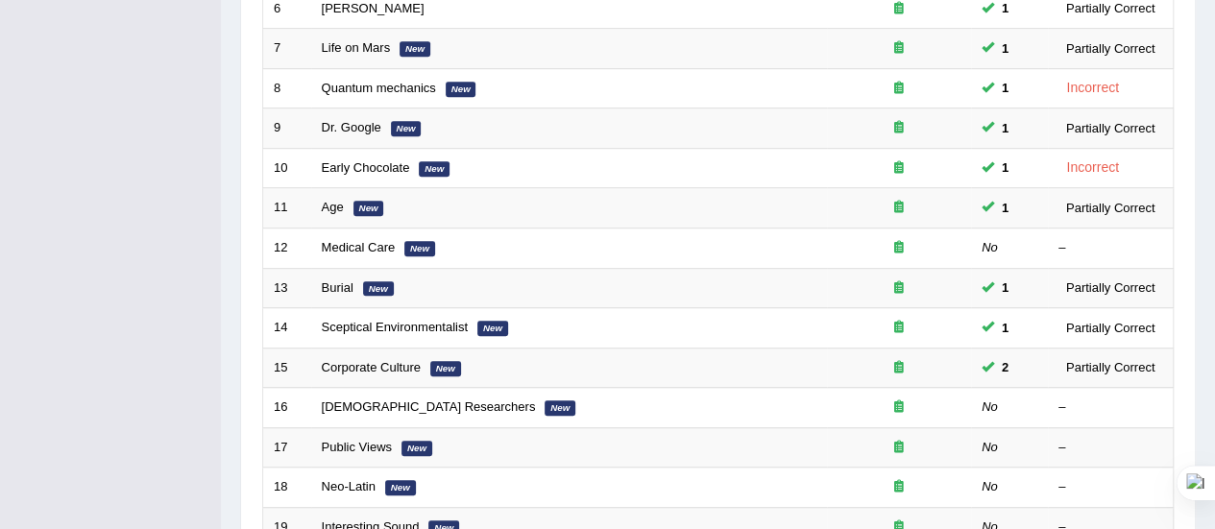
scroll to position [512, 0]
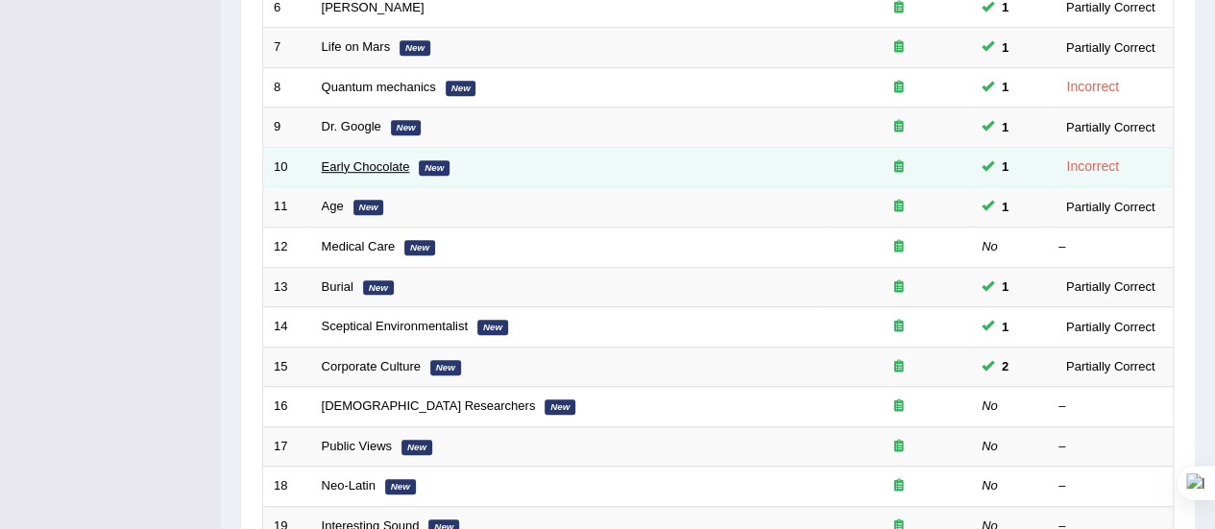
click at [375, 161] on link "Early Chocolate" at bounding box center [366, 166] width 88 height 14
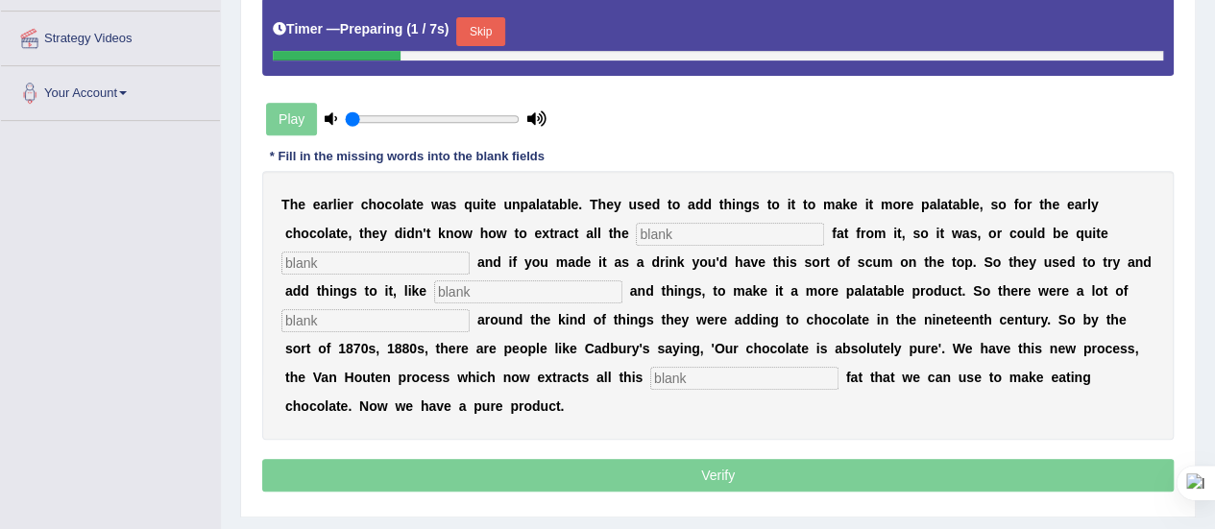
scroll to position [358, 0]
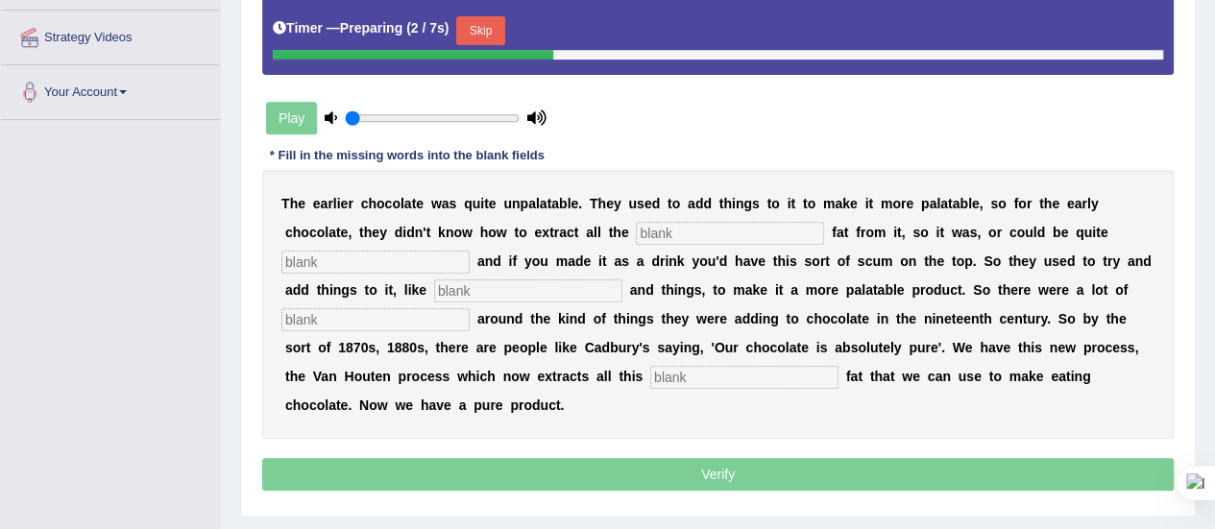
click at [647, 225] on input "text" at bounding box center [730, 233] width 188 height 23
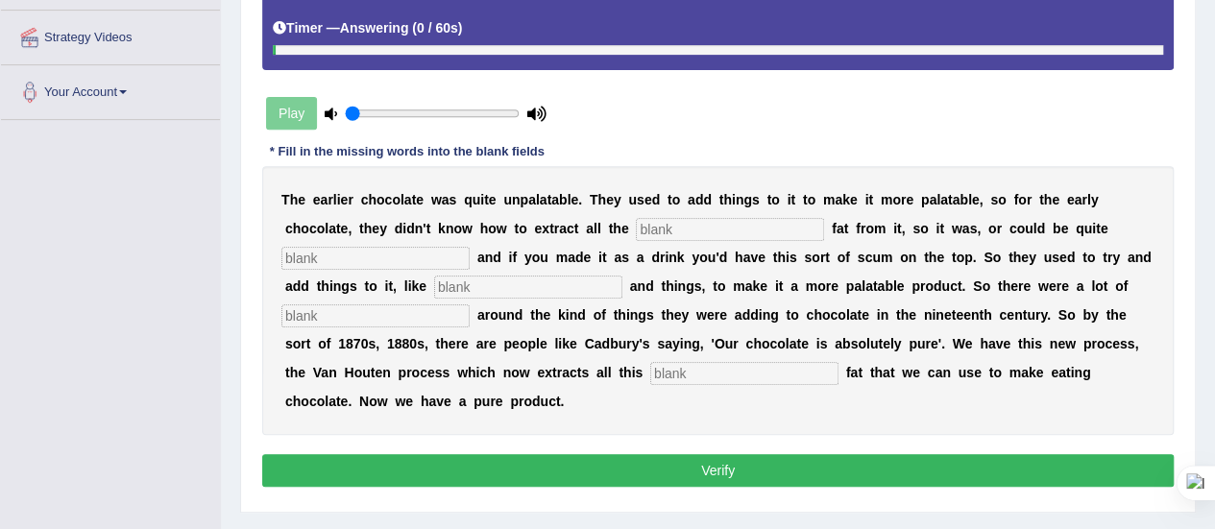
click at [647, 225] on input "text" at bounding box center [730, 229] width 188 height 23
type input "coco"
click at [416, 247] on input "text" at bounding box center [375, 258] width 188 height 23
type input "greesy"
click at [463, 277] on input "text" at bounding box center [528, 287] width 188 height 23
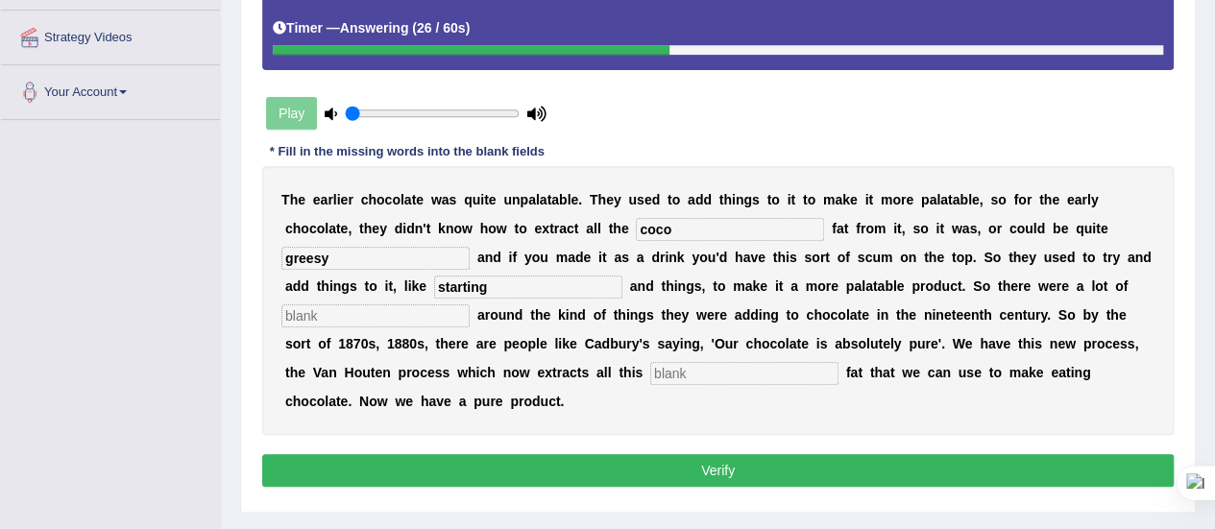
type input "starting"
click at [424, 312] on input "text" at bounding box center [375, 315] width 188 height 23
type input "scanndle"
click at [659, 370] on input "text" at bounding box center [744, 373] width 188 height 23
type input "horrible"
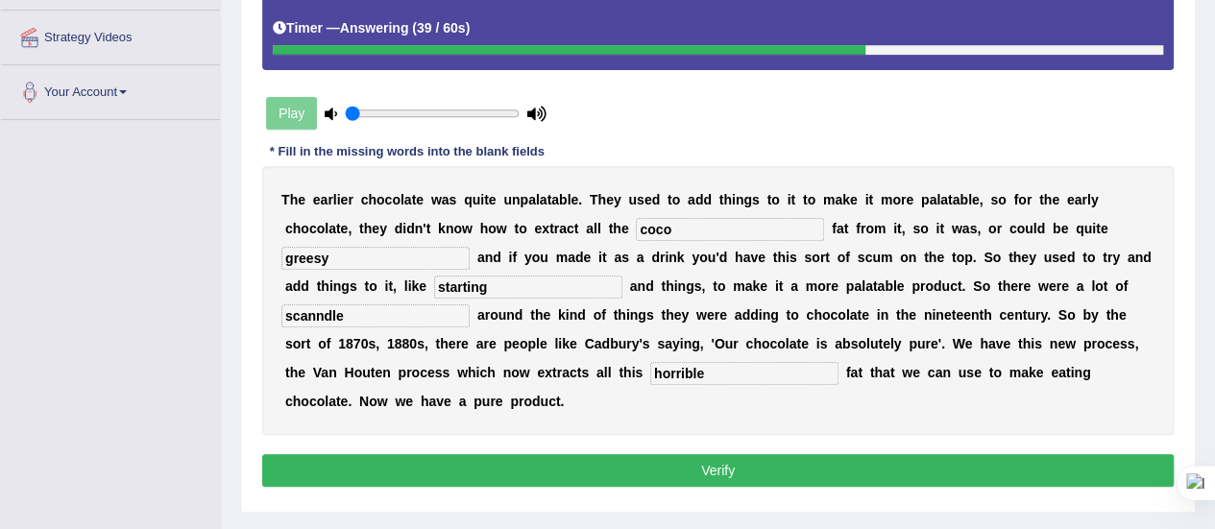
click at [688, 454] on button "Verify" at bounding box center [717, 470] width 911 height 33
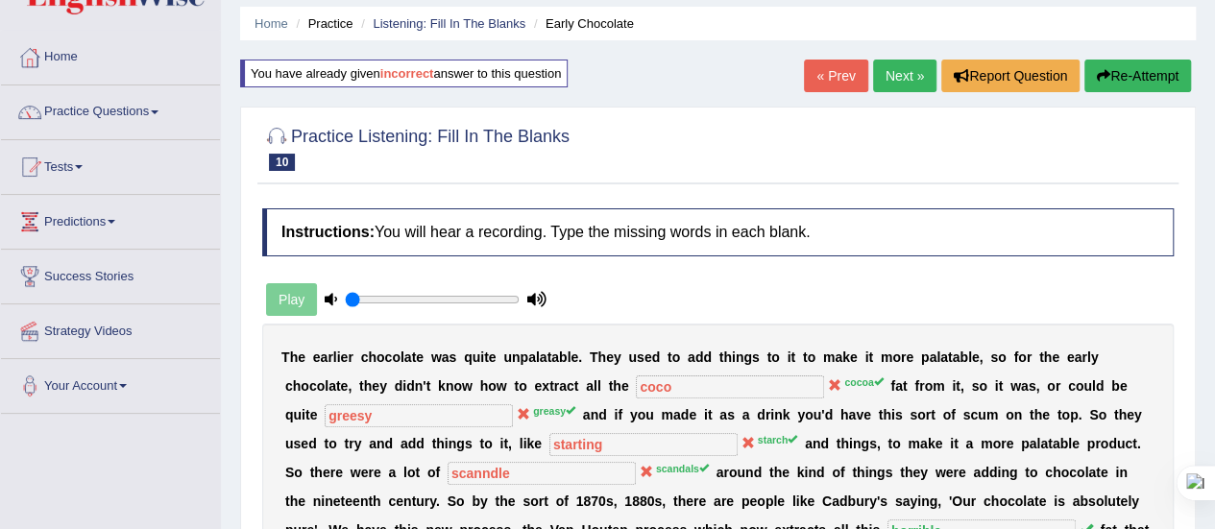
scroll to position [50, 0]
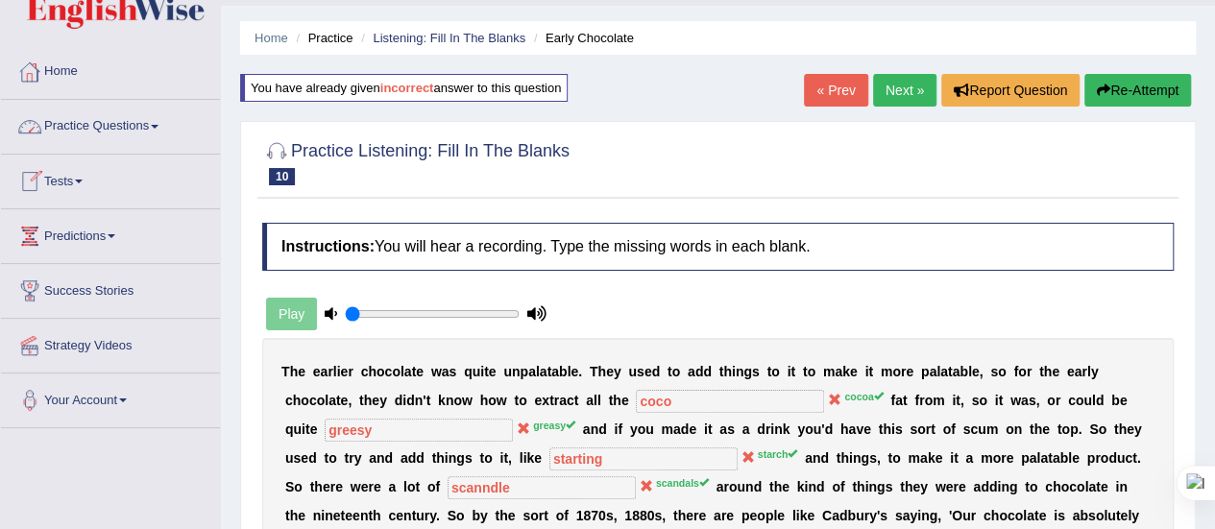
click at [250, 222] on div "Practice Listening: Fill In The Blanks 10 Early Chocolate Instructions: You wil…" at bounding box center [718, 419] width 956 height 596
click at [160, 134] on link "Practice Questions" at bounding box center [110, 124] width 219 height 48
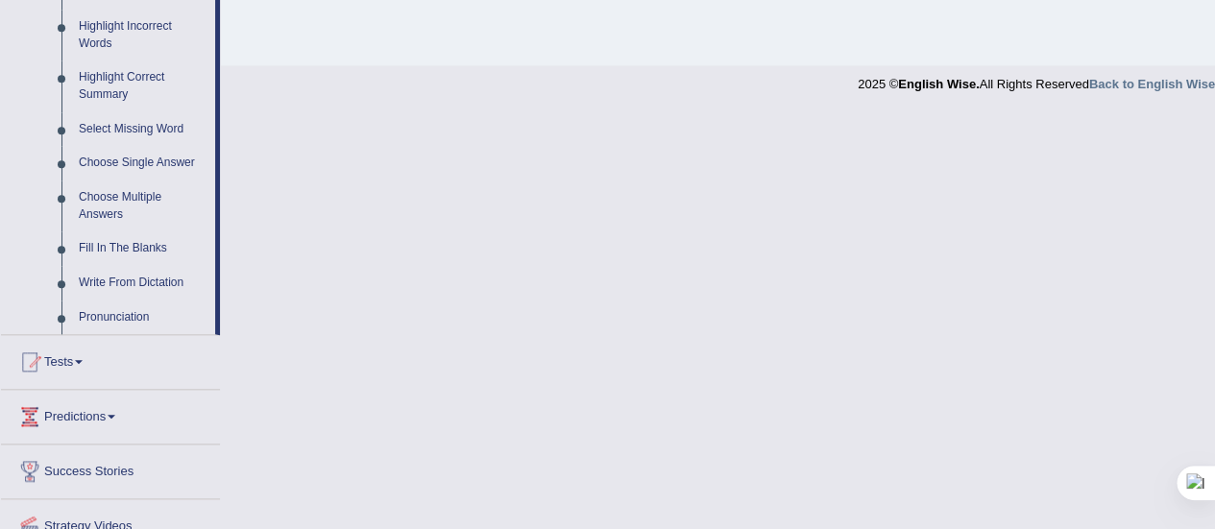
scroll to position [897, 0]
click at [114, 247] on link "Fill In The Blanks" at bounding box center [142, 247] width 145 height 35
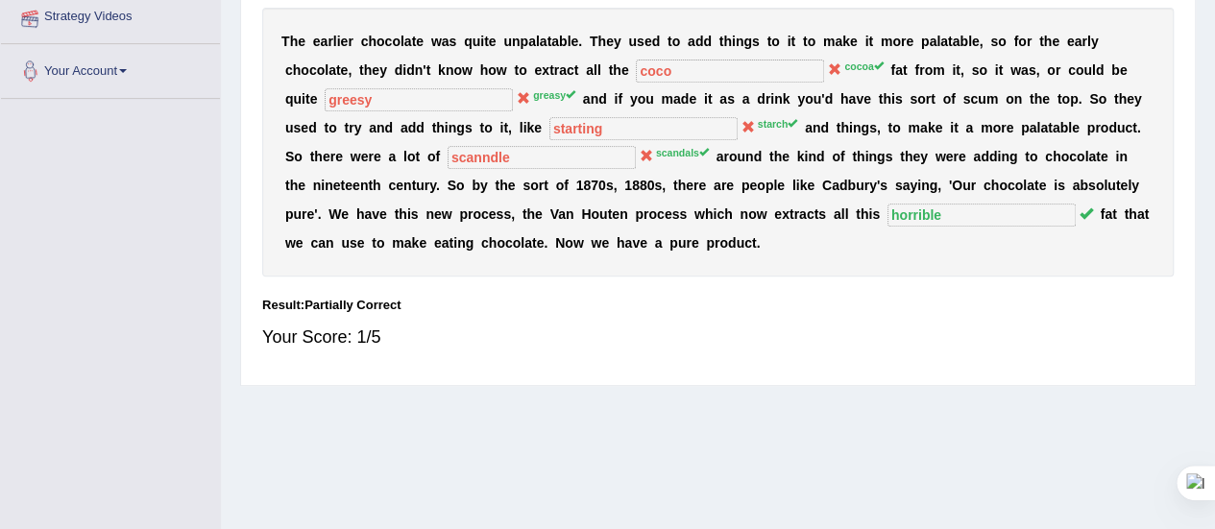
scroll to position [263, 0]
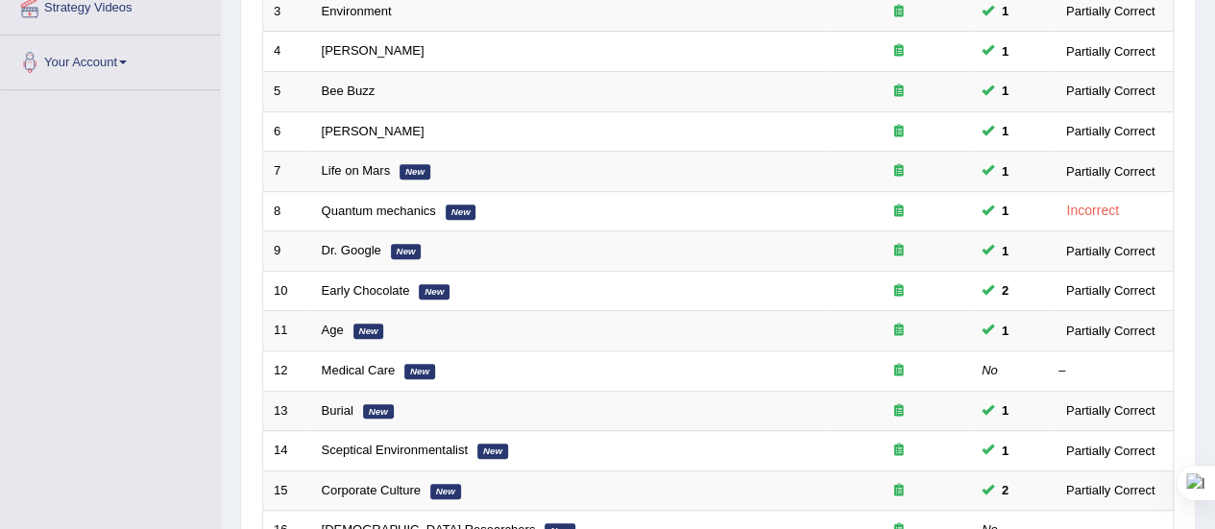
scroll to position [385, 0]
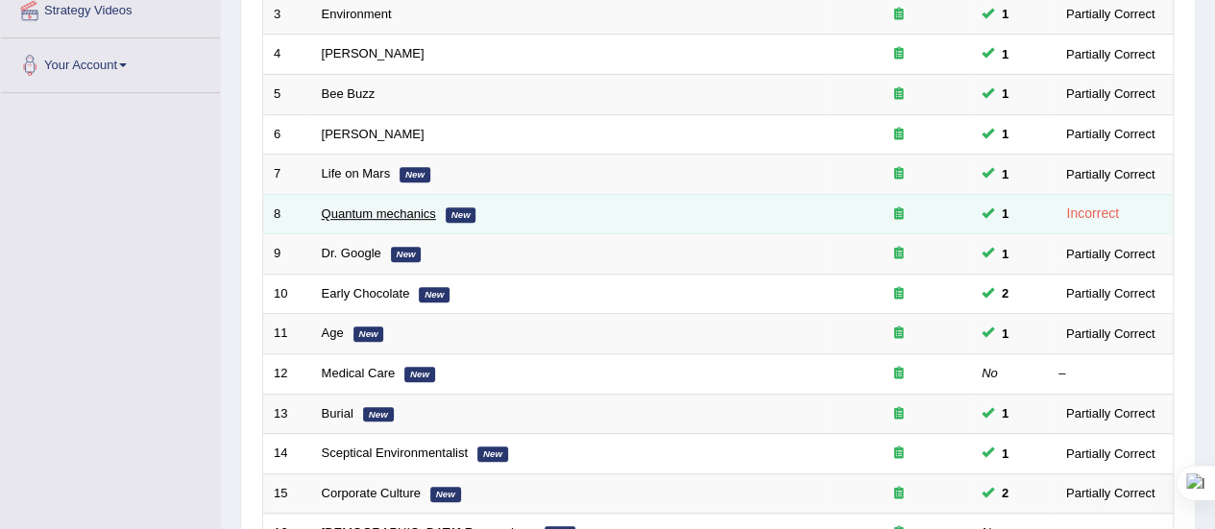
click at [396, 211] on link "Quantum mechanics" at bounding box center [379, 214] width 114 height 14
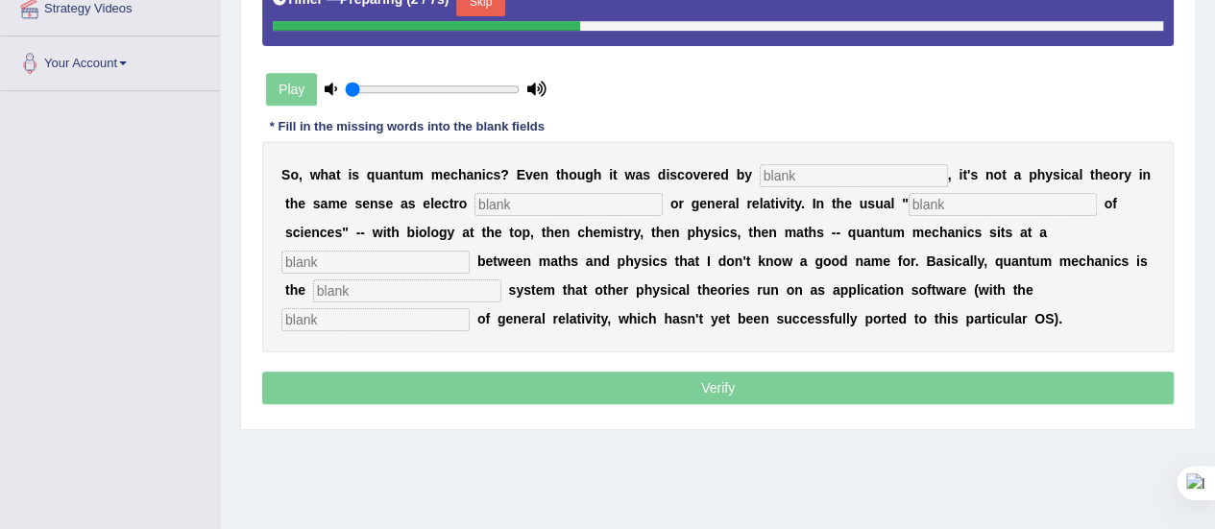
click at [786, 183] on div "S o , w h a t i s q u a n t u m m e c h a n i c s ? E v e n t h o u g h i t w a…" at bounding box center [717, 246] width 911 height 211
click at [779, 165] on input "text" at bounding box center [854, 175] width 188 height 23
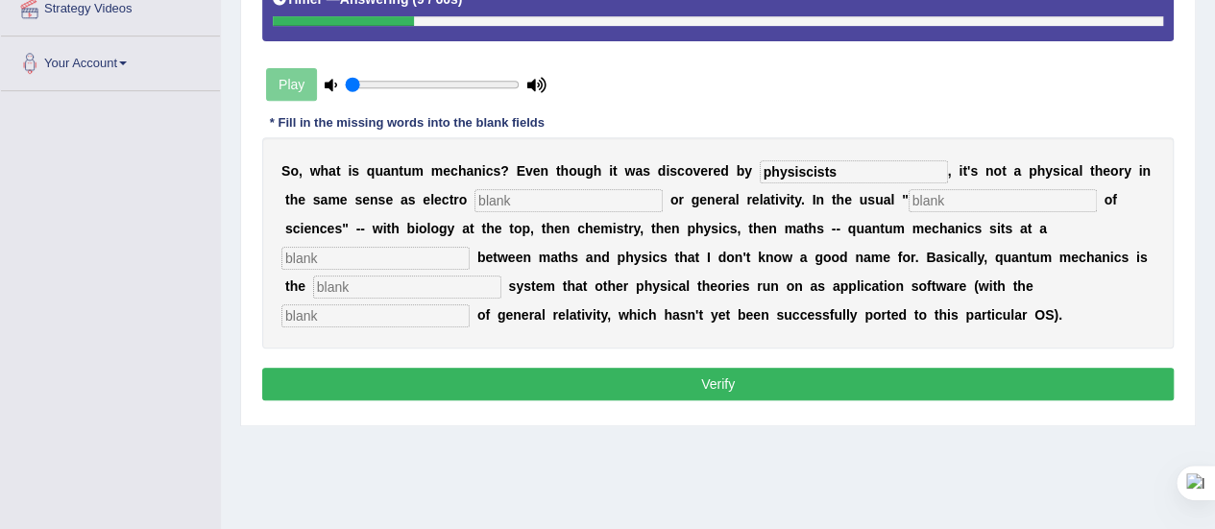
type input "physiscists"
click at [585, 203] on input "text" at bounding box center [568, 200] width 188 height 23
type input "magnetism"
click at [924, 203] on input "text" at bounding box center [1003, 200] width 188 height 23
type input "higher"
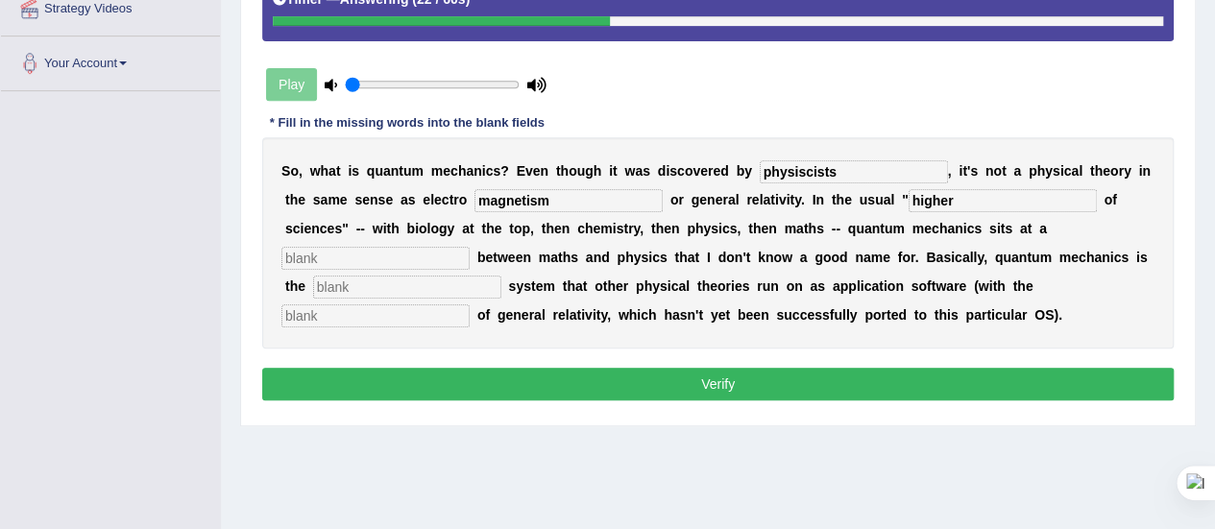
click at [388, 247] on input "text" at bounding box center [375, 258] width 188 height 23
type input "level"
click at [384, 284] on input "text" at bounding box center [407, 287] width 188 height 23
type input "operating"
click at [380, 306] on input "text" at bounding box center [375, 315] width 188 height 23
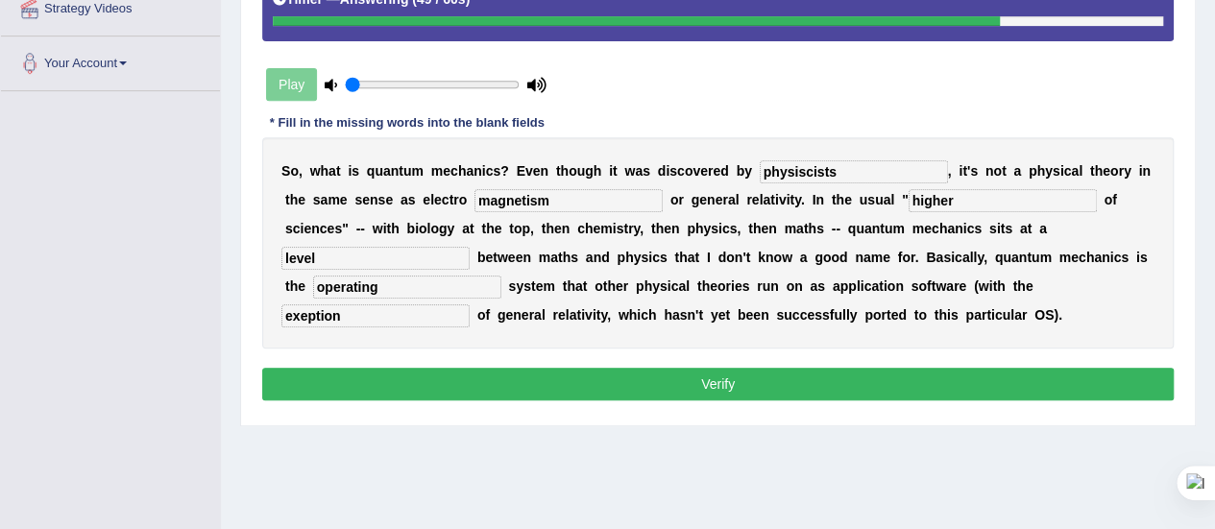
click at [300, 314] on input "exeption" at bounding box center [375, 315] width 188 height 23
type input "exception"
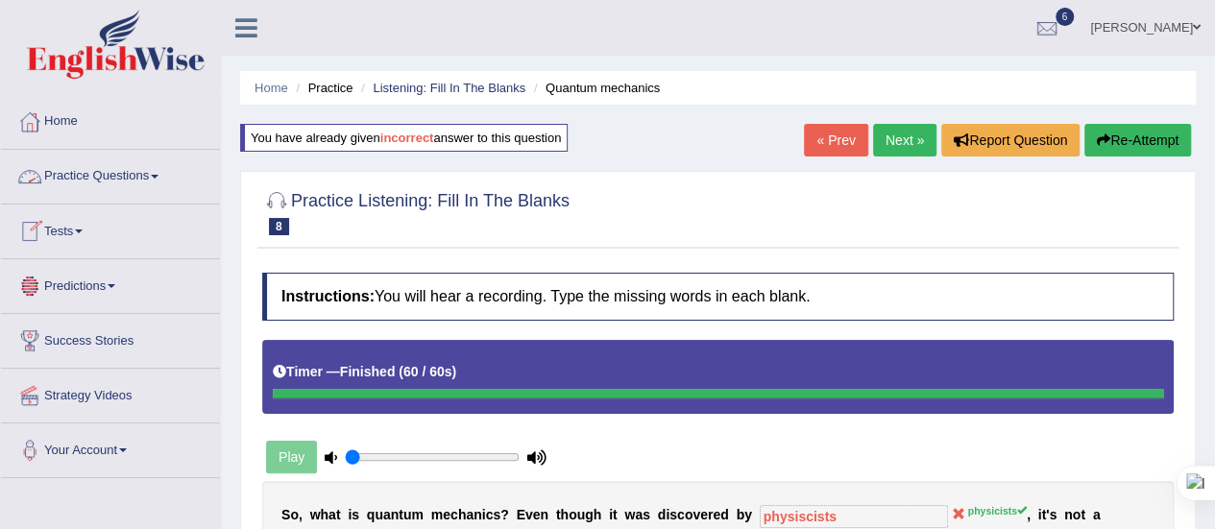
click at [162, 179] on link "Practice Questions" at bounding box center [110, 174] width 219 height 48
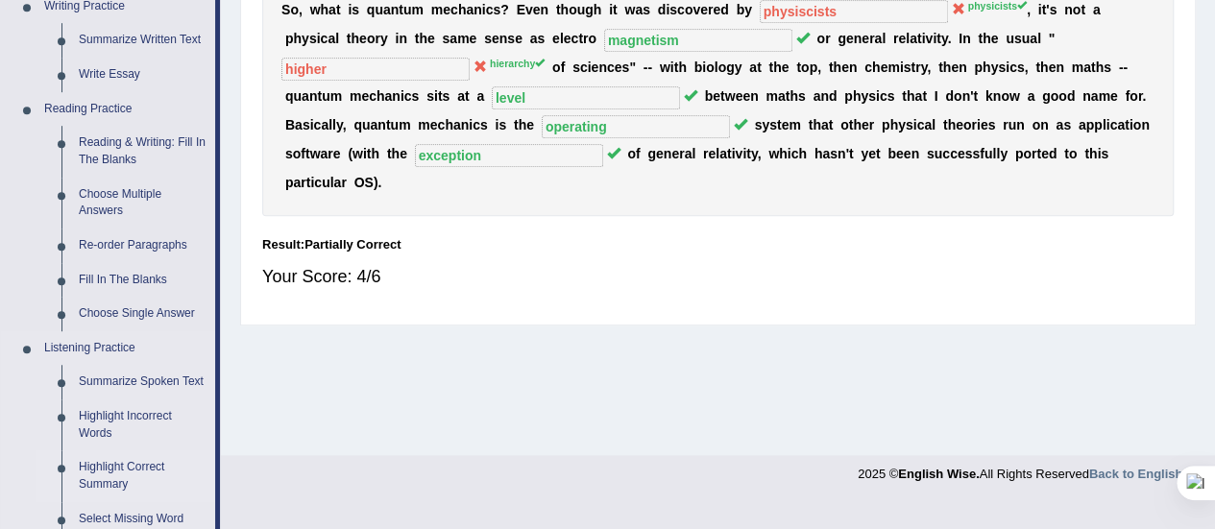
scroll to position [504, 0]
click at [359, 212] on div "S o , w h a t i s q u a n t u m m e c h a n i c s ? E v e n t h o u g h i t w a…" at bounding box center [717, 97] width 911 height 240
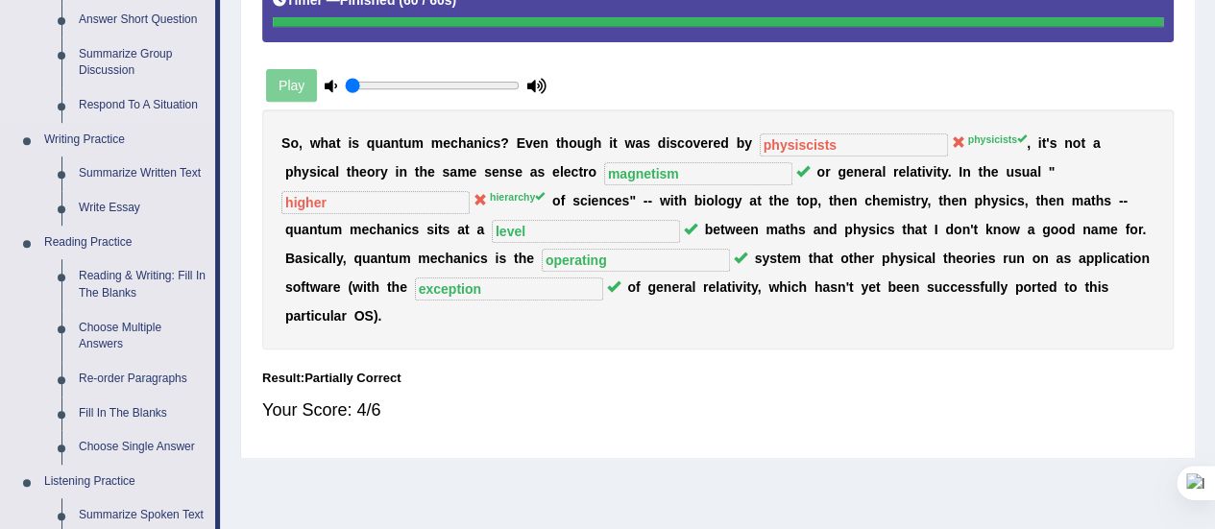
scroll to position [374, 0]
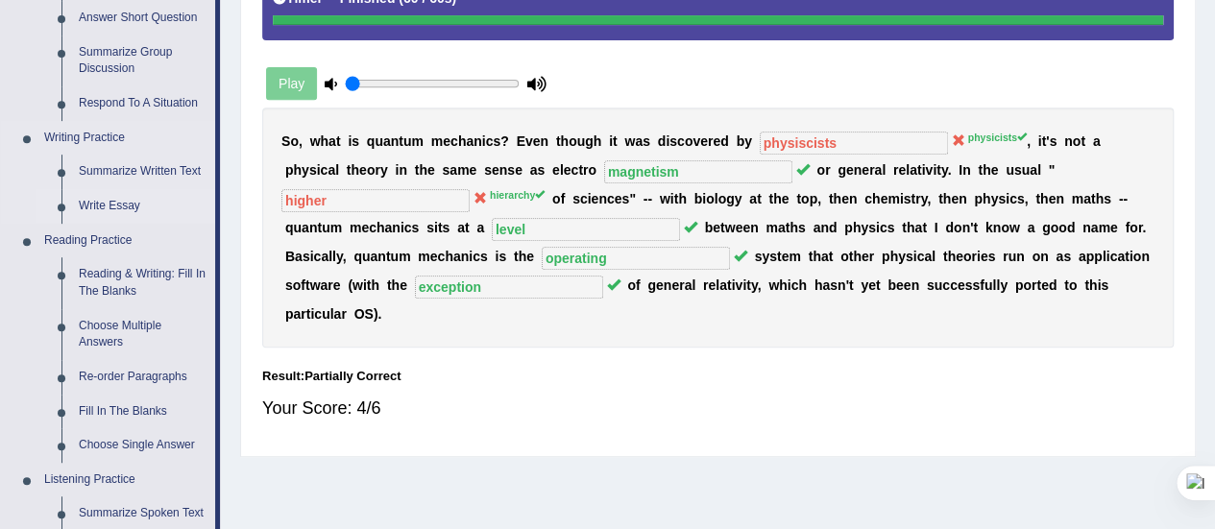
click at [113, 201] on link "Write Essay" at bounding box center [142, 206] width 145 height 35
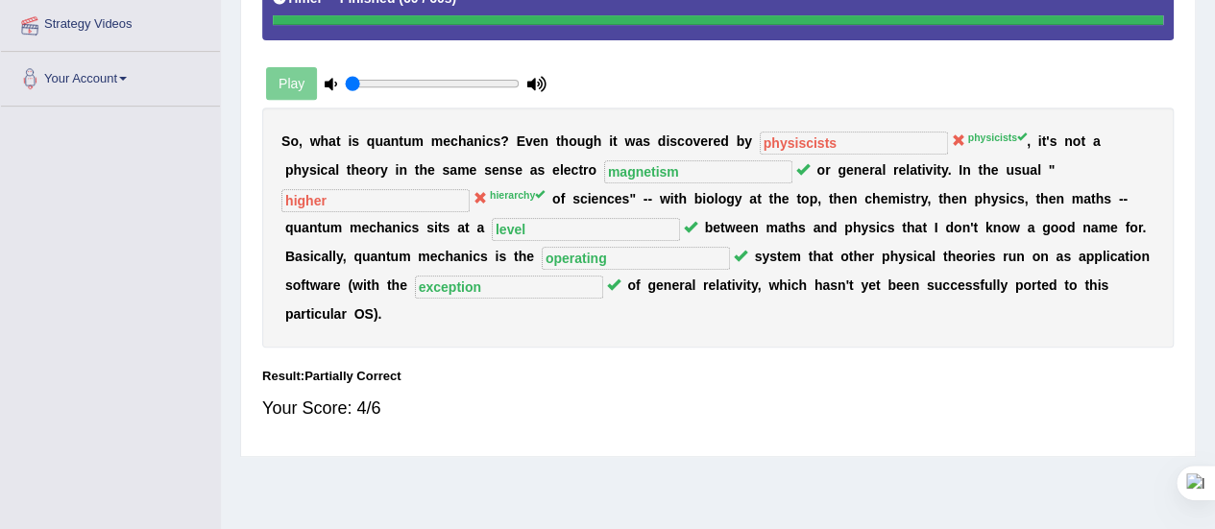
scroll to position [375, 0]
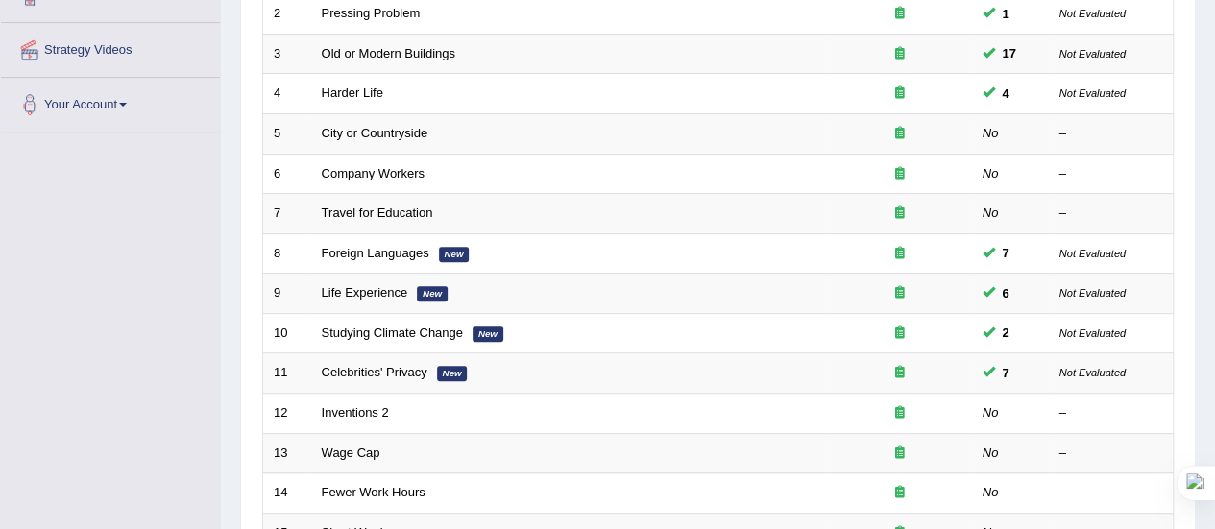
scroll to position [344, 0]
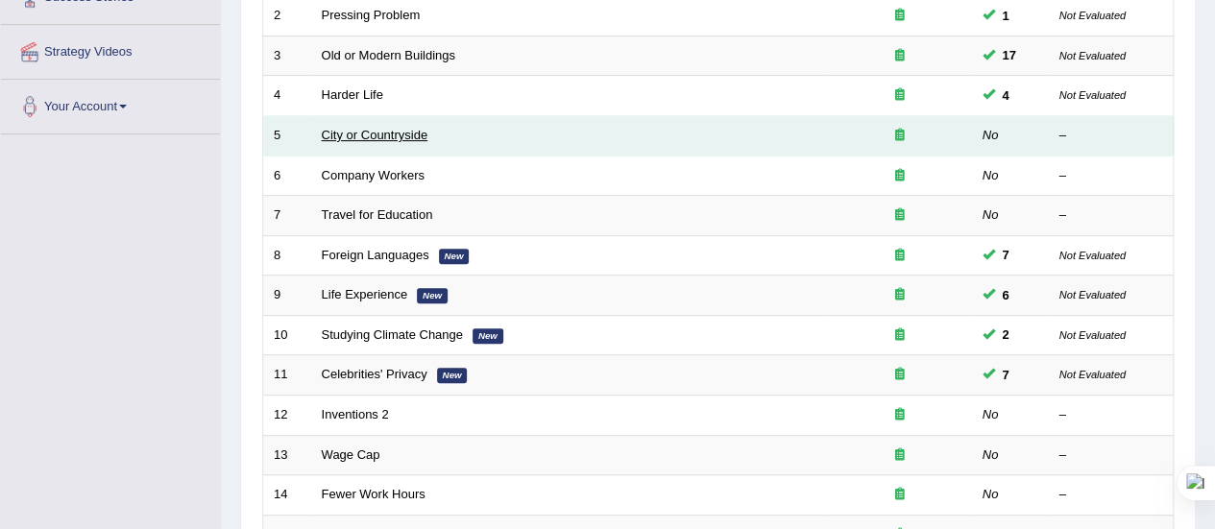
click at [388, 134] on link "City or Countryside" at bounding box center [375, 135] width 107 height 14
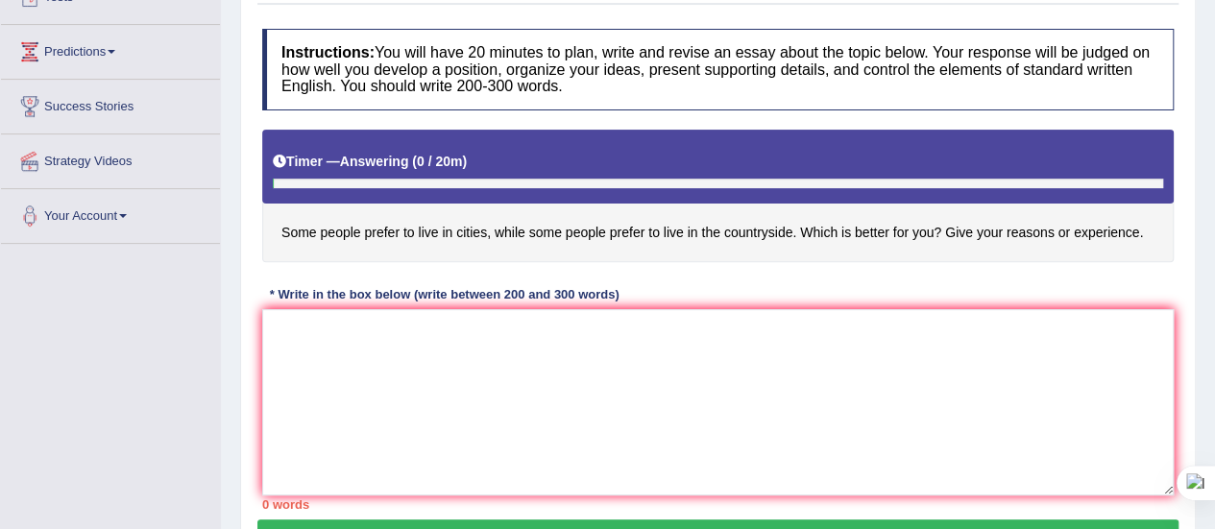
scroll to position [235, 0]
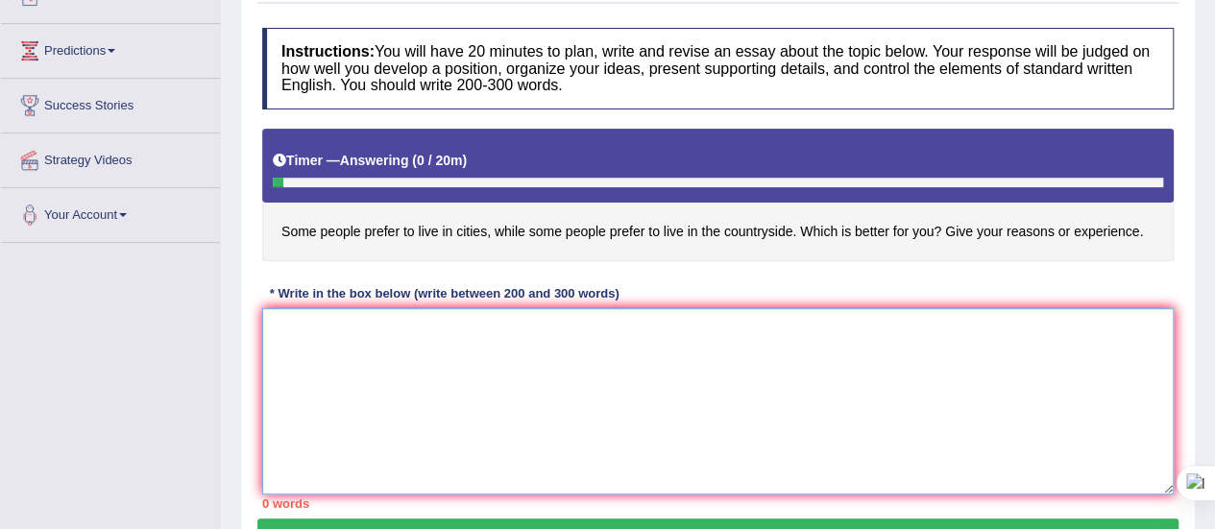
click at [307, 350] on textarea at bounding box center [717, 401] width 911 height 186
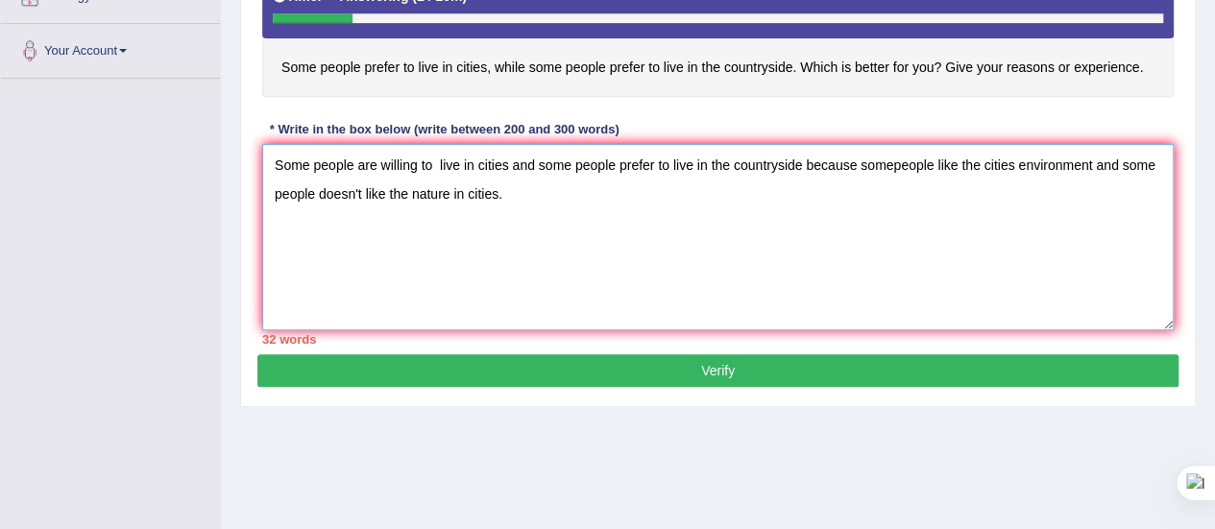
scroll to position [401, 0]
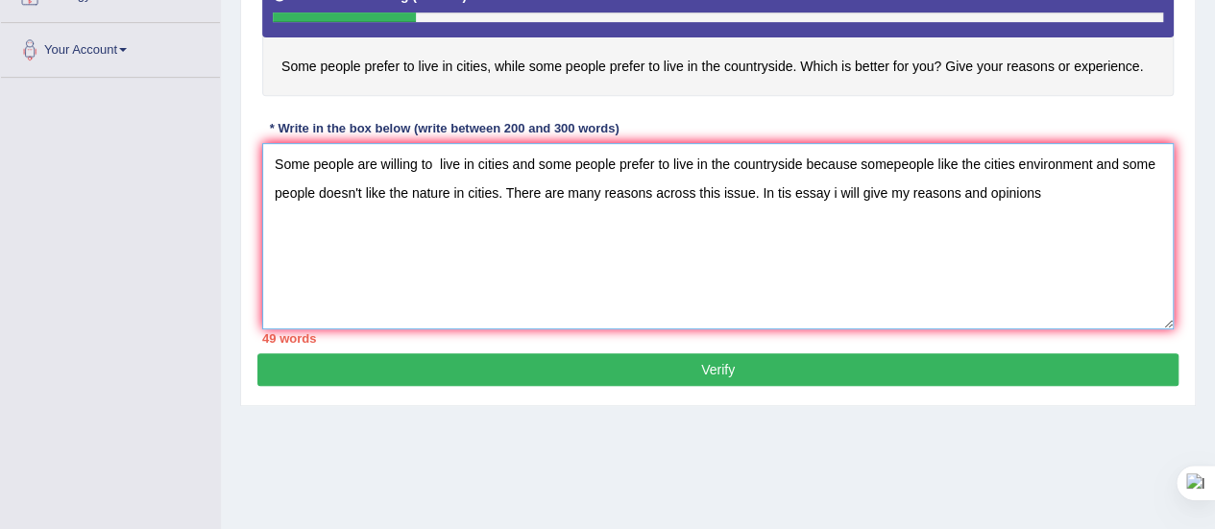
click at [780, 188] on textarea "Some people are willing to live in cities and some people prefer to live in the…" at bounding box center [717, 236] width 911 height 186
click at [1053, 187] on textarea "Some people are willing to live in cities and some people prefer to live in the…" at bounding box center [717, 236] width 911 height 186
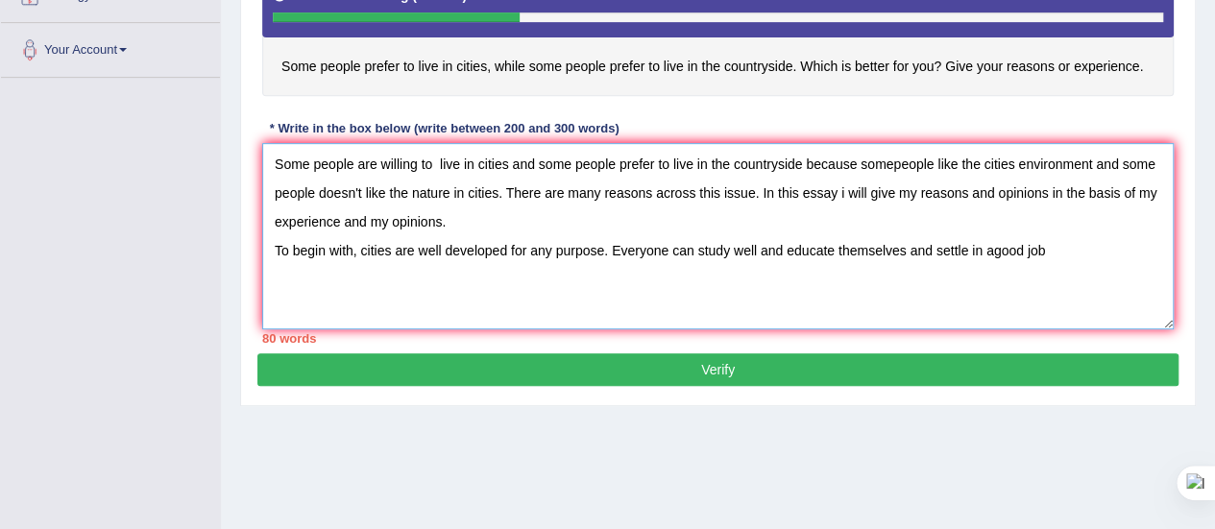
click at [991, 247] on textarea "Some people are willing to live in cities and some people prefer to live in the…" at bounding box center [717, 236] width 911 height 186
click at [1047, 251] on textarea "Some people are willing to live in cities and some people prefer to live in the…" at bounding box center [717, 236] width 911 height 186
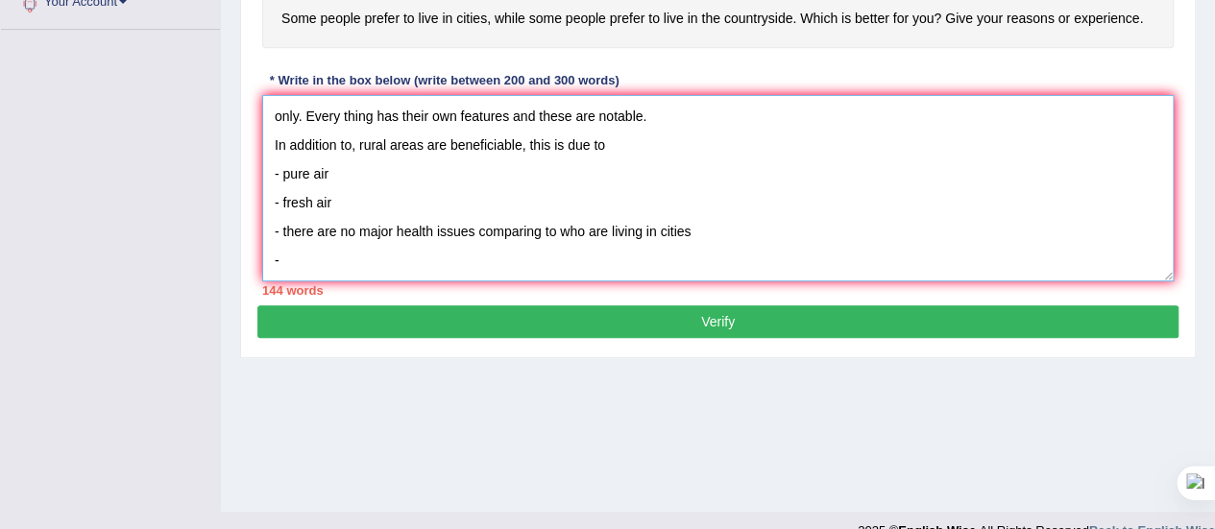
scroll to position [451, 0]
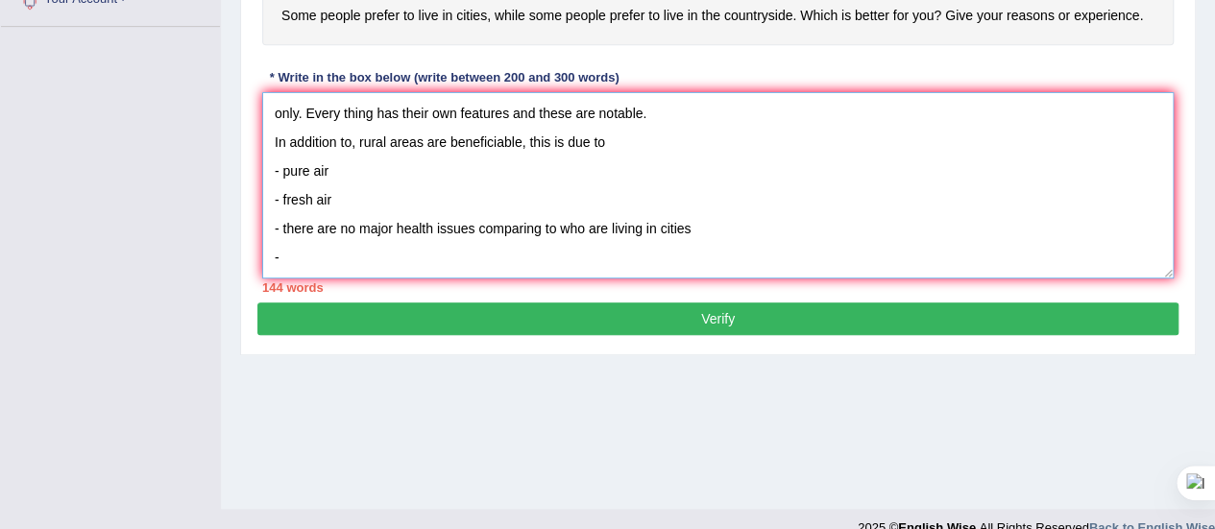
click at [329, 171] on textarea "Some people are willing to live in cities and some people prefer to live in the…" at bounding box center [717, 185] width 911 height 186
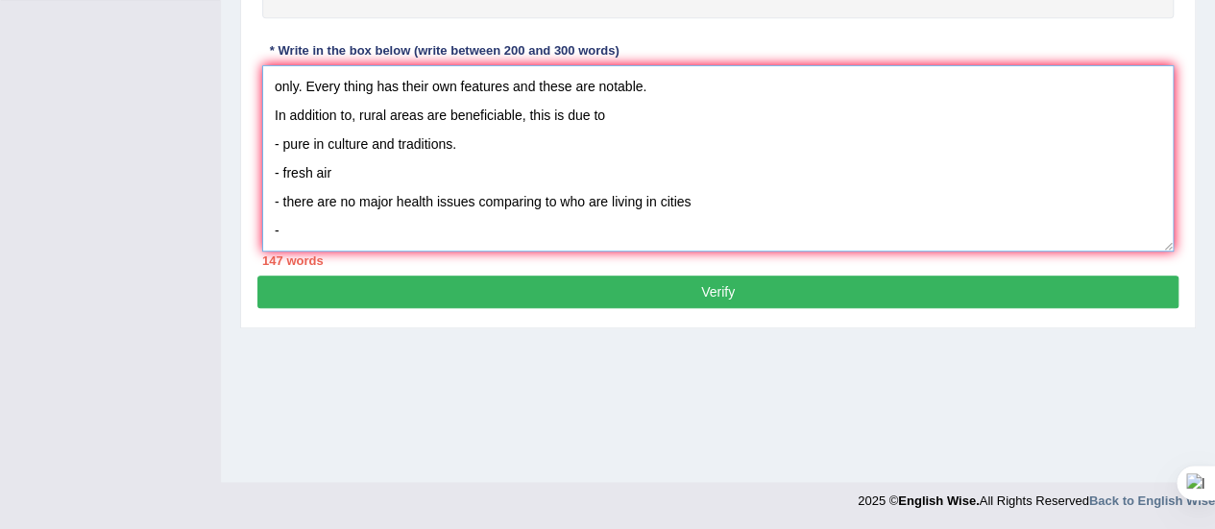
click at [280, 233] on textarea "Some people are willing to live in cities and some people prefer to live in the…" at bounding box center [717, 158] width 911 height 186
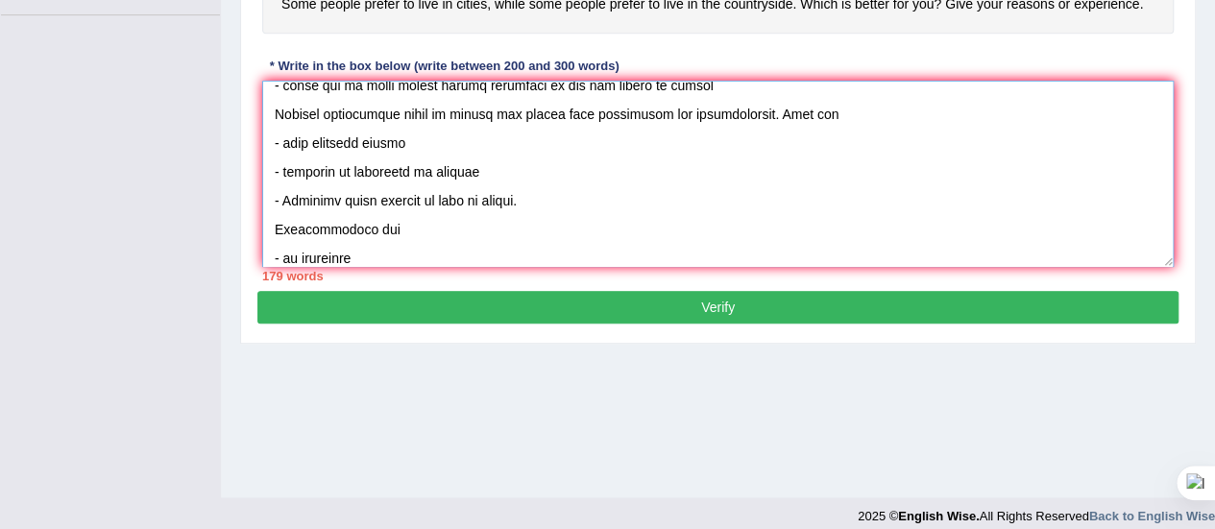
scroll to position [304, 0]
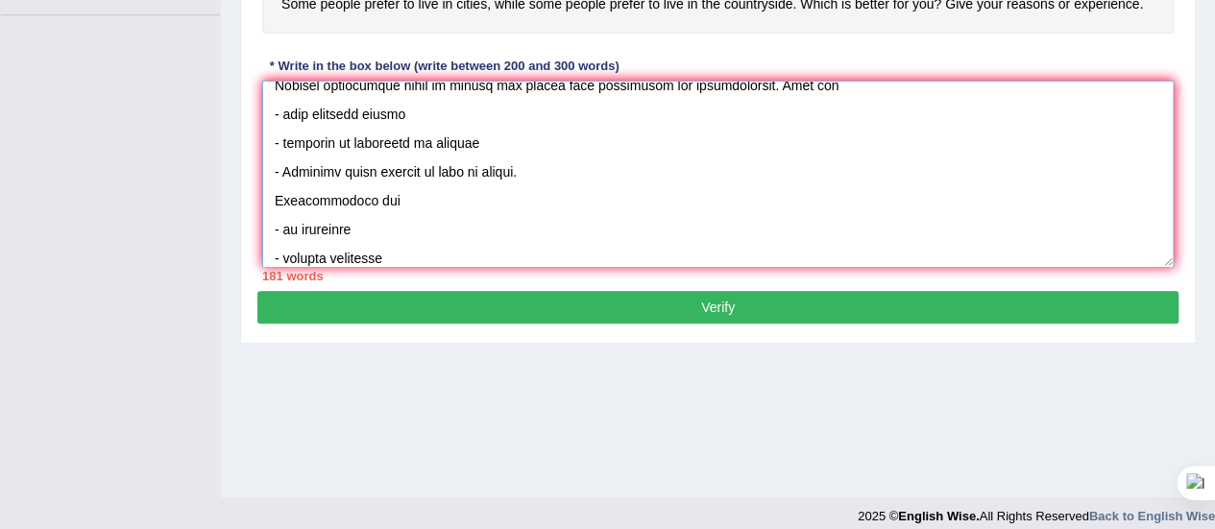
click at [290, 226] on textarea at bounding box center [717, 174] width 911 height 186
click at [294, 226] on textarea at bounding box center [717, 174] width 911 height 186
click at [386, 257] on textarea at bounding box center [717, 174] width 911 height 186
click at [449, 252] on textarea at bounding box center [717, 174] width 911 height 186
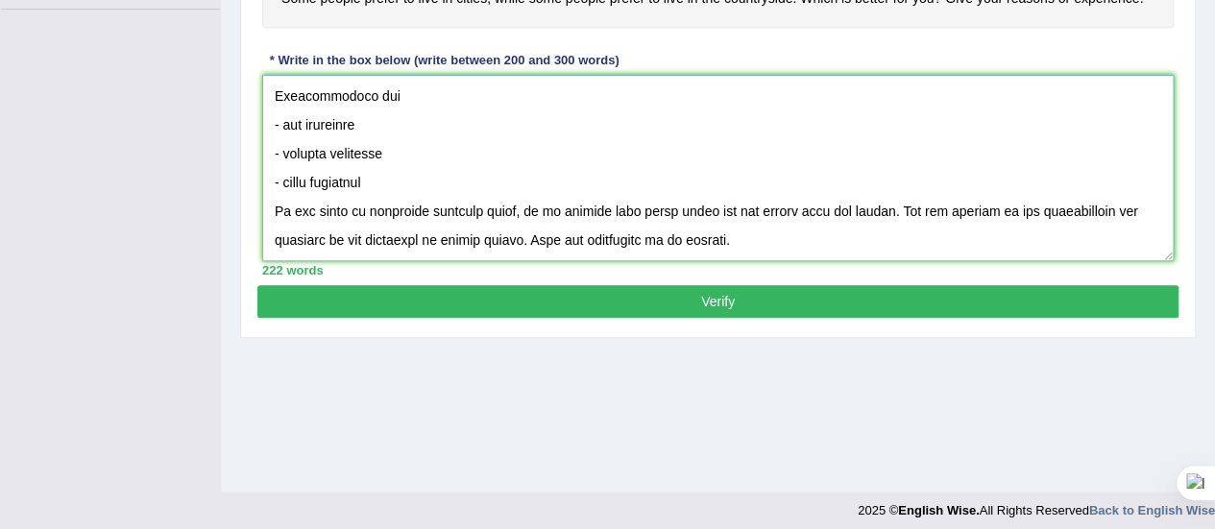
scroll to position [478, 0]
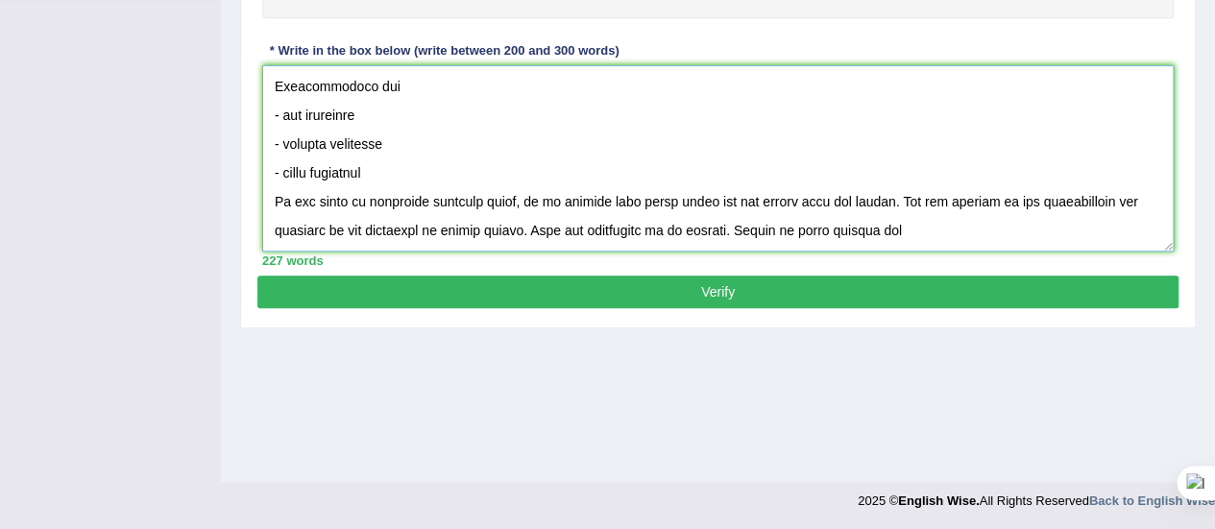
type textarea "Some people are willing to live in cities and some people prefer to live in the…"
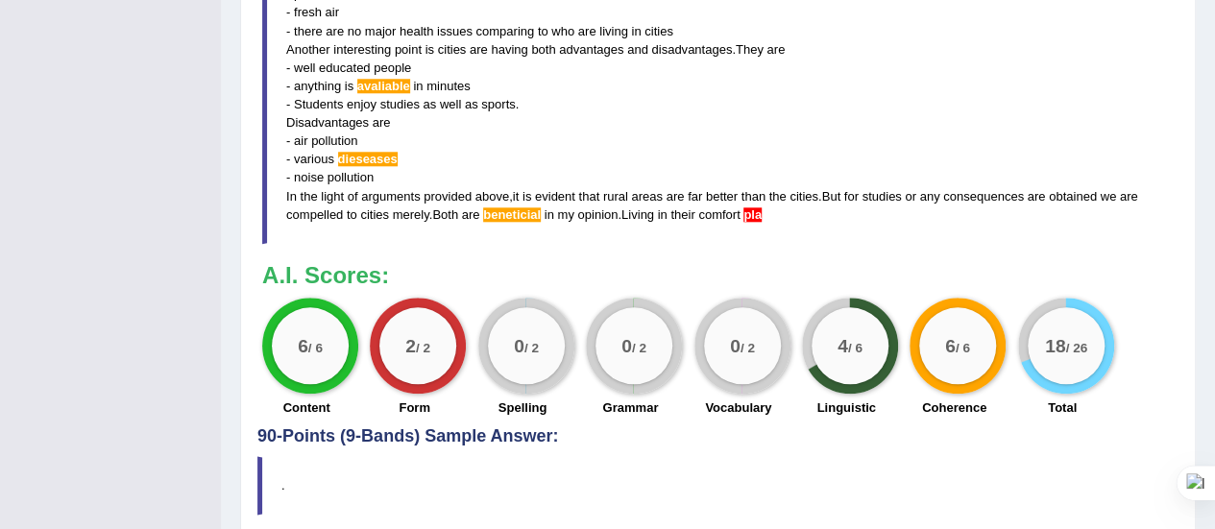
scroll to position [993, 0]
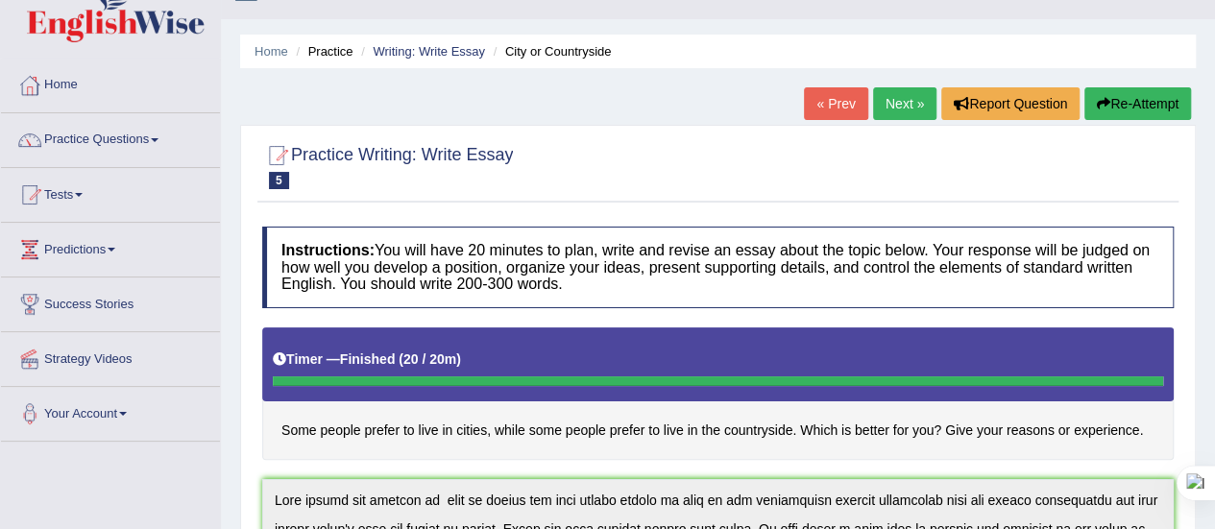
scroll to position [0, 0]
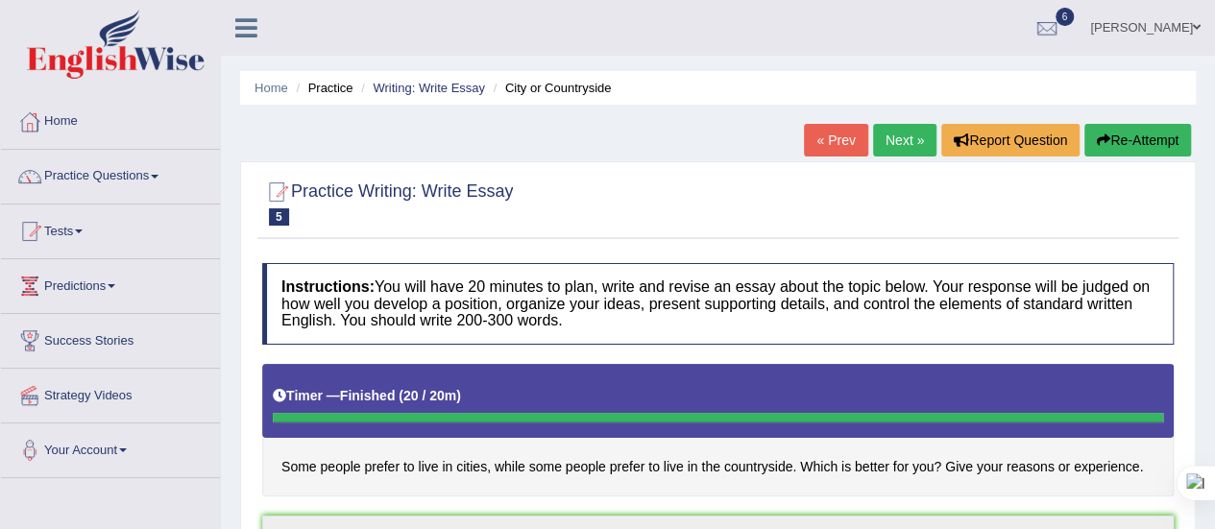
click at [1121, 132] on button "Re-Attempt" at bounding box center [1137, 140] width 107 height 33
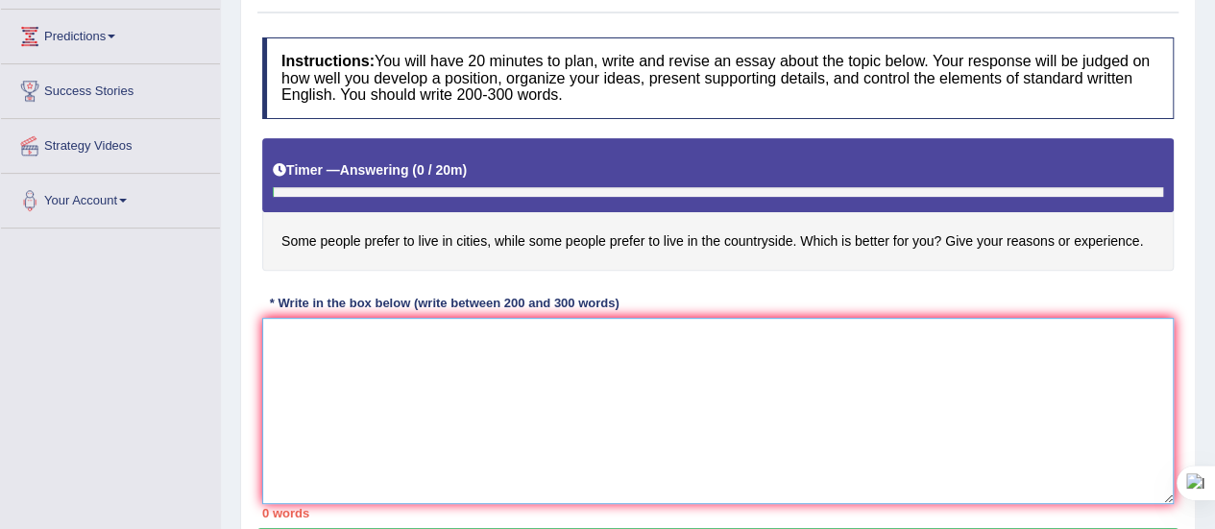
click at [465, 378] on textarea at bounding box center [717, 411] width 911 height 186
paste textarea "The lecture discusses about engineering. In the beginning, the speaker explaine…"
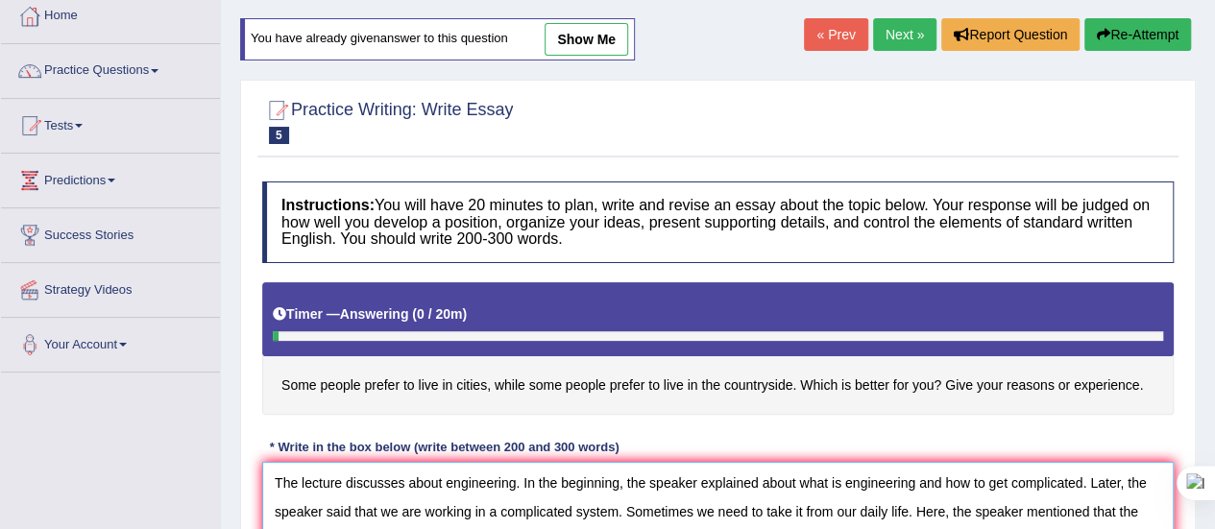
scroll to position [105, 0]
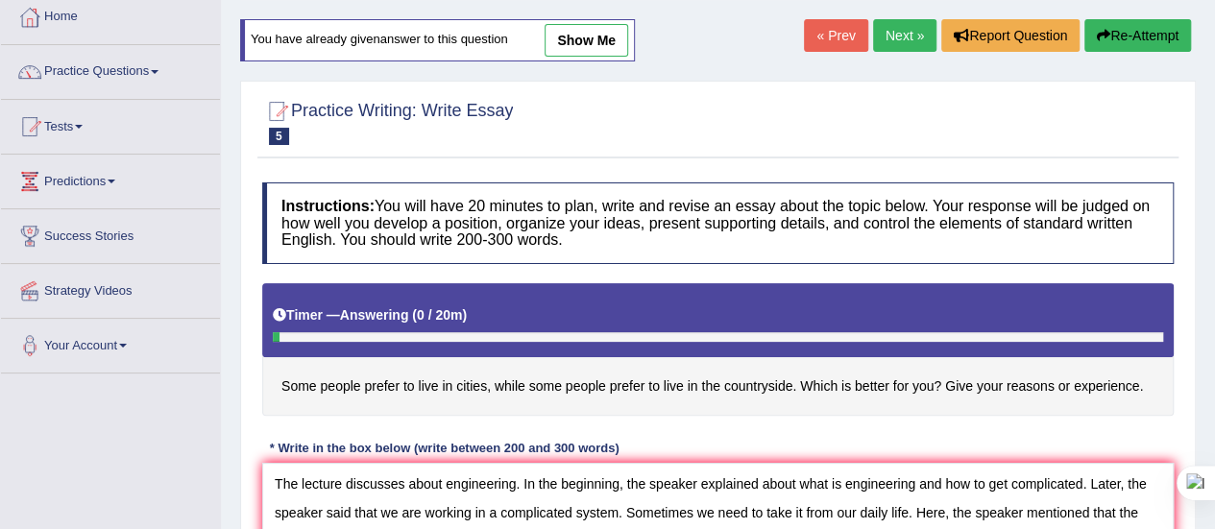
click at [571, 36] on link "show me" at bounding box center [587, 40] width 84 height 33
type textarea "Some people are willing to live in cities and some people prefer to live in the…"
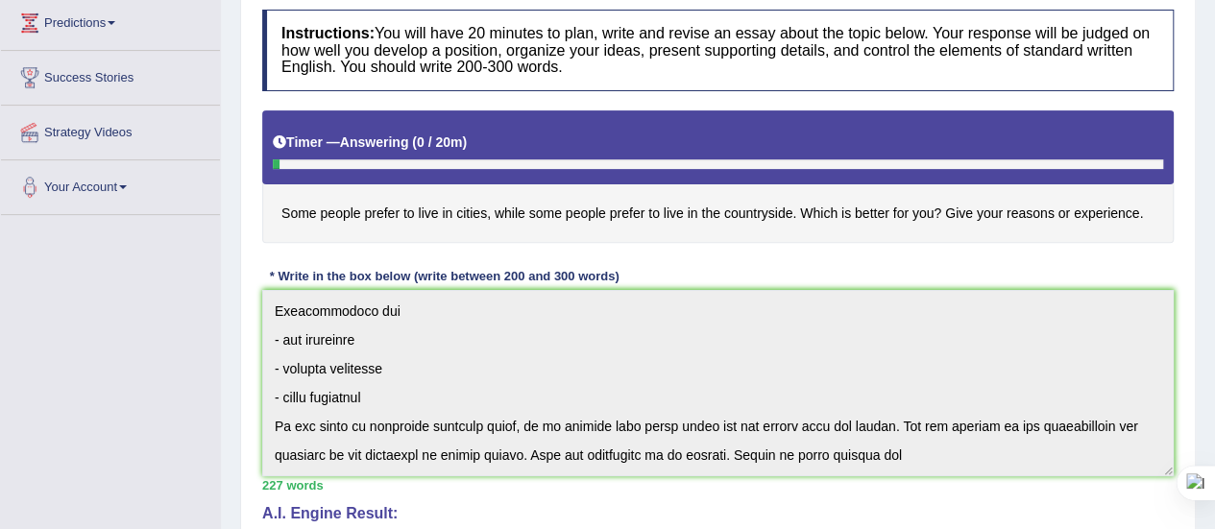
scroll to position [280, 0]
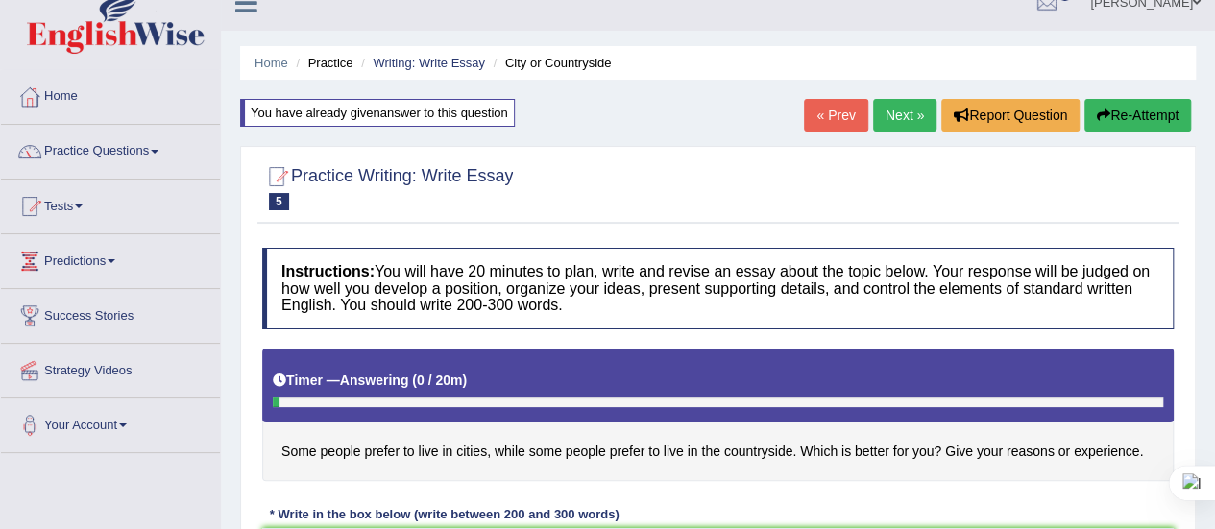
scroll to position [0, 0]
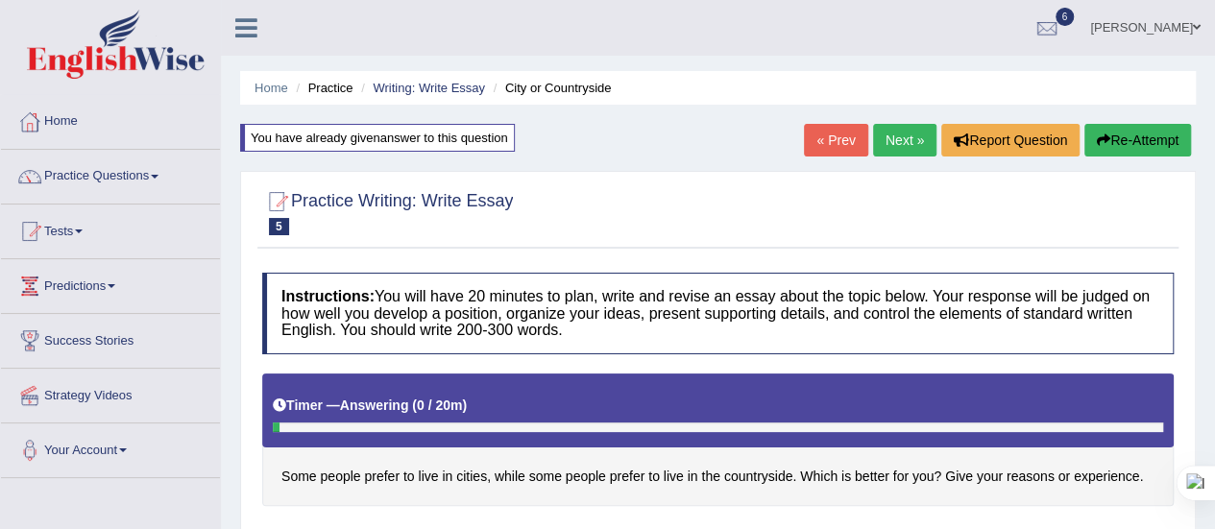
click at [1115, 134] on button "Re-Attempt" at bounding box center [1137, 140] width 107 height 33
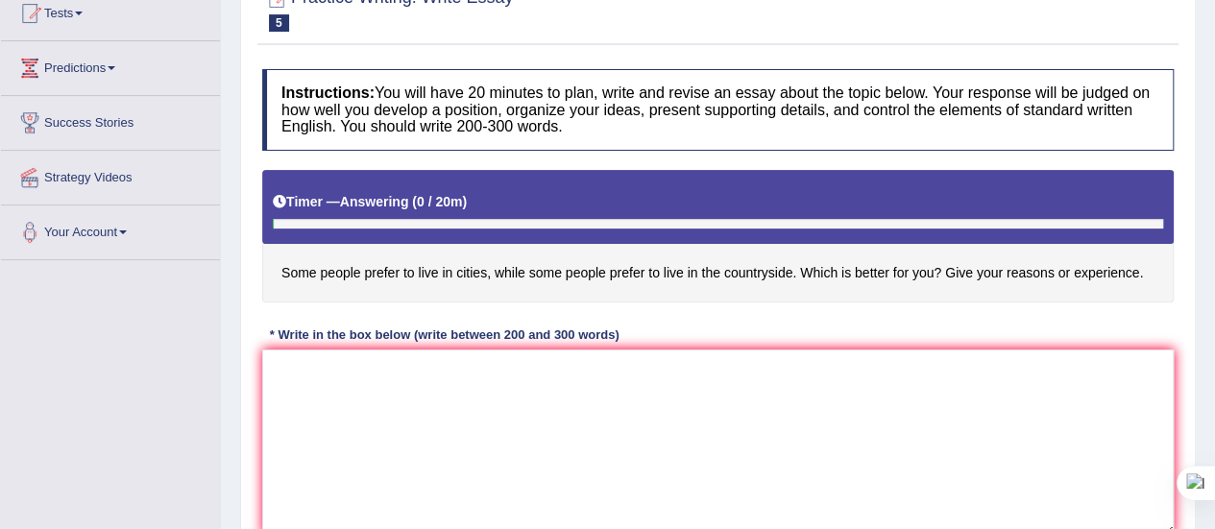
scroll to position [221, 0]
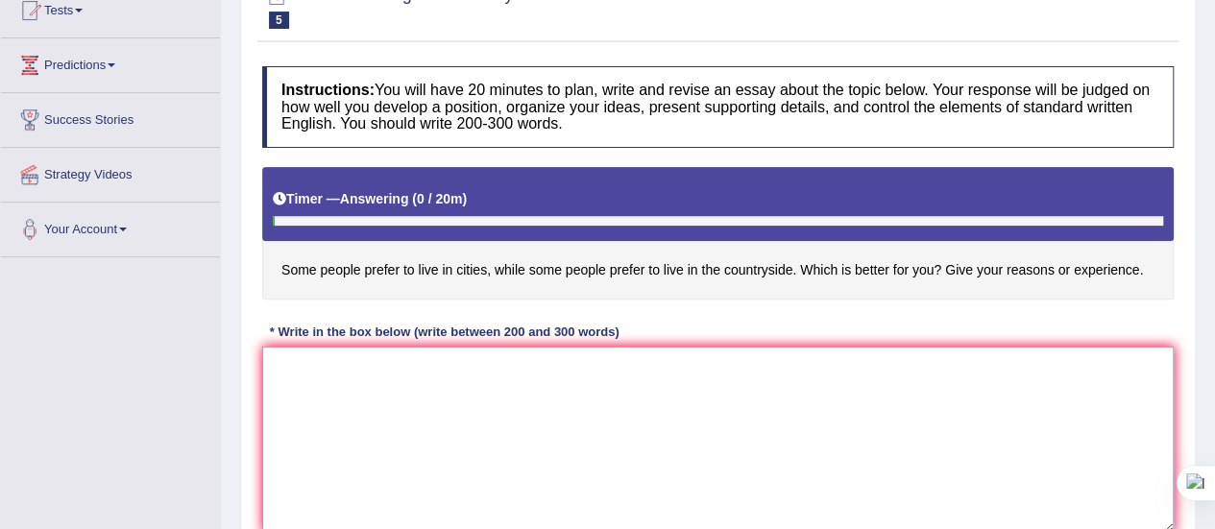
click at [279, 377] on textarea at bounding box center [717, 440] width 911 height 186
paste textarea "Some people are willing to live in cities and some people prefer to live in the…"
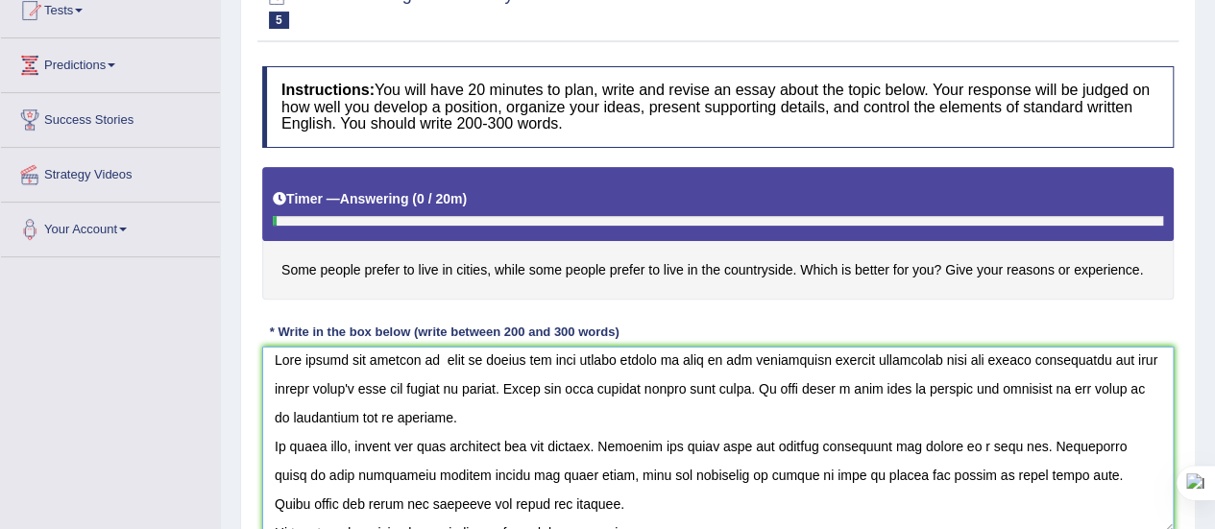
scroll to position [8, 0]
click at [1083, 441] on textarea at bounding box center [717, 440] width 911 height 186
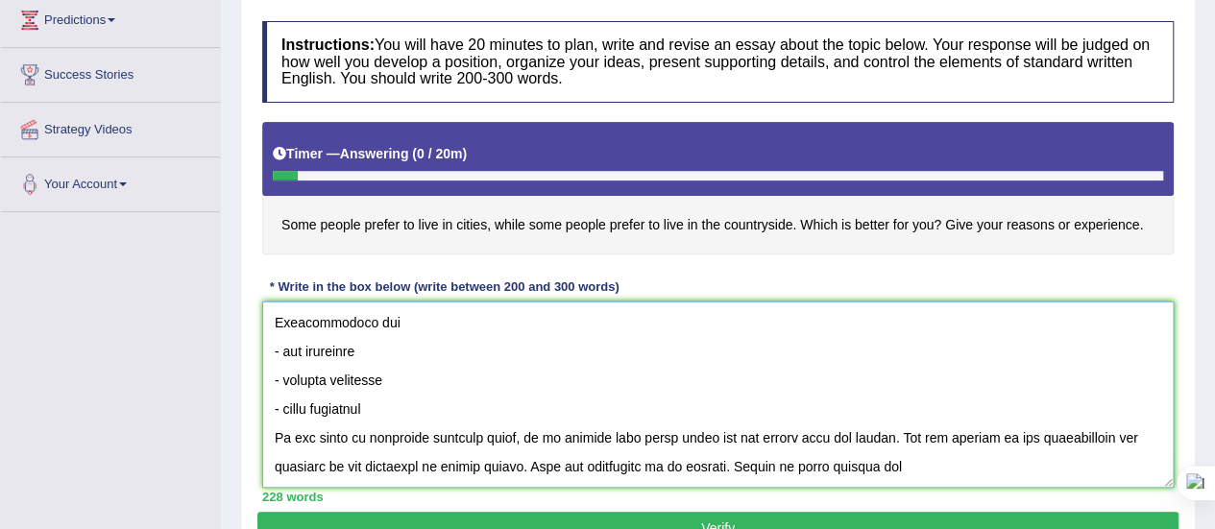
scroll to position [304, 0]
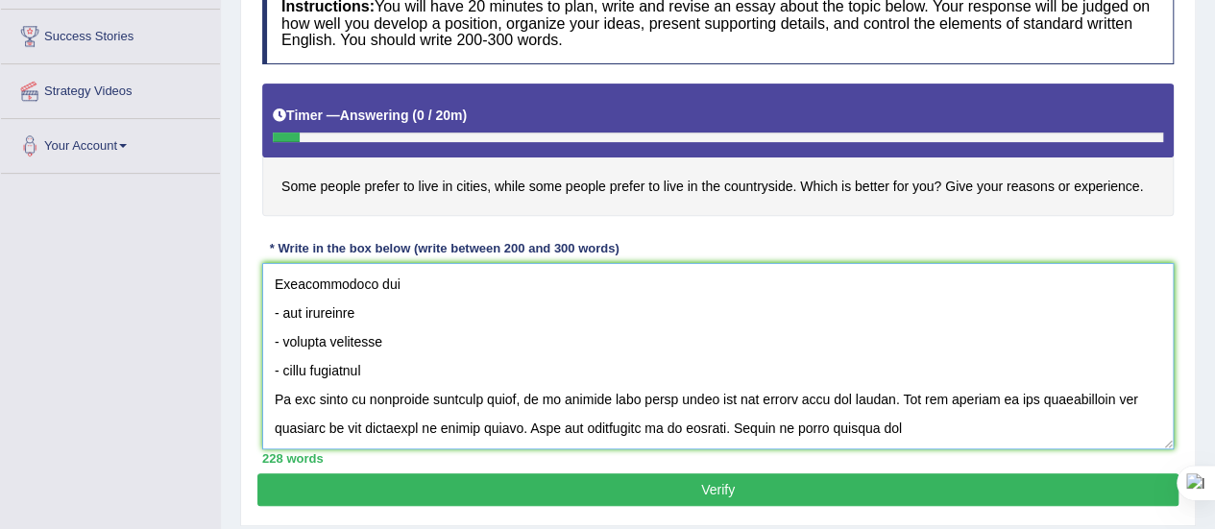
click at [888, 424] on textarea at bounding box center [717, 356] width 911 height 186
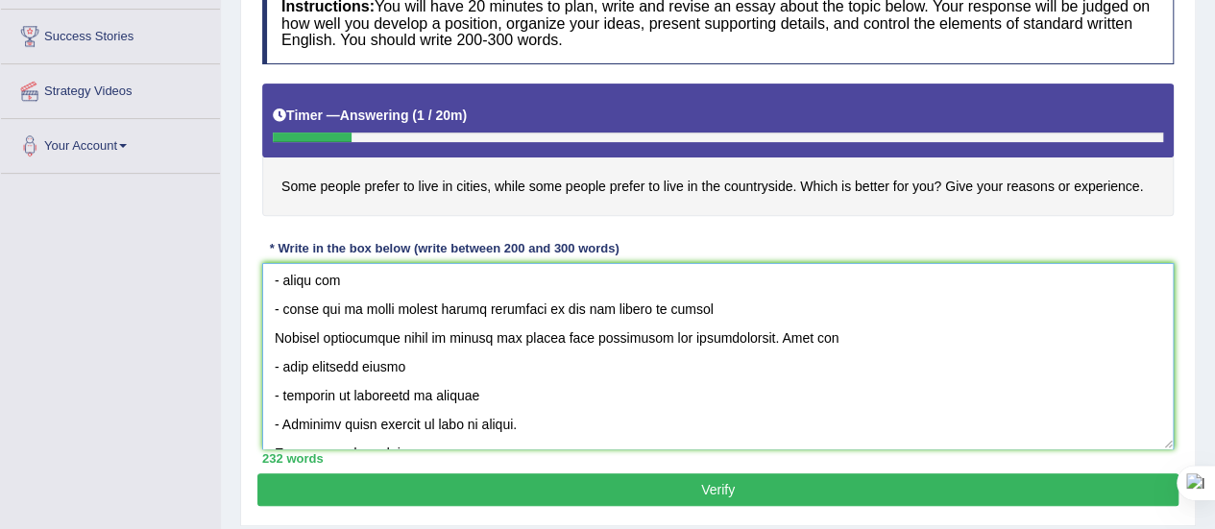
scroll to position [239, 0]
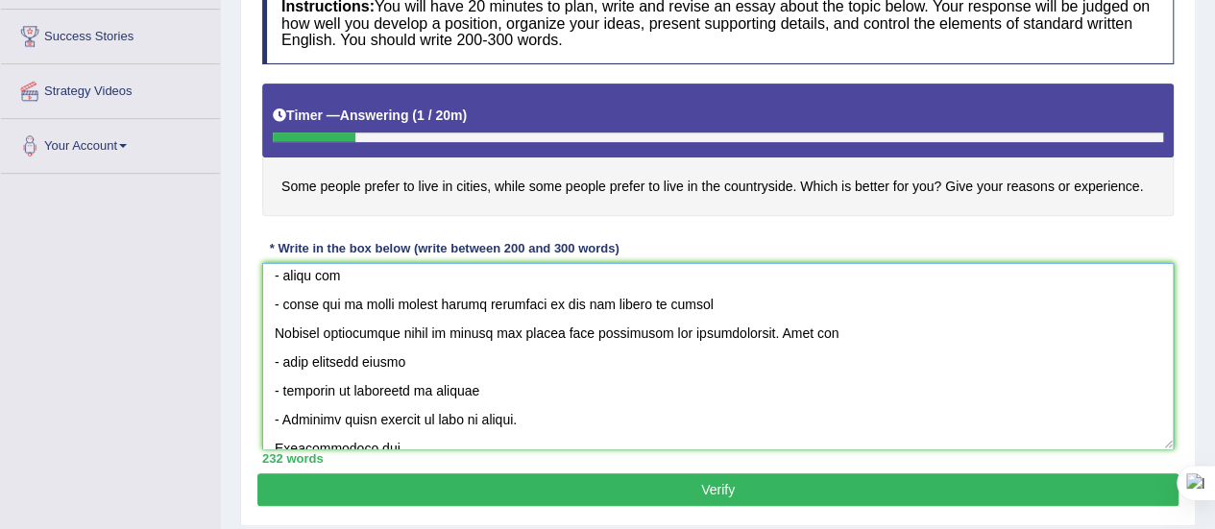
click at [384, 387] on textarea at bounding box center [717, 356] width 911 height 186
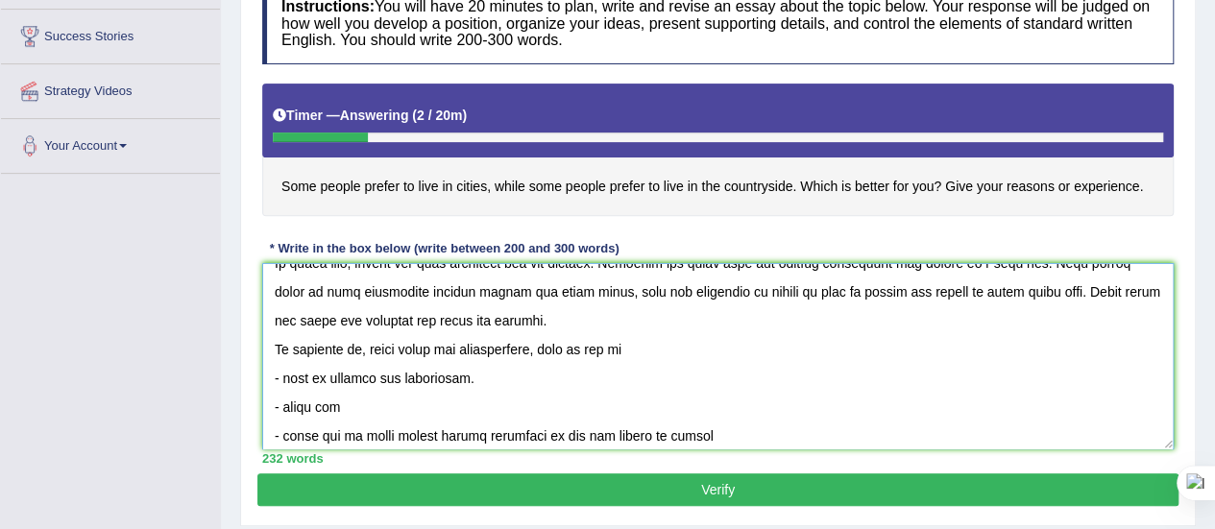
scroll to position [104, 0]
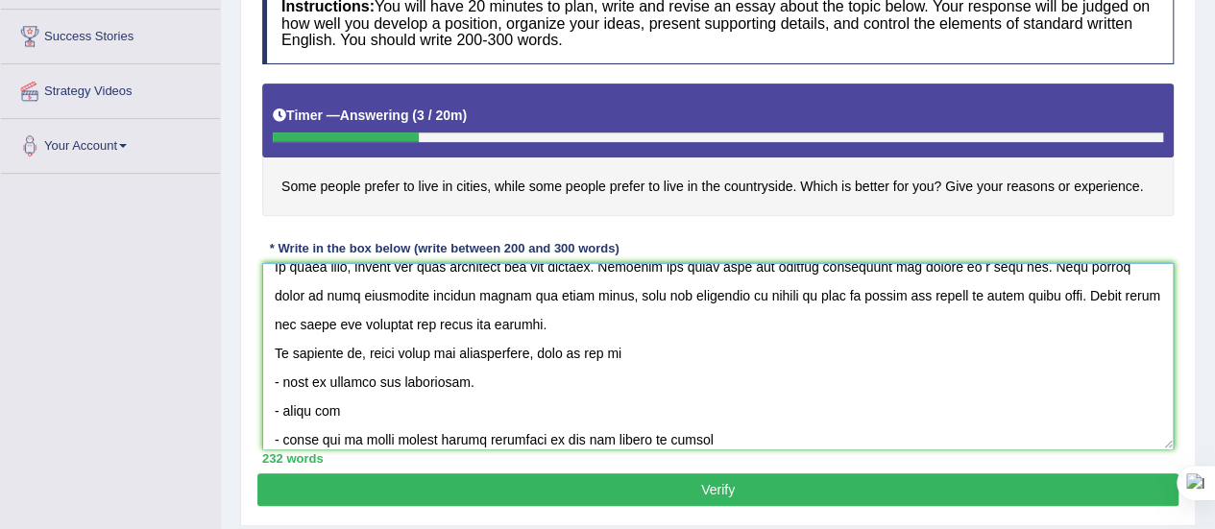
click at [521, 351] on textarea at bounding box center [717, 356] width 911 height 186
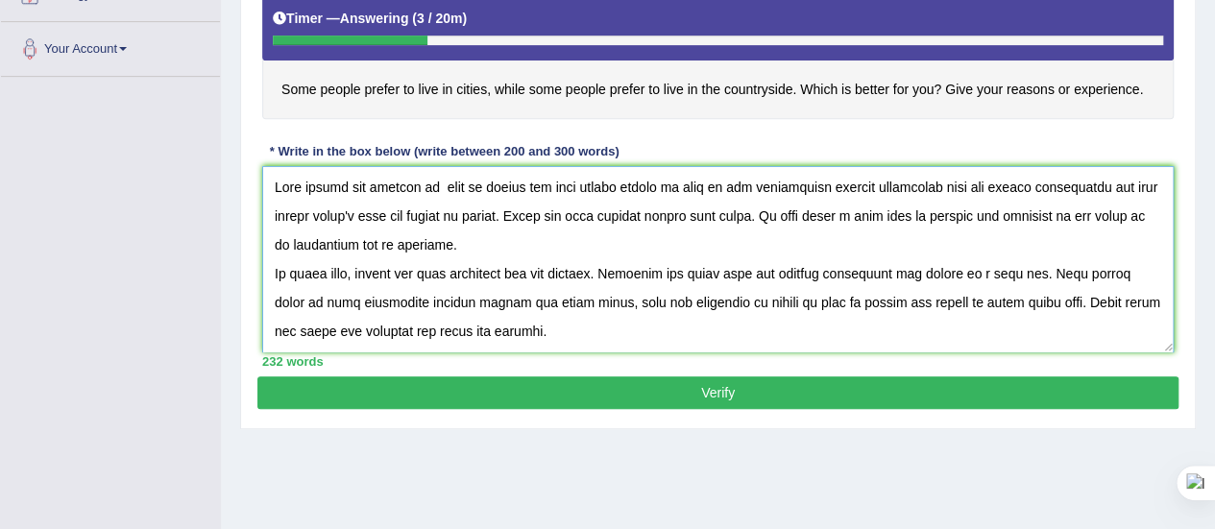
scroll to position [398, 0]
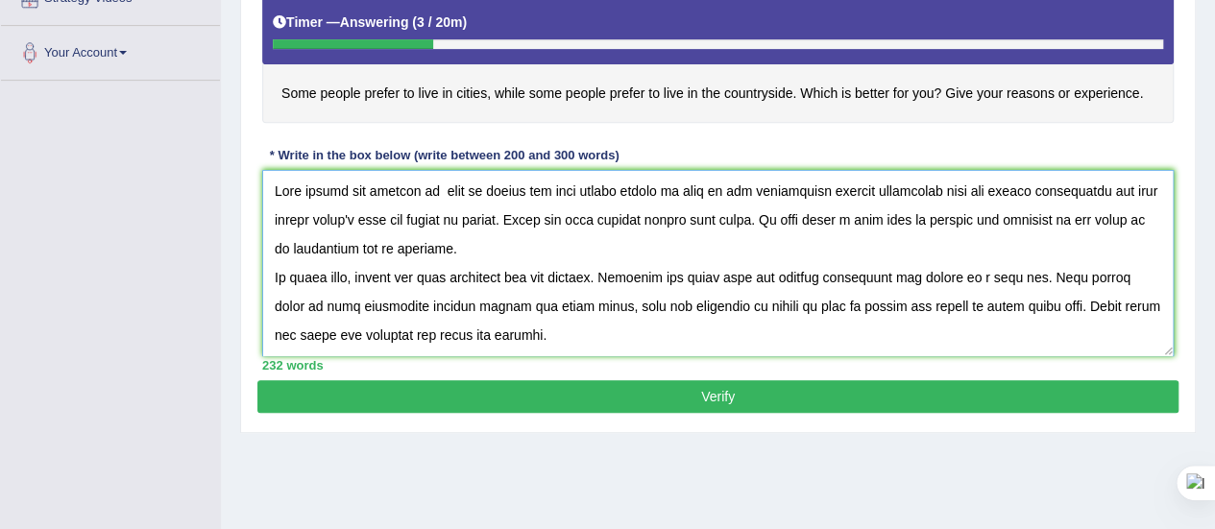
type textarea "Some people are willing to live in cities and some people prefer to live in the…"
click at [715, 391] on button "Verify" at bounding box center [717, 396] width 921 height 33
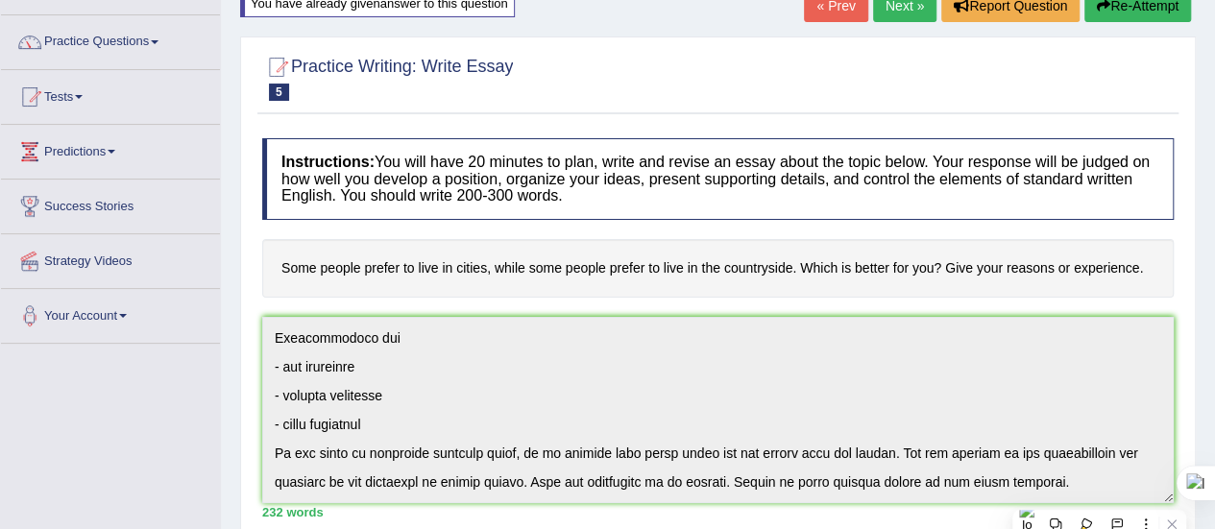
scroll to position [0, 0]
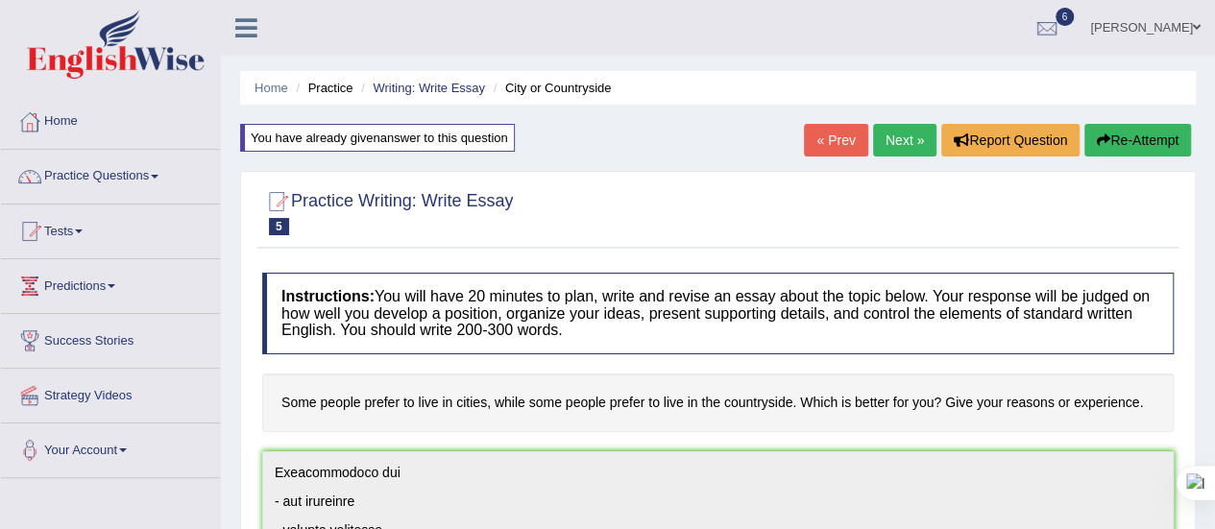
click at [1130, 137] on button "Re-Attempt" at bounding box center [1137, 140] width 107 height 33
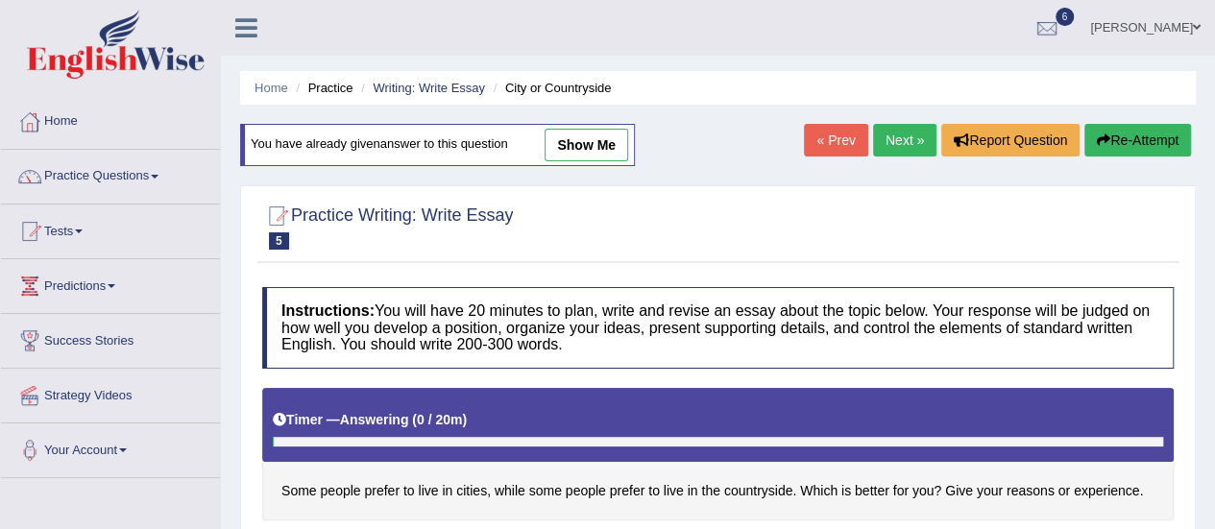
scroll to position [248, 0]
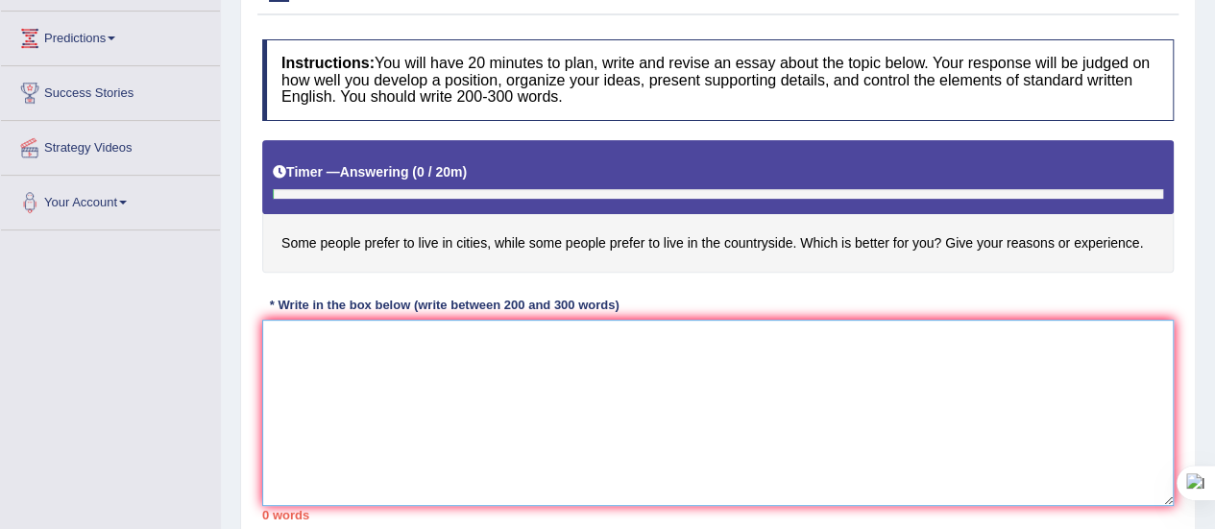
click at [463, 365] on textarea at bounding box center [717, 413] width 911 height 186
paste textarea "Some people are willing to live in cities and some people prefer to live in the…"
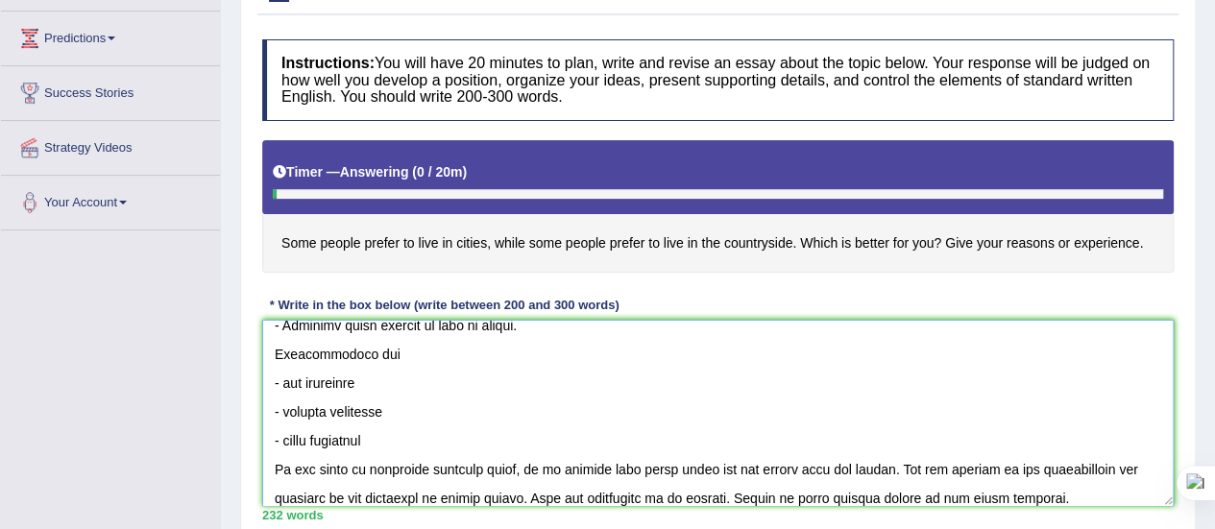
scroll to position [403, 0]
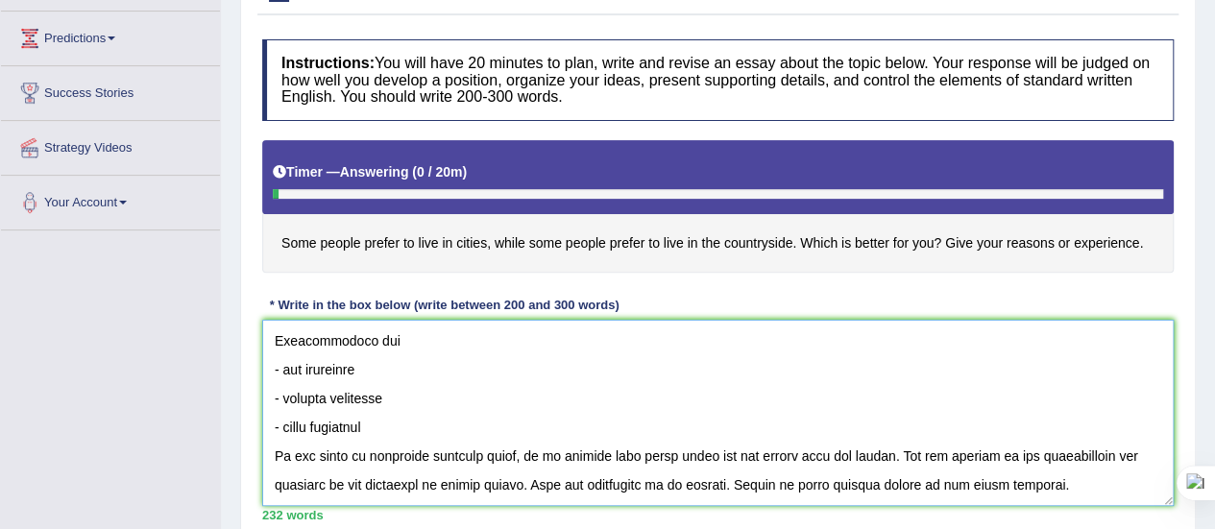
click at [623, 479] on textarea at bounding box center [717, 413] width 911 height 186
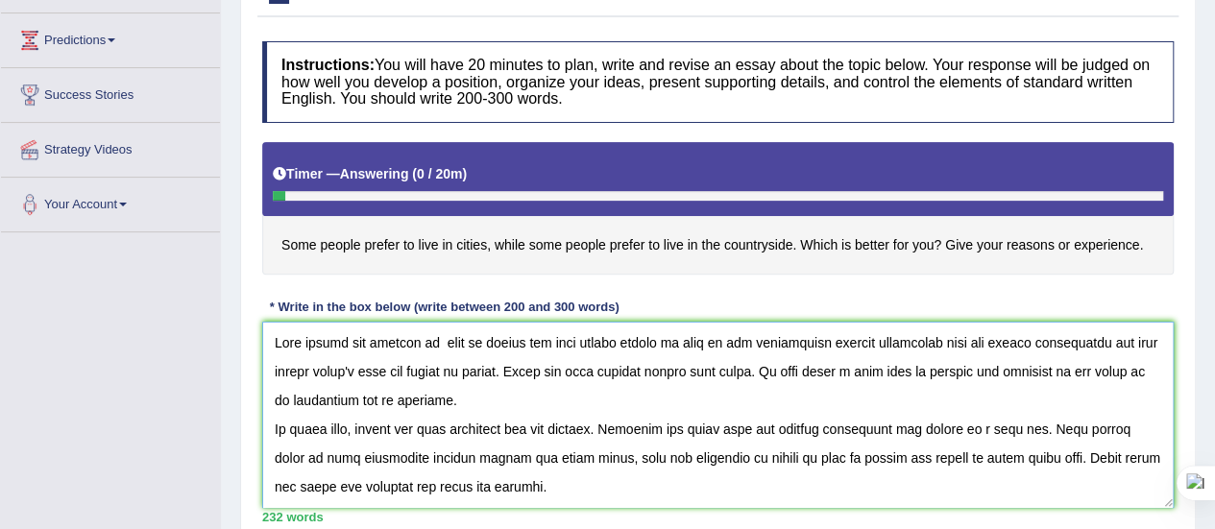
scroll to position [248, 0]
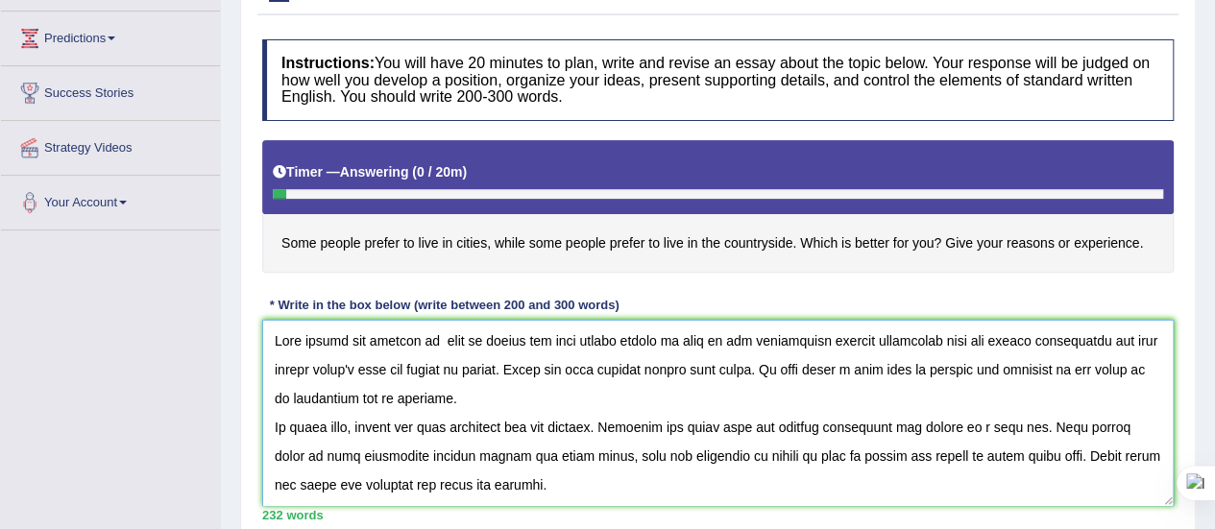
click at [891, 338] on textarea at bounding box center [717, 413] width 911 height 186
click at [880, 366] on textarea at bounding box center [717, 413] width 911 height 186
click at [396, 368] on textarea at bounding box center [717, 413] width 911 height 186
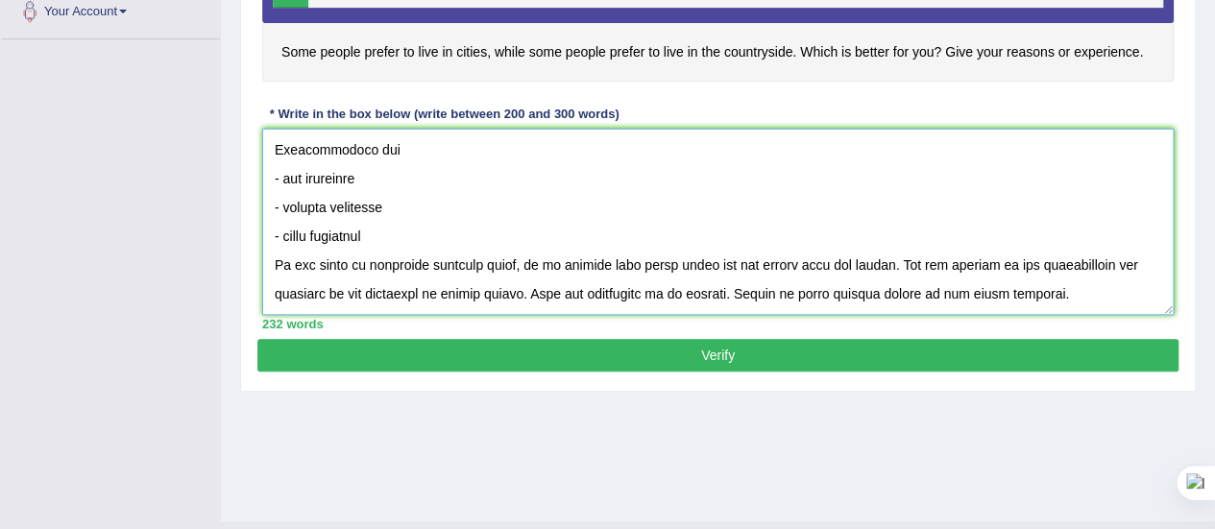
scroll to position [478, 0]
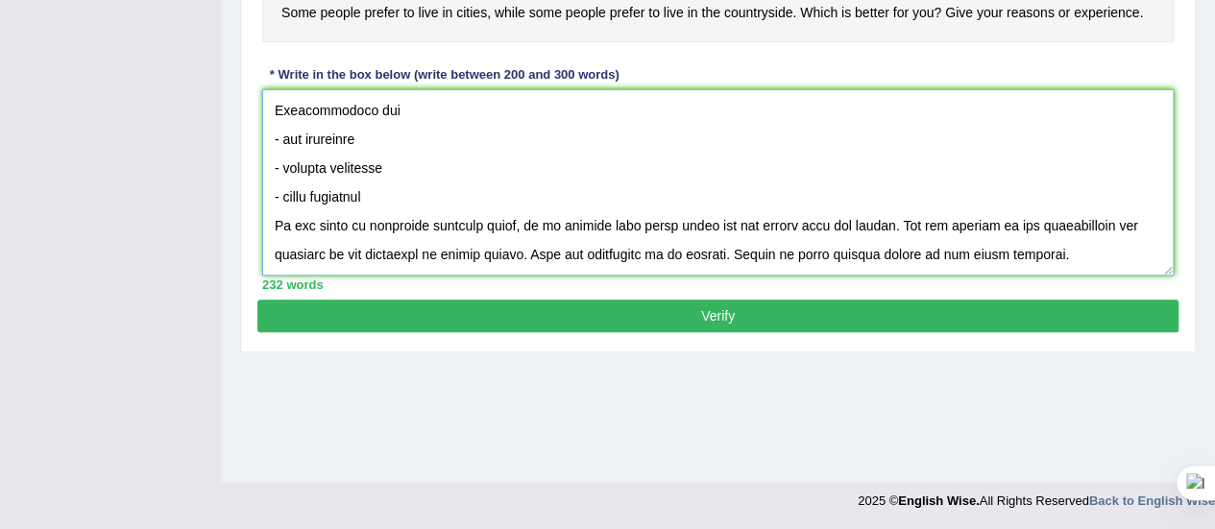
type textarea "Some people are willing to live in cities and some people prefer to live in the…"
click at [553, 308] on button "Verify" at bounding box center [717, 316] width 921 height 33
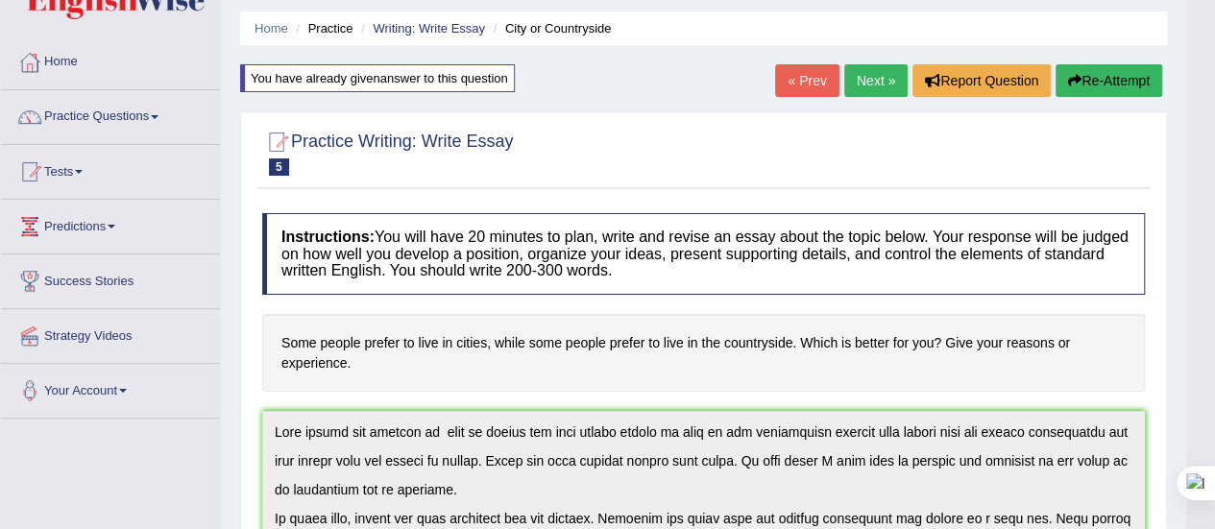
scroll to position [55, 0]
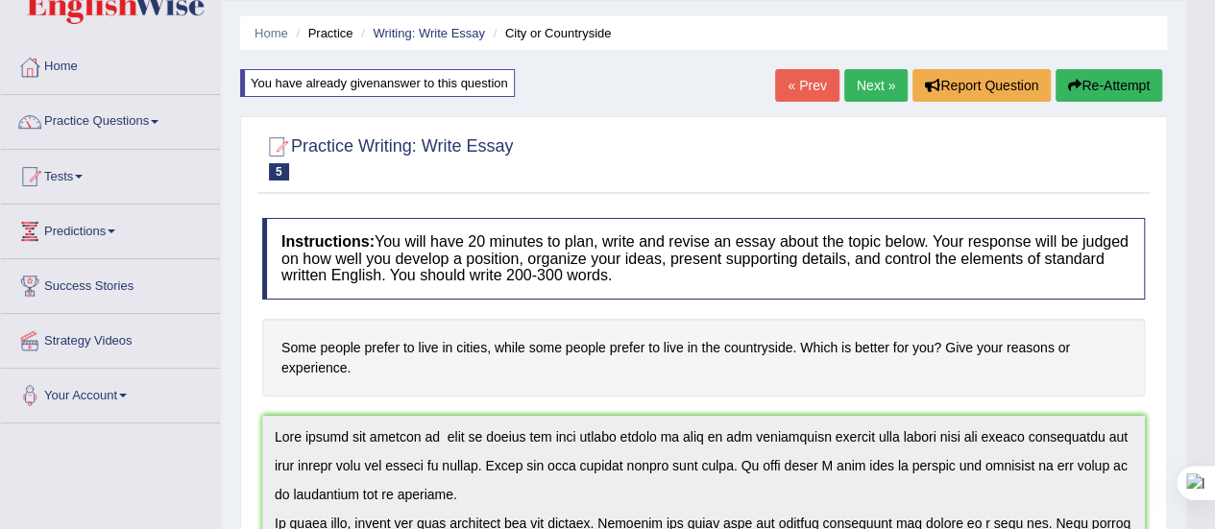
click at [440, 73] on div "You have already given answer to this question" at bounding box center [377, 83] width 275 height 28
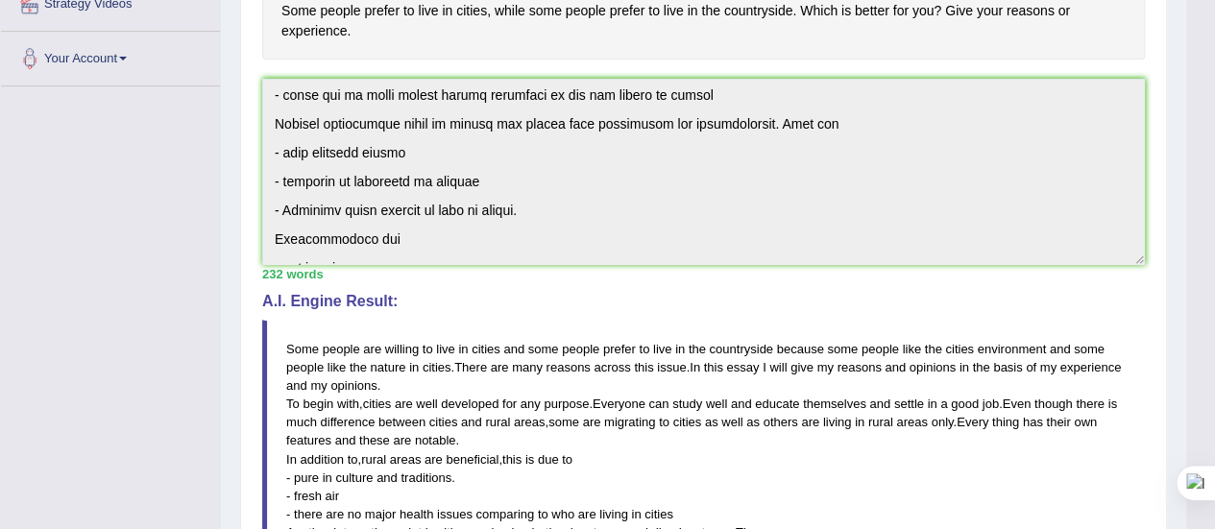
scroll to position [403, 0]
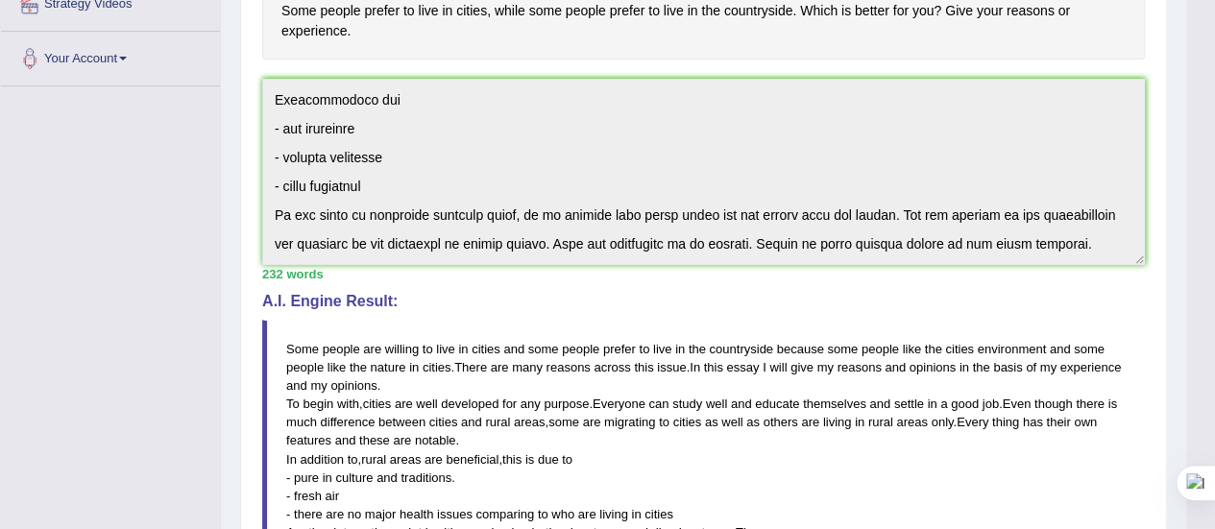
click at [1061, 262] on div "Instructions: You will have 20 minutes to plan, write and revise an essay about…" at bounding box center [703, 390] width 892 height 1039
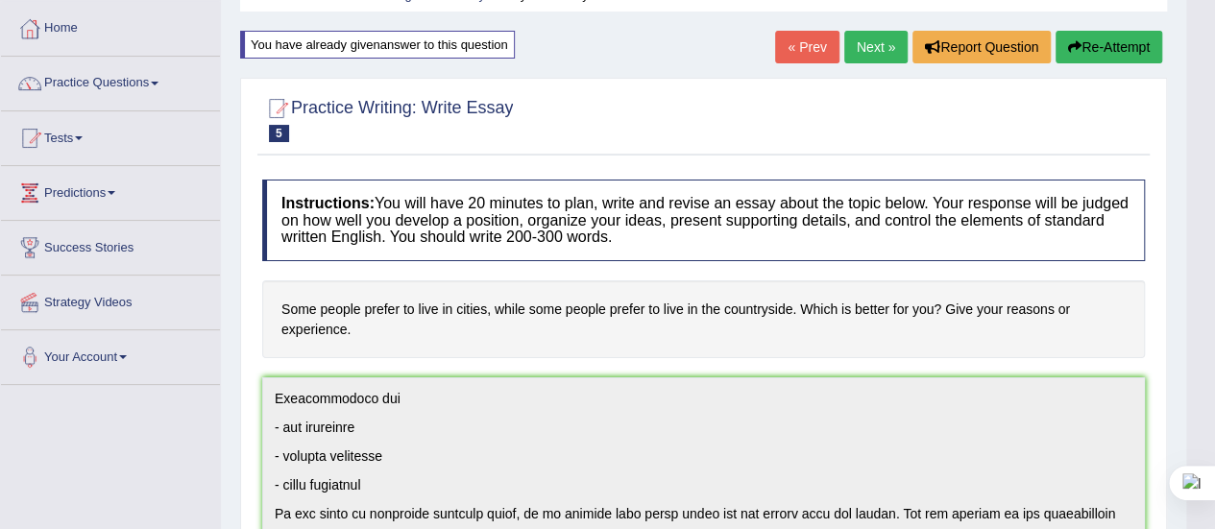
scroll to position [0, 0]
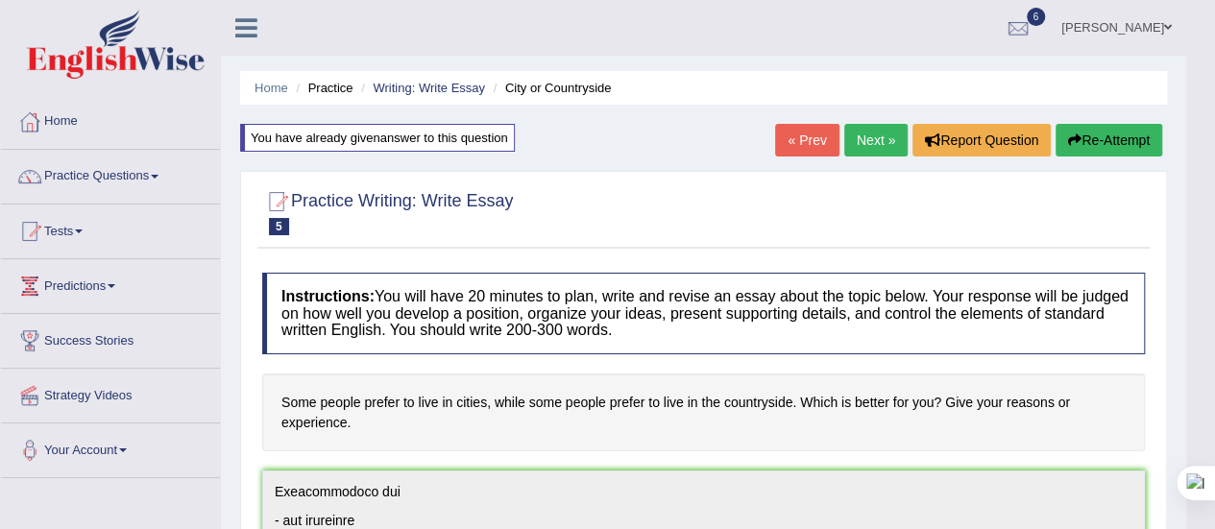
click at [1081, 141] on button "Re-Attempt" at bounding box center [1109, 140] width 107 height 33
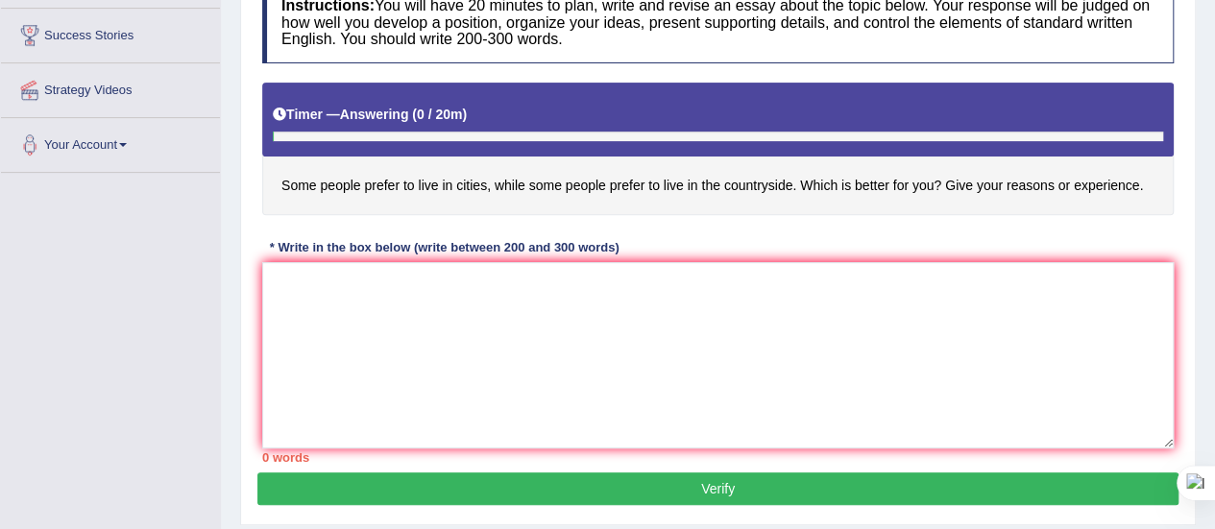
scroll to position [310, 0]
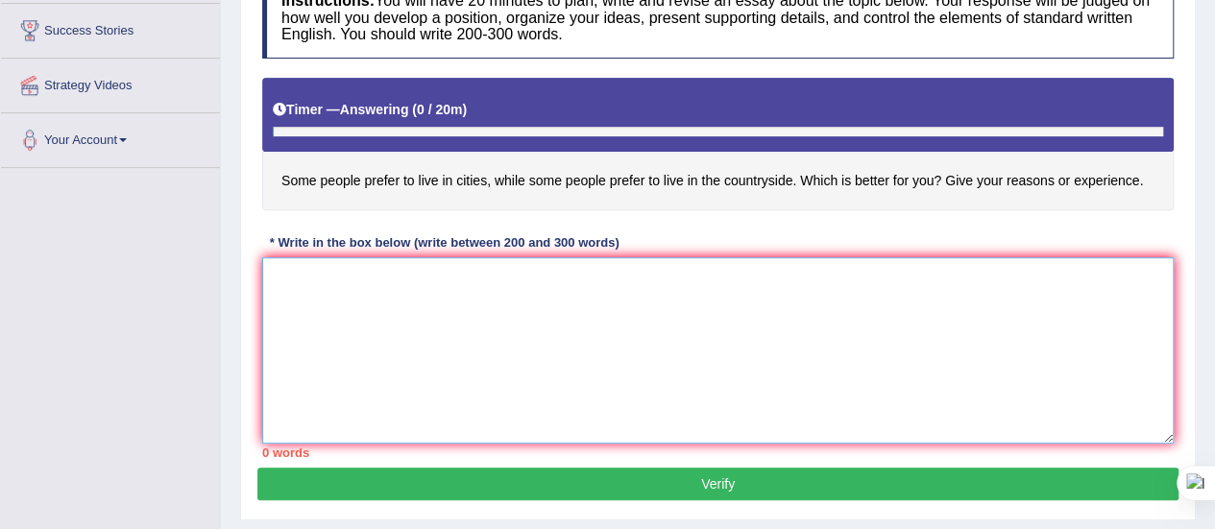
click at [520, 310] on textarea at bounding box center [717, 350] width 911 height 186
paste textarea "Some people are willing to live in cities and some people prefer to live in the…"
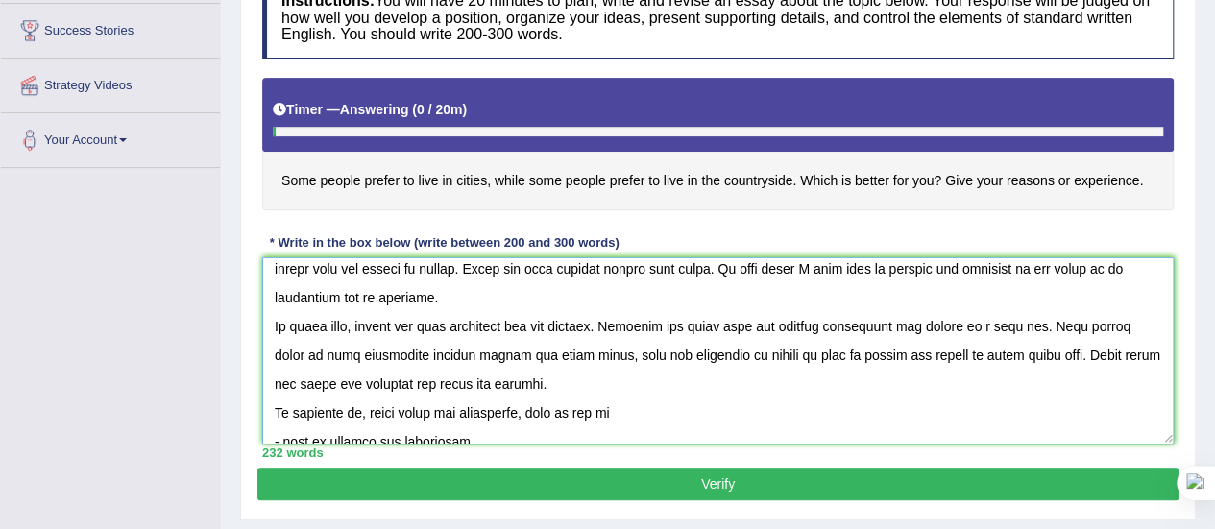
scroll to position [0, 0]
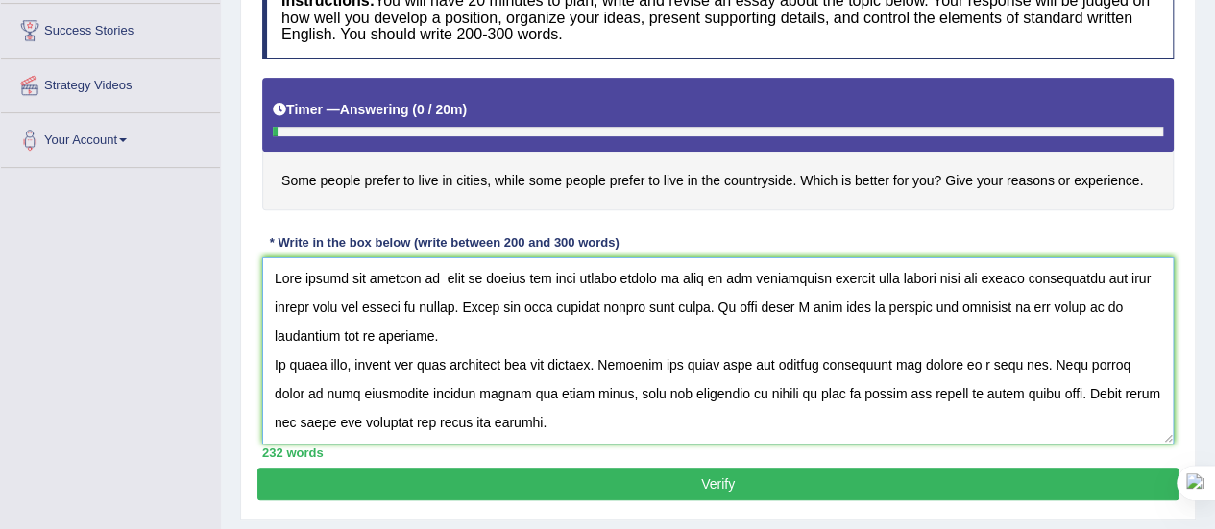
click at [352, 306] on textarea at bounding box center [717, 350] width 911 height 186
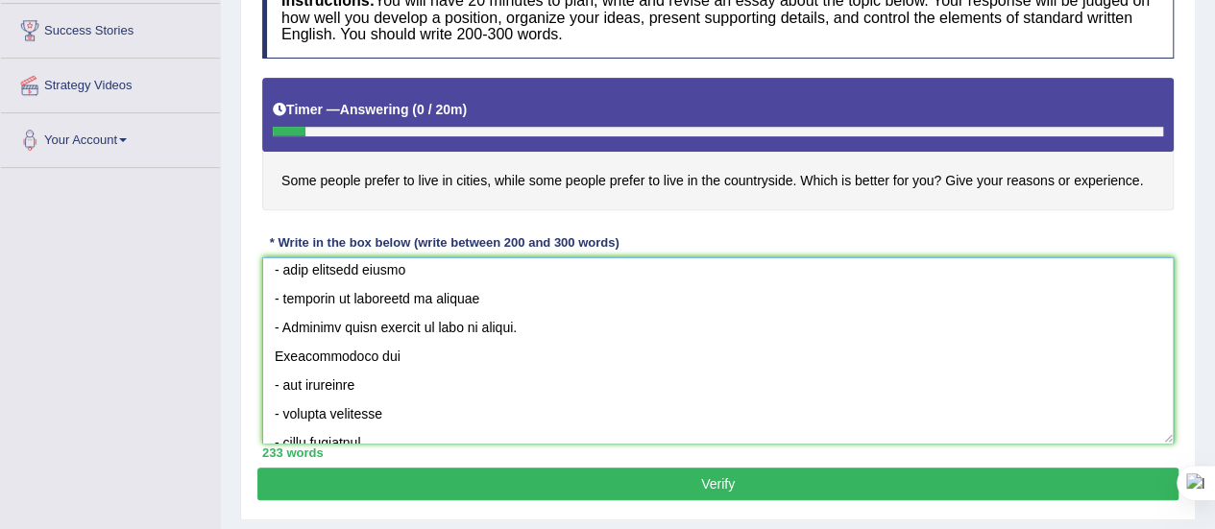
scroll to position [403, 0]
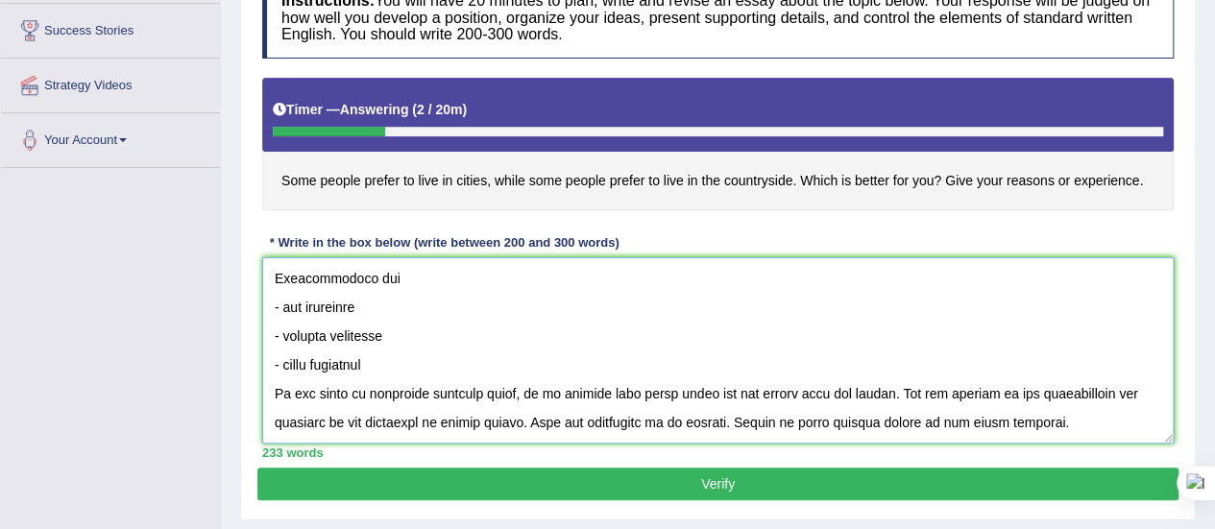
click at [396, 331] on textarea at bounding box center [717, 350] width 911 height 186
click at [348, 333] on textarea at bounding box center [717, 350] width 911 height 186
click at [375, 333] on textarea at bounding box center [717, 350] width 911 height 186
type textarea "Some people are willing to live in cities and some people prefer to live in the…"
click at [519, 468] on button "Verify" at bounding box center [717, 484] width 921 height 33
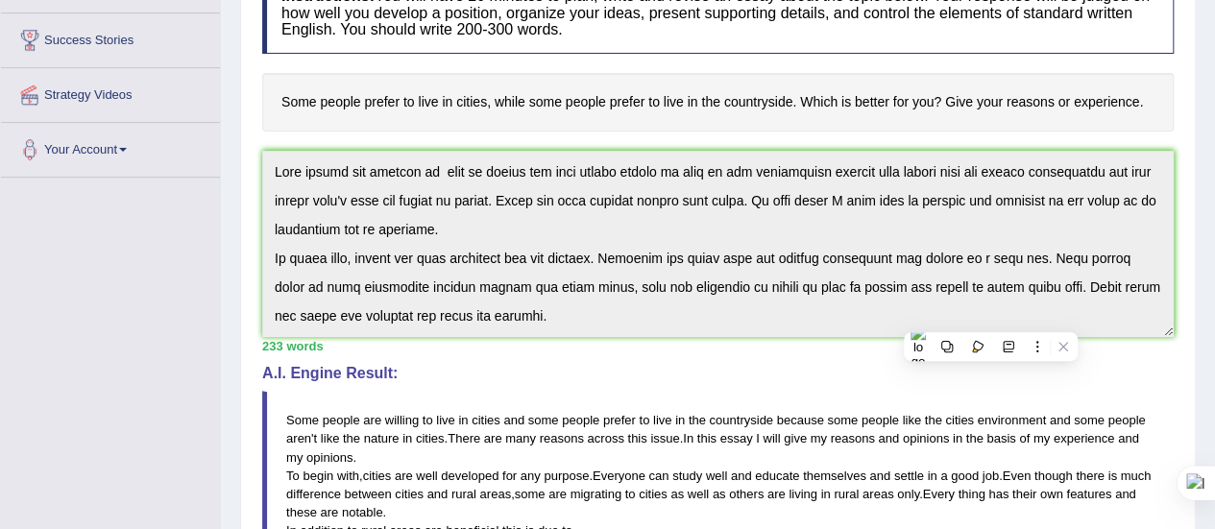
scroll to position [0, 0]
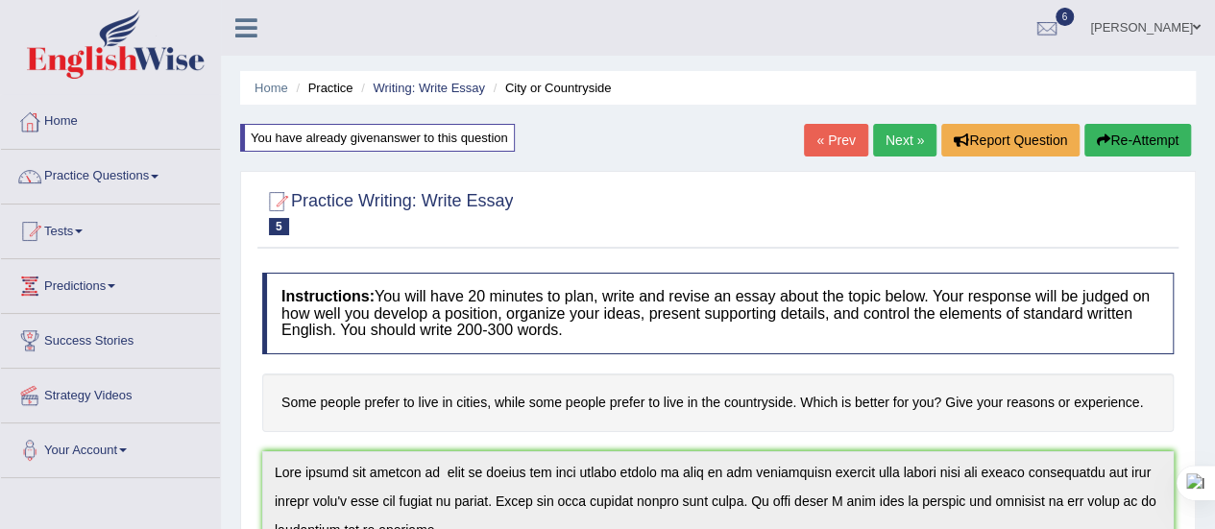
click at [1117, 135] on button "Re-Attempt" at bounding box center [1137, 140] width 107 height 33
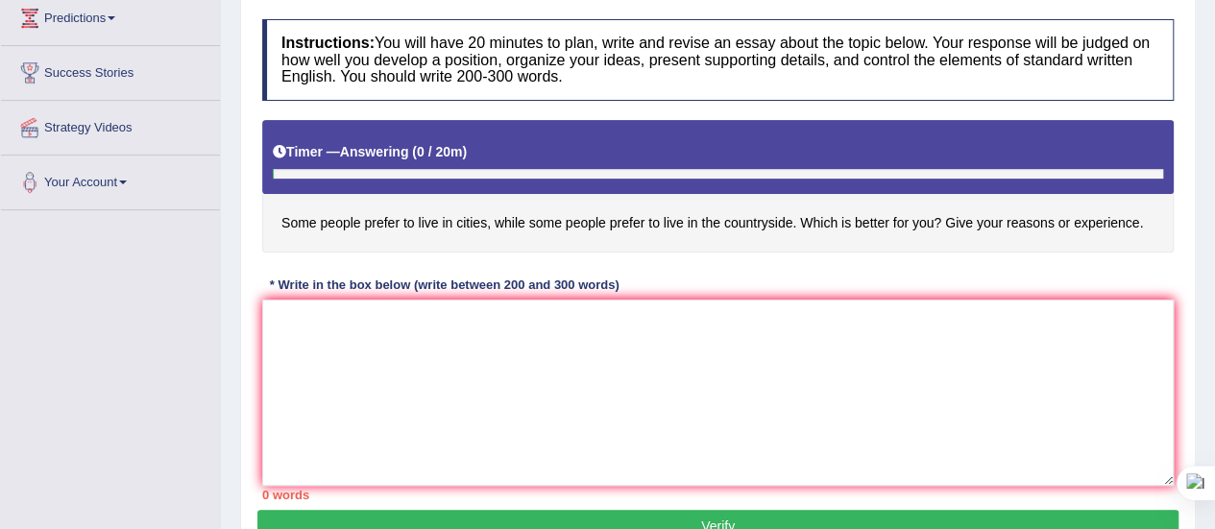
scroll to position [274, 0]
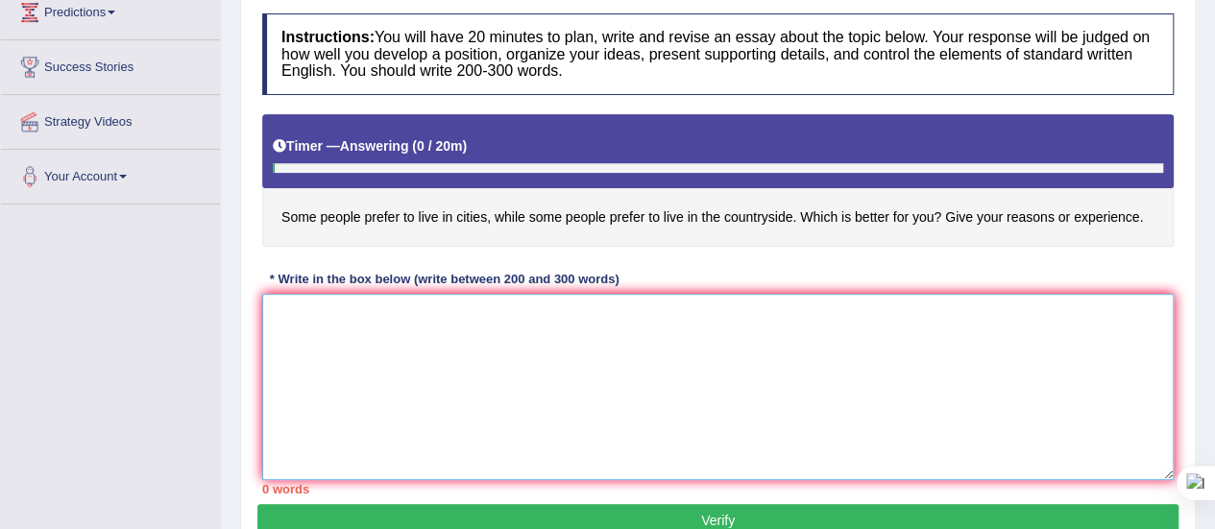
click at [361, 325] on textarea at bounding box center [717, 387] width 911 height 186
paste textarea "Some people are willing to live in cities and some people prefer to live in the…"
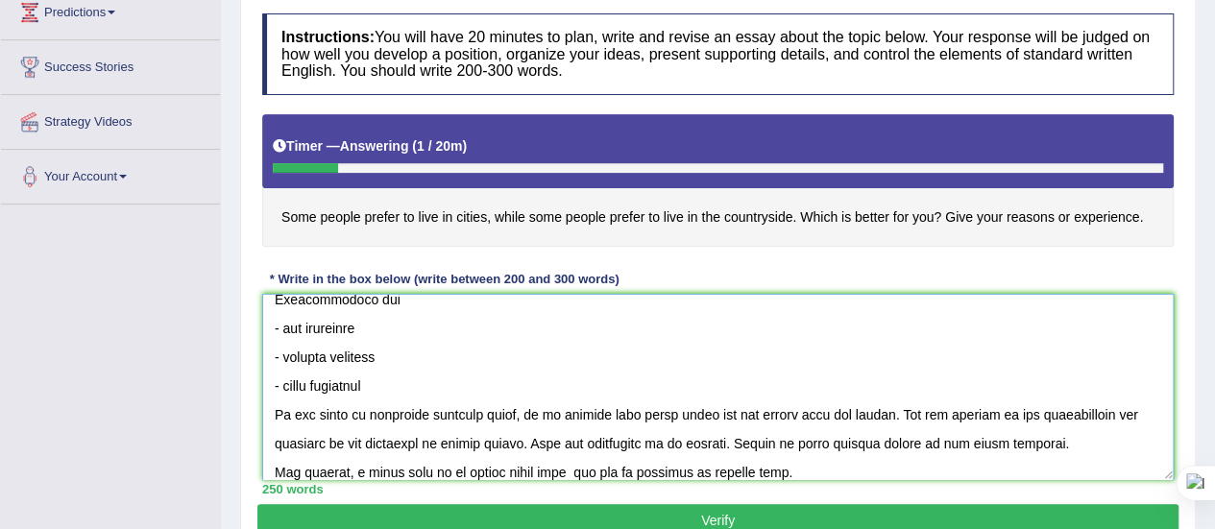
scroll to position [432, 0]
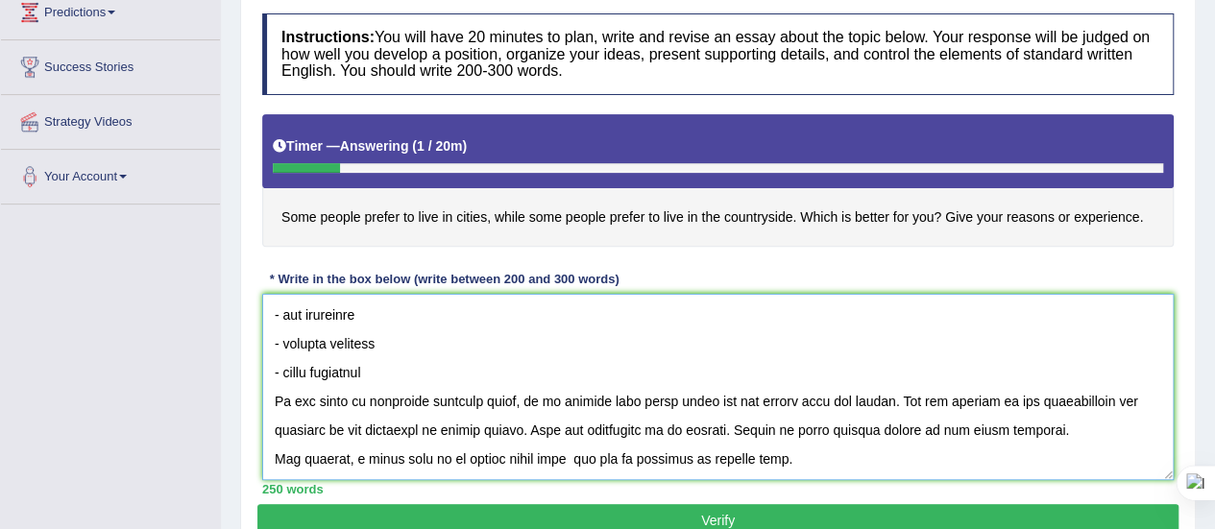
click at [757, 455] on textarea at bounding box center [717, 387] width 911 height 186
type textarea "Some people are willing to live in cities and some people prefer to live in the…"
click at [720, 508] on button "Verify" at bounding box center [717, 520] width 921 height 33
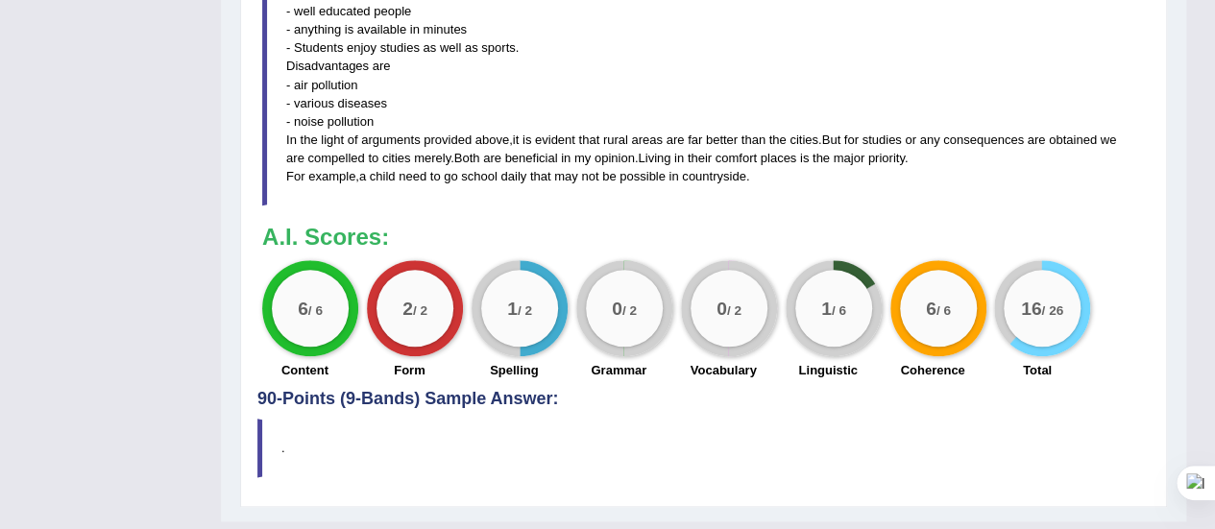
scroll to position [933, 0]
click at [665, 293] on div "0 / 2" at bounding box center [624, 307] width 96 height 96
drag, startPoint x: 665, startPoint y: 293, endPoint x: 530, endPoint y: 332, distance: 140.1
click at [530, 332] on div "6 / 6 Content 2 / 2 Form 1 / 2 Spelling 0 / 2 Grammar 0 / 2 Vocabulary 1 / 6 Li…" at bounding box center [704, 321] width 902 height 124
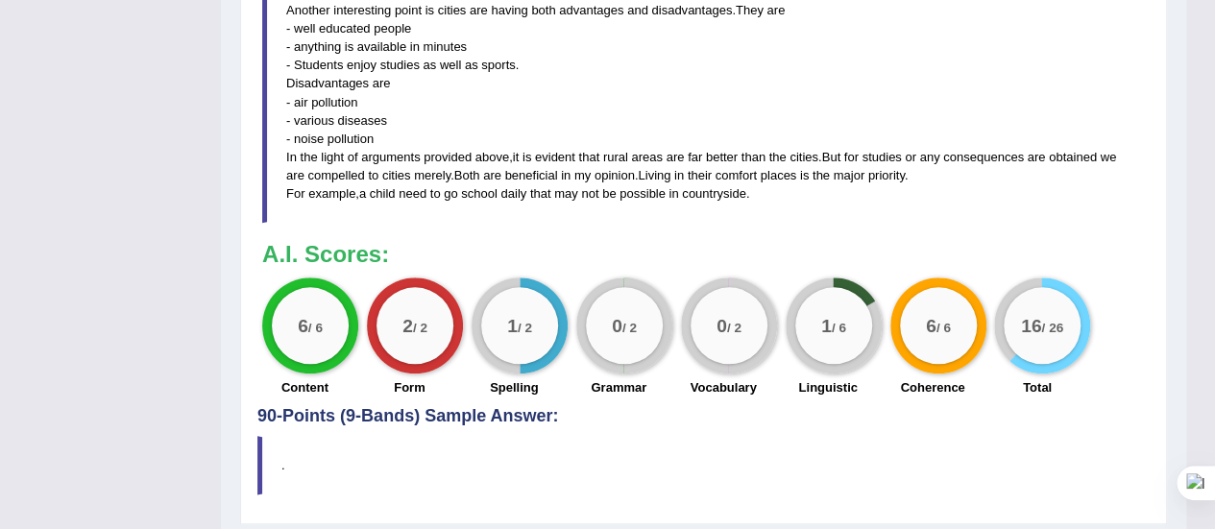
scroll to position [917, 0]
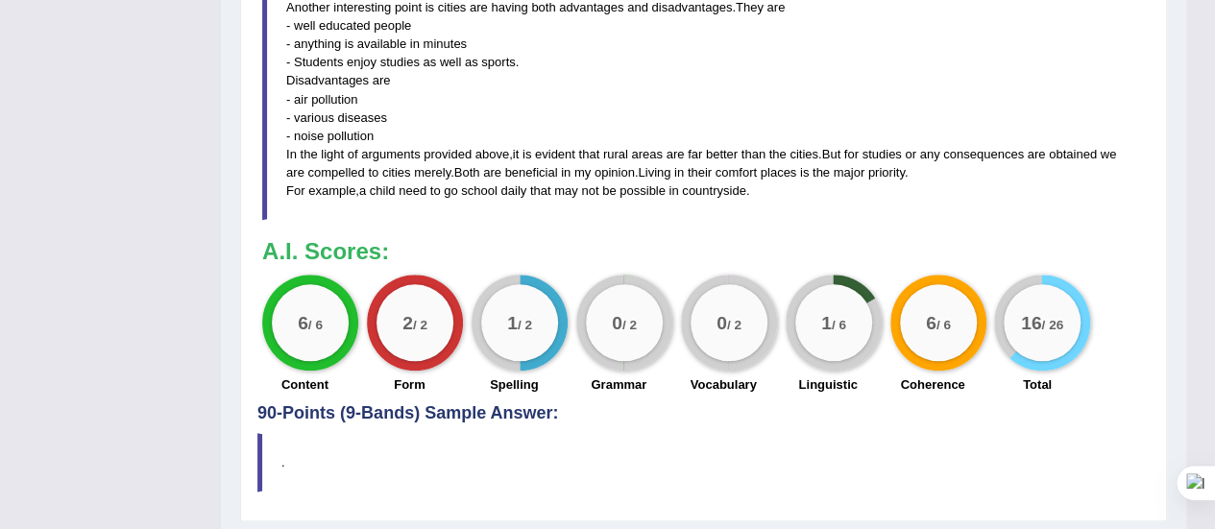
drag, startPoint x: 578, startPoint y: 308, endPoint x: 590, endPoint y: 346, distance: 39.2
click at [590, 346] on div "0 / 2" at bounding box center [624, 323] width 96 height 96
drag, startPoint x: 590, startPoint y: 346, endPoint x: 889, endPoint y: 429, distance: 311.1
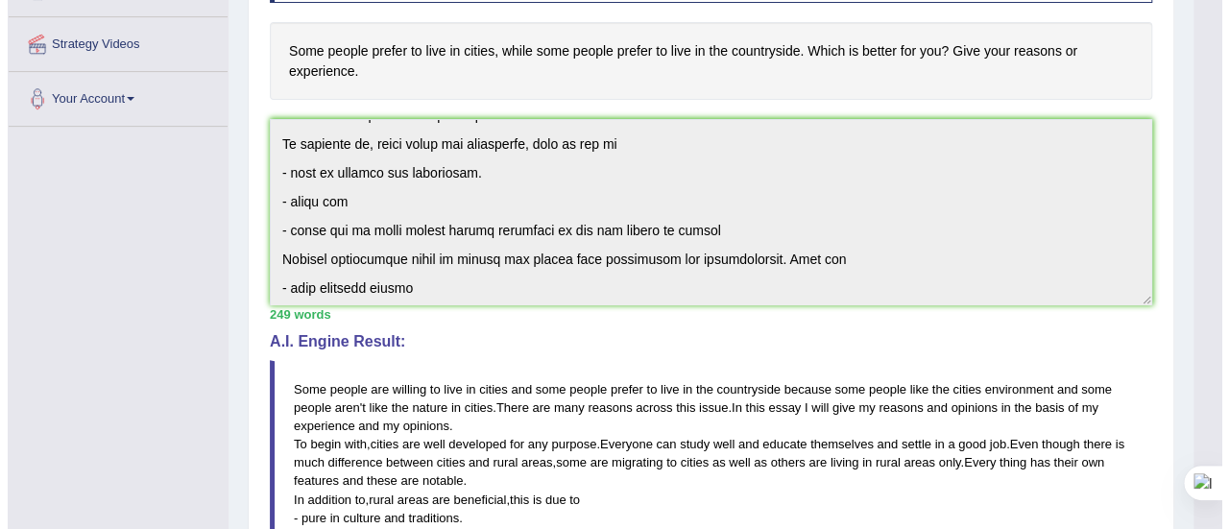
scroll to position [162, 0]
